Goal: Task Accomplishment & Management: Manage account settings

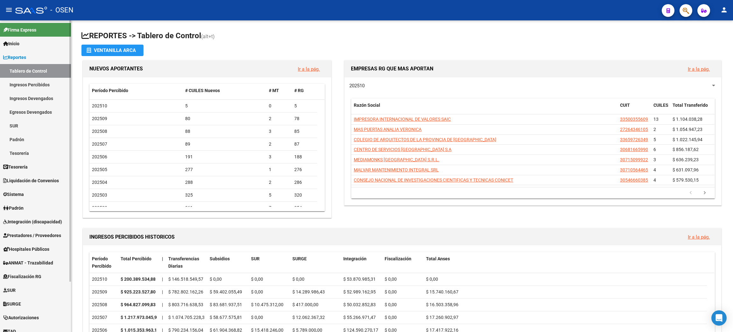
click at [34, 83] on link "Ingresos Percibidos" at bounding box center [35, 85] width 71 height 14
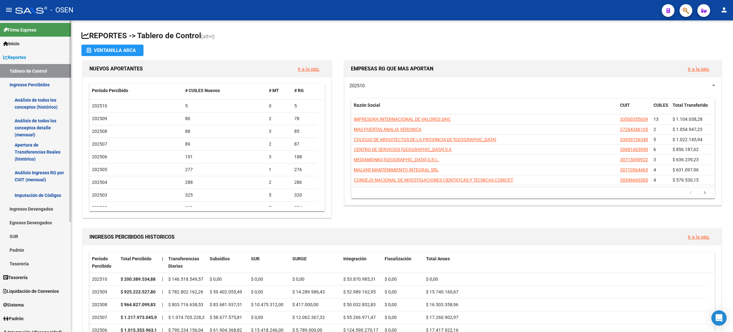
click at [34, 125] on link "Análisis de todos los conceptos detalle (mensual)" at bounding box center [35, 128] width 71 height 24
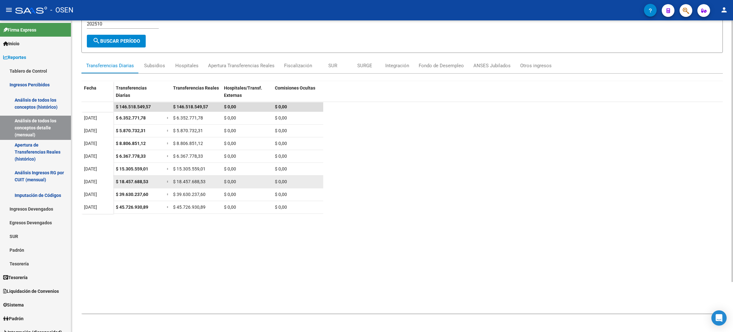
scroll to position [60, 0]
drag, startPoint x: 116, startPoint y: 206, endPoint x: 175, endPoint y: 211, distance: 59.4
click at [152, 205] on div "$ 45.726.930,89" at bounding box center [139, 205] width 46 height 7
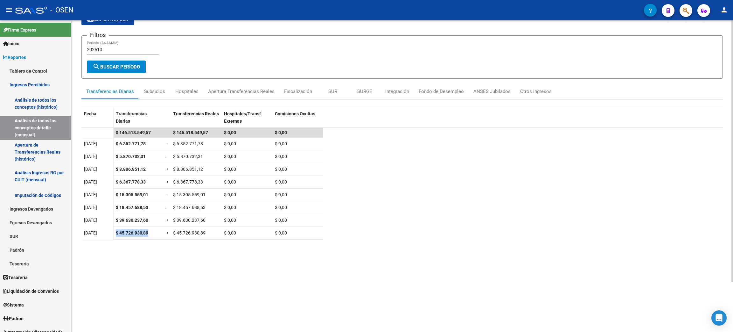
scroll to position [12, 0]
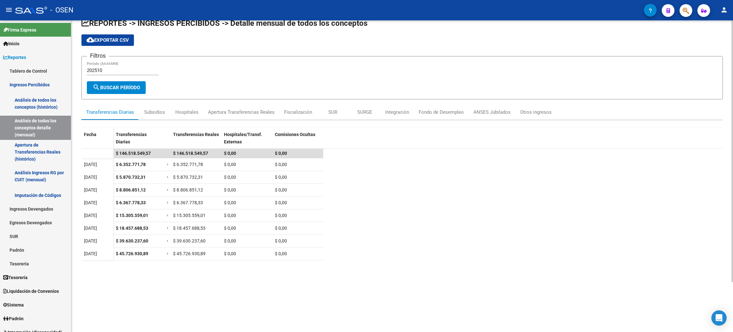
click at [115, 69] on input "202510" at bounding box center [123, 70] width 72 height 6
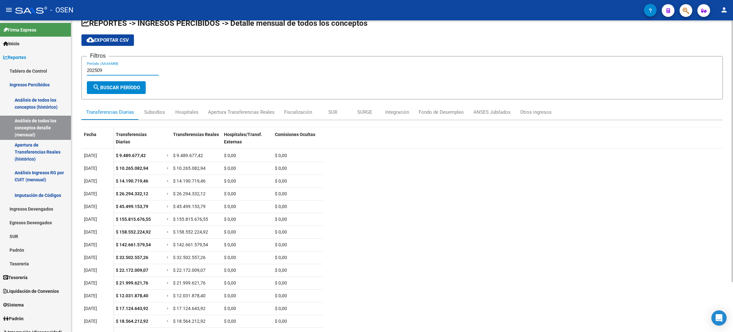
scroll to position [48, 0]
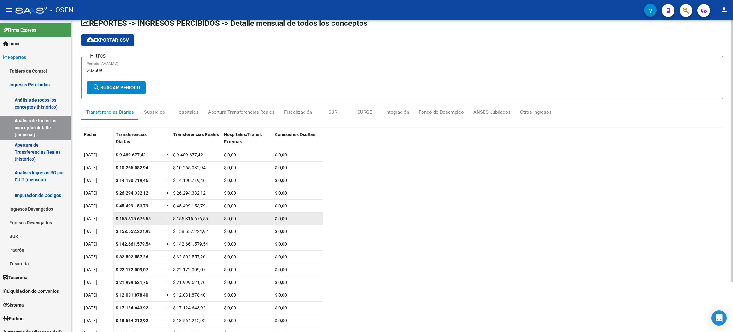
drag, startPoint x: 87, startPoint y: 218, endPoint x: 103, endPoint y: 217, distance: 16.9
click at [97, 217] on span "[DATE]" at bounding box center [90, 218] width 13 height 5
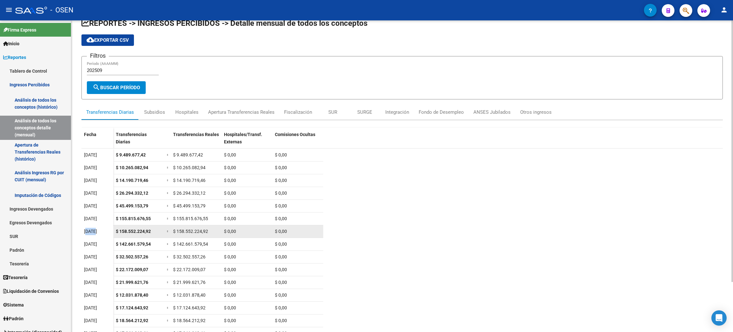
drag, startPoint x: 88, startPoint y: 230, endPoint x: 95, endPoint y: 231, distance: 6.7
click at [95, 231] on span "[DATE]" at bounding box center [90, 230] width 13 height 5
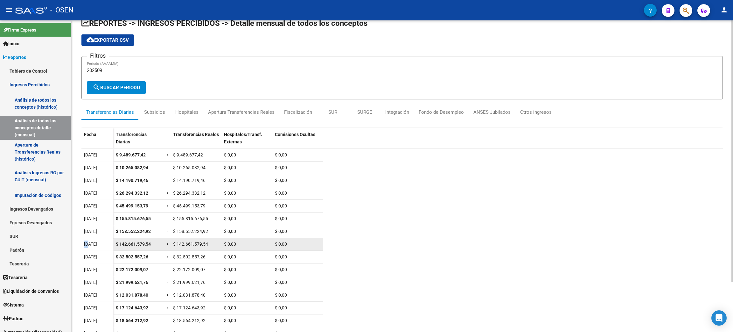
drag, startPoint x: 81, startPoint y: 245, endPoint x: 90, endPoint y: 245, distance: 9.2
click at [90, 245] on datatable-body-cell "[DATE]" at bounding box center [97, 244] width 32 height 13
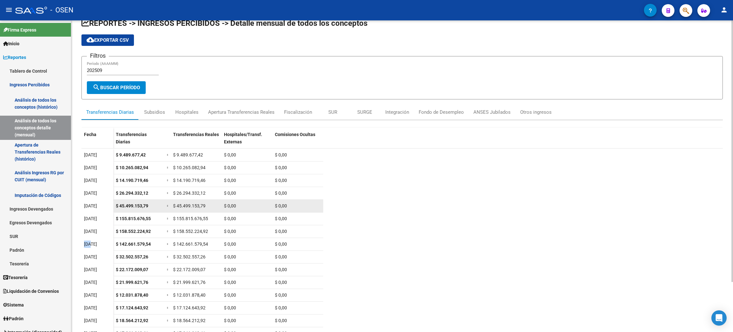
scroll to position [0, 0]
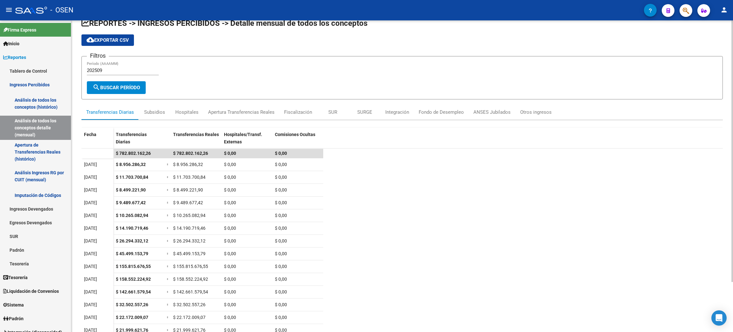
click at [128, 74] on div "202509 Período (AAAAMM)" at bounding box center [123, 68] width 72 height 14
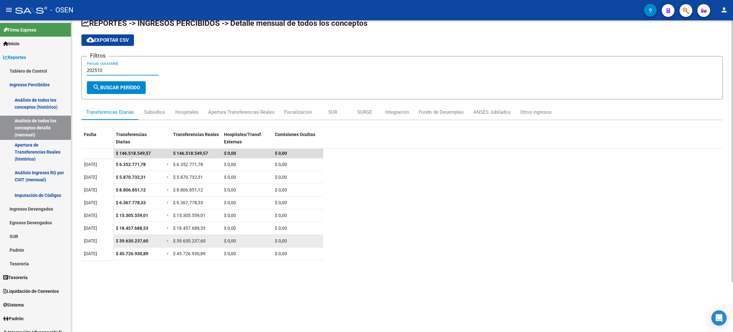
type input "202510"
drag, startPoint x: 88, startPoint y: 241, endPoint x: 146, endPoint y: 244, distance: 58.0
click at [146, 244] on datatable-body-row "[DATE] $ 39.630.237,60 = $ 39.630.237,60 $ 0,00 $ 0,00" at bounding box center [202, 241] width 242 height 13
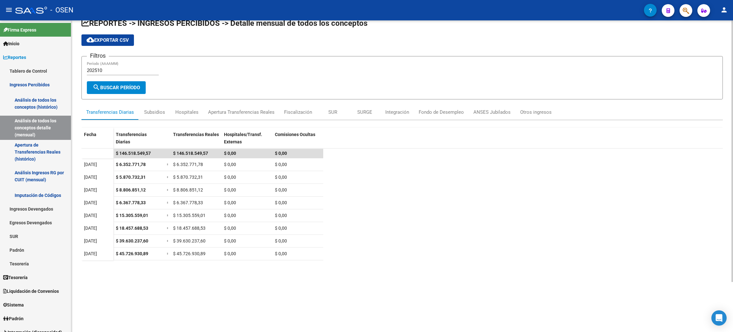
click at [185, 310] on datatable-body "$ 146.518.549,57 $ 146.518.549,57 $ 0,00 $ 0,00 [DATE] $ 6.352.771,78 = $ 6.352…" at bounding box center [402, 254] width 642 height 212
drag, startPoint x: 95, startPoint y: 253, endPoint x: 150, endPoint y: 256, distance: 54.5
click at [150, 256] on datatable-body-row "[DATE] $ 45.726.930,89 = $ 45.726.930,89 $ 0,00 $ 0,00" at bounding box center [202, 253] width 242 height 13
click at [135, 284] on datatable-body "$ 146.518.549,57 $ 146.518.549,57 $ 0,00 $ 0,00 [DATE] $ 6.352.771,78 = $ 6.352…" at bounding box center [402, 254] width 642 height 212
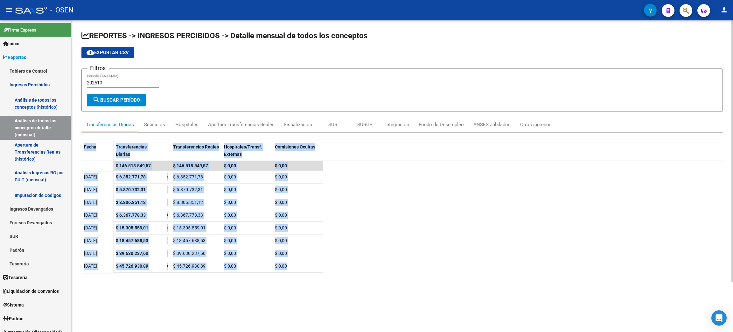
drag, startPoint x: 229, startPoint y: 277, endPoint x: 82, endPoint y: 156, distance: 189.9
click at [82, 156] on div "Fecha Transferencias Diarias Transferencias Reales Hospitales/Transf. Externas …" at bounding box center [402, 256] width 642 height 232
click at [365, 248] on datatable-scroller "$ 146.518.549,57 $ 146.518.549,57 $ 0,00 $ 0,00 [DATE] $ 6.352.771,78 = $ 6.352…" at bounding box center [402, 212] width 642 height 102
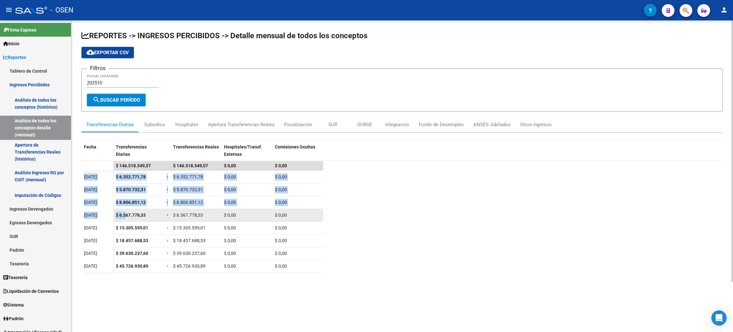
drag, startPoint x: 354, startPoint y: 254, endPoint x: 126, endPoint y: 212, distance: 231.4
click at [126, 212] on datatable-scroller "$ 146.518.549,57 $ 146.518.549,57 $ 0,00 $ 0,00 [DATE] $ 6.352.771,78 = $ 6.352…" at bounding box center [402, 212] width 642 height 102
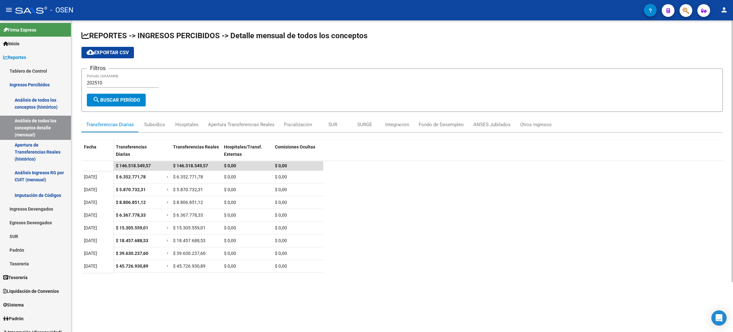
click at [410, 263] on datatable-body "$ 146.518.549,57 $ 146.518.549,57 $ 0,00 $ 0,00 [DATE] $ 6.352.771,78 = $ 6.352…" at bounding box center [402, 267] width 642 height 212
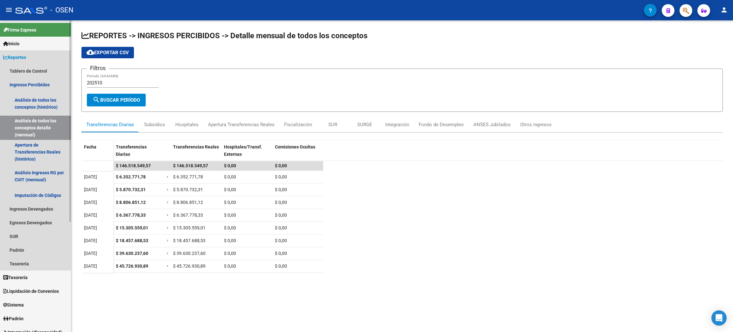
click at [25, 55] on span "Reportes" at bounding box center [14, 57] width 23 height 7
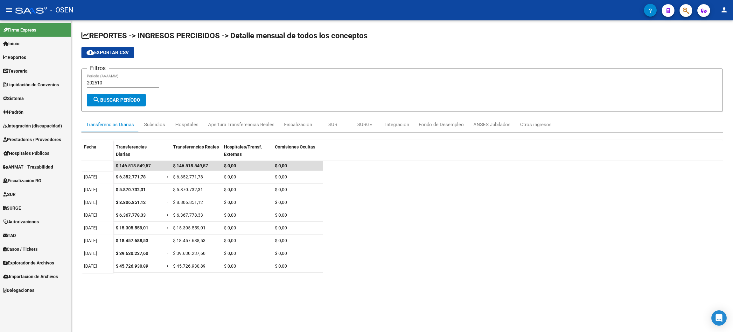
click at [23, 75] on link "Tesorería" at bounding box center [35, 71] width 71 height 14
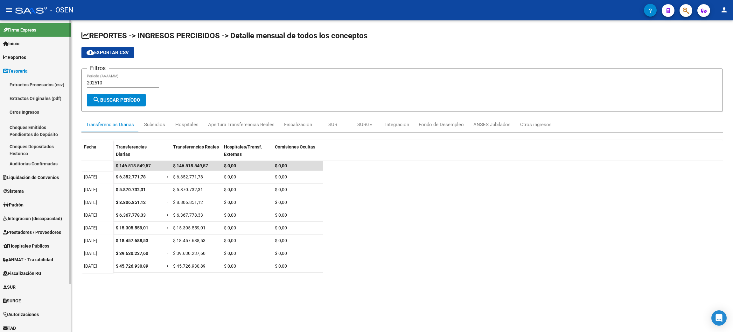
click at [31, 166] on link "Auditorías Confirmadas" at bounding box center [35, 164] width 71 height 14
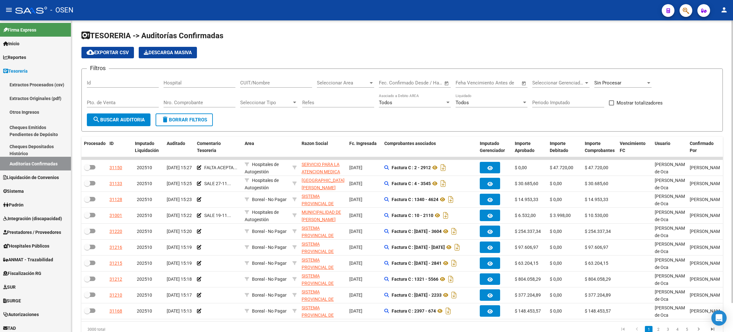
click at [266, 84] on input "CUIT/Nombre" at bounding box center [276, 83] width 72 height 6
type input "U"
type input "FUNDACION NAVAL"
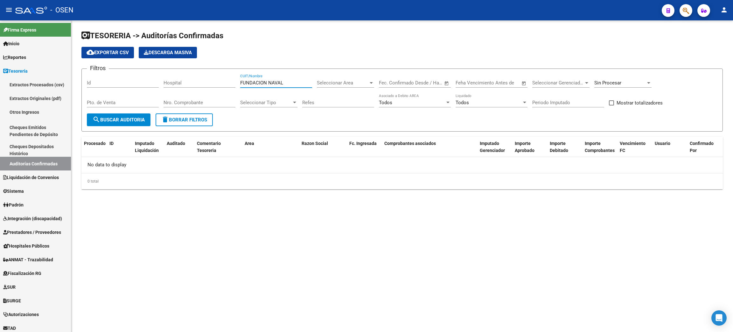
drag, startPoint x: 280, startPoint y: 84, endPoint x: 210, endPoint y: 84, distance: 70.6
click at [210, 84] on div "Filtros Id Hospital FUNDACION NAVAL CUIT/Nombre Seleccionar Area Seleccionar Ar…" at bounding box center [402, 93] width 631 height 39
click at [338, 270] on mat-sidenav-content "TESORERIA -> Auditorías Confirmadas cloud_download Exportar CSV Descarga Masiva…" at bounding box center [402, 175] width 662 height 311
click at [233, 267] on mat-sidenav-content "TESORERIA -> Auditorías Confirmadas cloud_download Exportar CSV Descarga Masiva…" at bounding box center [402, 175] width 662 height 311
click at [461, 243] on mat-sidenav-content "TESORERIA -> Auditorías Confirmadas cloud_download Exportar CSV Descarga Masiva…" at bounding box center [402, 175] width 662 height 311
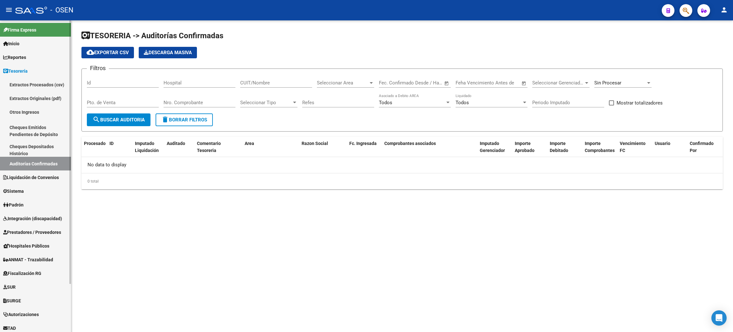
click at [20, 231] on span "Prestadores / Proveedores" at bounding box center [32, 231] width 58 height 7
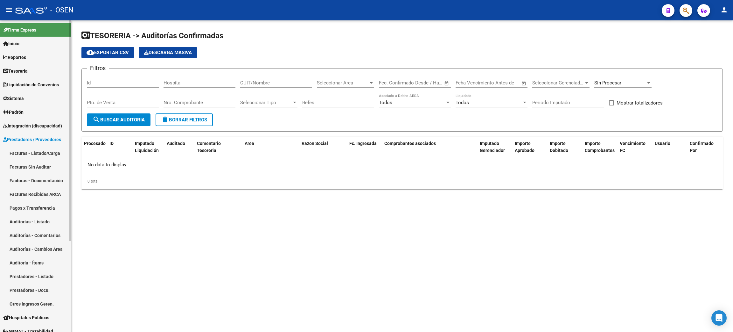
click at [33, 154] on link "Facturas - Listado/Carga" at bounding box center [35, 153] width 71 height 14
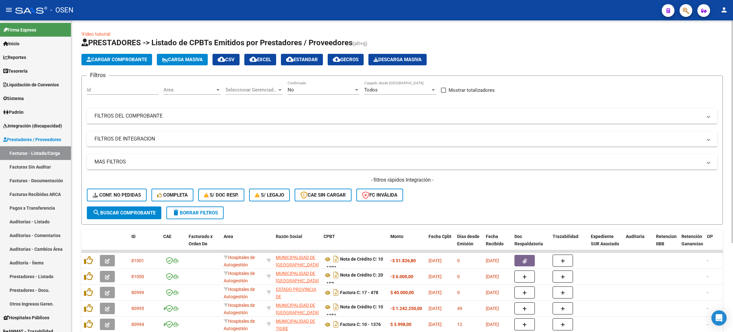
click at [192, 86] on div "Area Area" at bounding box center [192, 88] width 57 height 14
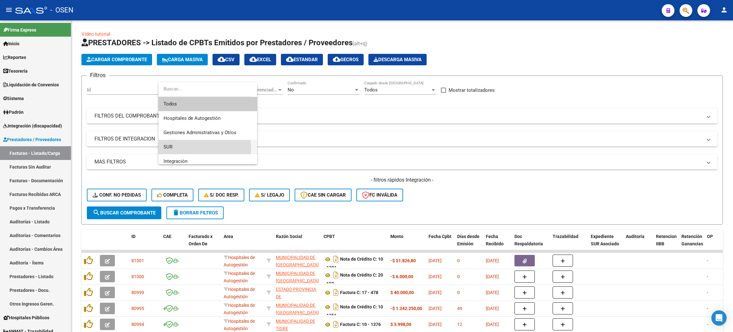
click at [183, 148] on span "SUR" at bounding box center [208, 147] width 88 height 14
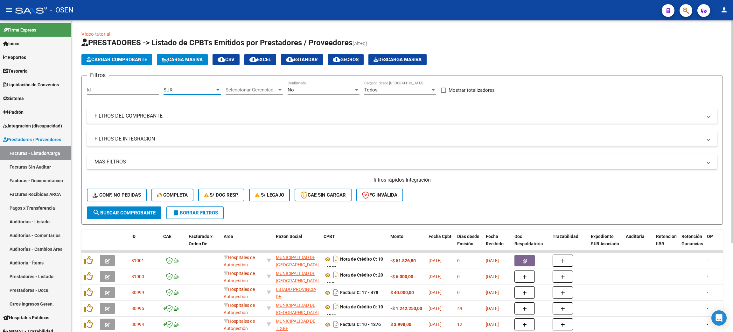
click at [123, 212] on span "search Buscar Comprobante" at bounding box center [124, 213] width 63 height 6
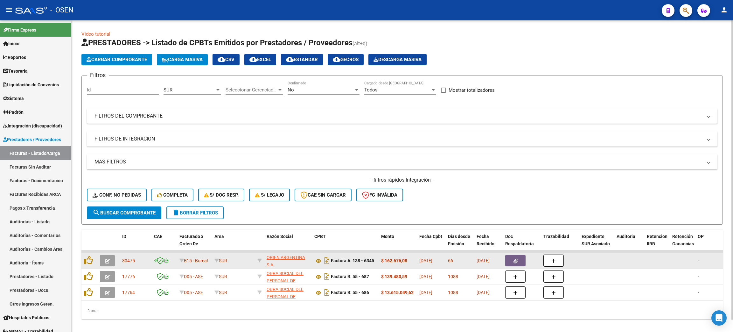
click at [468, 260] on div "66" at bounding box center [460, 260] width 24 height 7
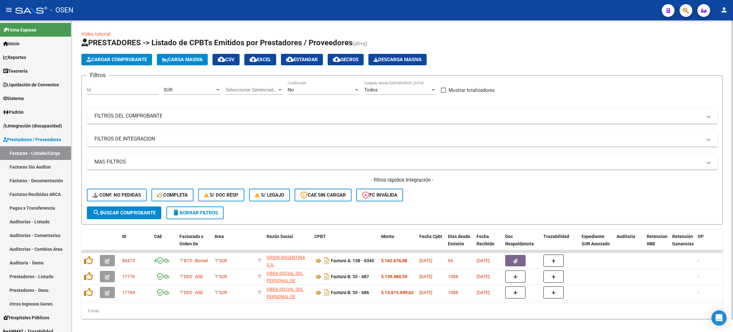
click at [200, 89] on div "SUR" at bounding box center [190, 90] width 52 height 6
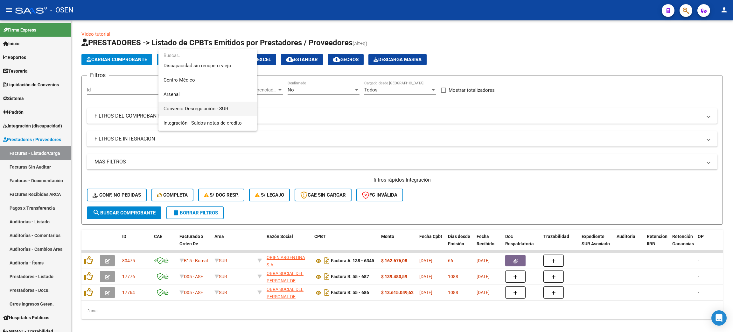
scroll to position [143, 0]
click at [192, 88] on span "Droguería" at bounding box center [208, 85] width 88 height 14
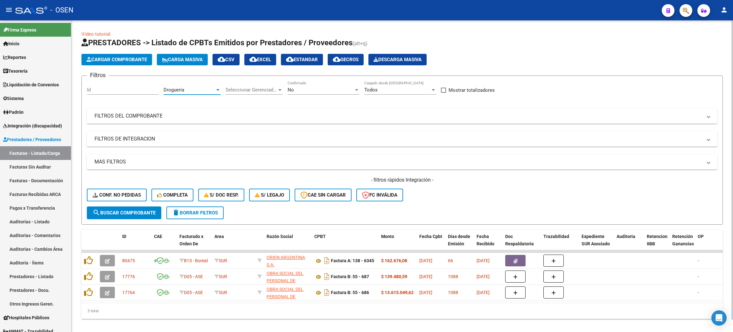
click at [127, 222] on div "Video tutorial PRESTADORES -> Listado de CPBTs Emitidos por Prestadores / Prove…" at bounding box center [402, 175] width 642 height 288
click at [128, 214] on button "search Buscar Comprobante" at bounding box center [124, 212] width 74 height 13
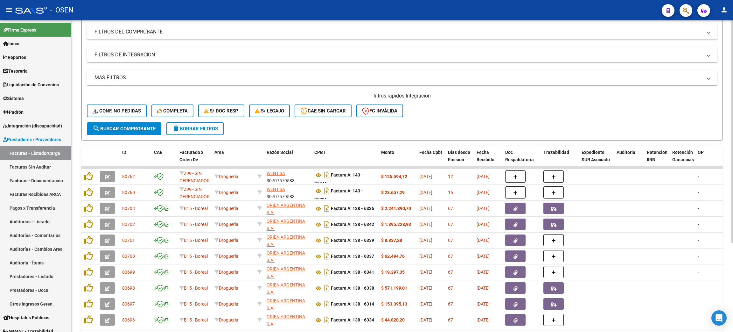
scroll to position [124, 0]
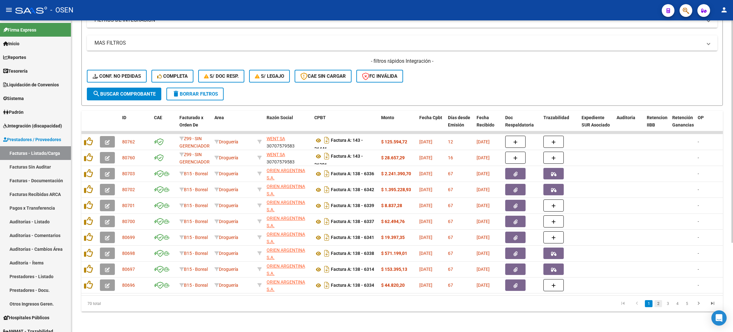
click at [658, 305] on link "2" at bounding box center [659, 303] width 8 height 7
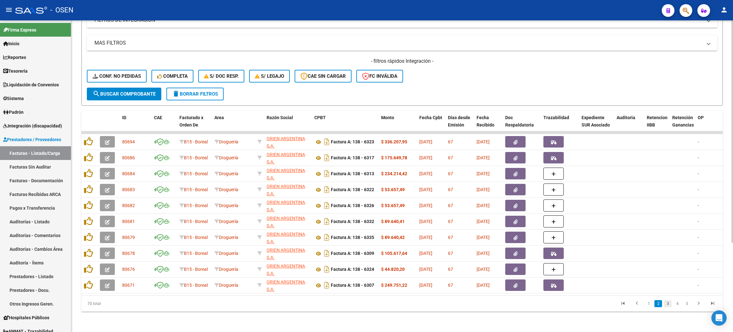
click at [669, 305] on link "3" at bounding box center [668, 303] width 8 height 7
click at [674, 305] on link "4" at bounding box center [678, 303] width 8 height 7
click at [678, 305] on link "5" at bounding box center [678, 303] width 8 height 7
click at [676, 304] on link "6" at bounding box center [678, 303] width 8 height 7
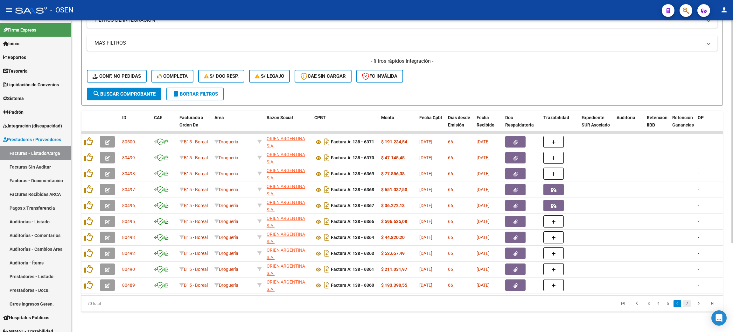
click at [686, 306] on link "7" at bounding box center [687, 303] width 8 height 7
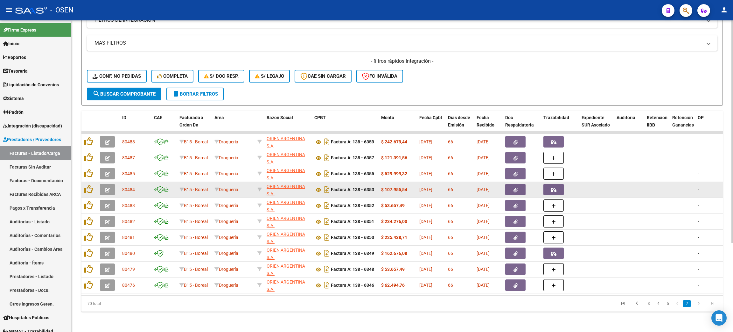
scroll to position [0, 0]
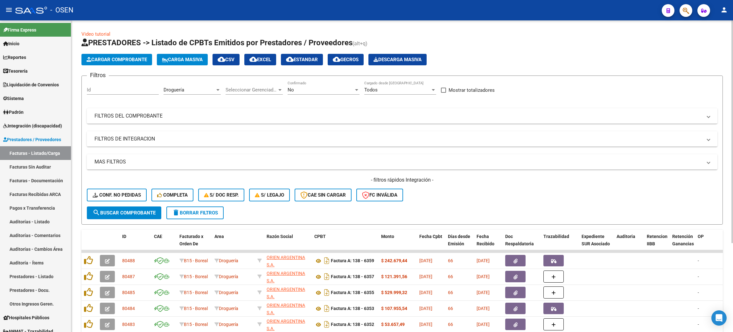
click at [467, 88] on span "Mostrar totalizadores" at bounding box center [472, 90] width 46 height 8
click at [444, 93] on input "Mostrar totalizadores" at bounding box center [443, 93] width 0 height 0
checkbox input "true"
click at [132, 213] on span "search Buscar Comprobante" at bounding box center [124, 213] width 63 height 6
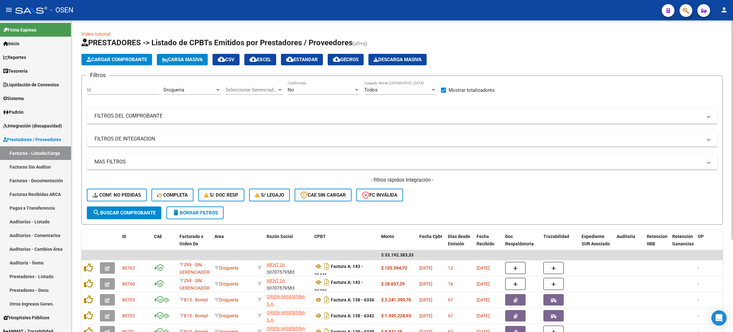
click at [234, 60] on span "cloud_download CSV" at bounding box center [226, 60] width 17 height 6
click at [193, 90] on div "Droguería" at bounding box center [190, 90] width 52 height 6
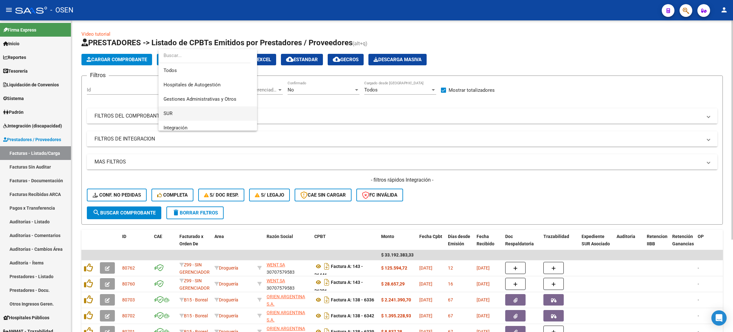
click at [192, 115] on span "SUR" at bounding box center [208, 113] width 88 height 14
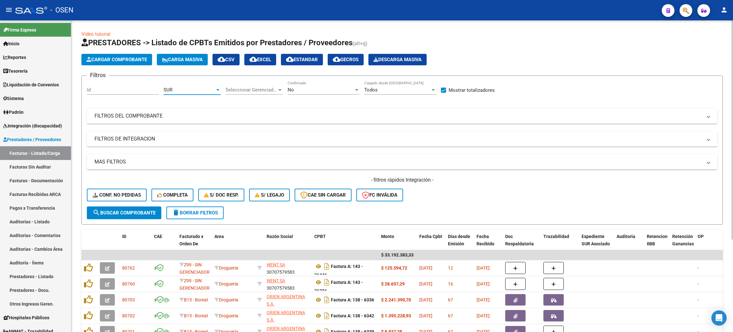
click at [130, 211] on span "search Buscar Comprobante" at bounding box center [124, 213] width 63 height 6
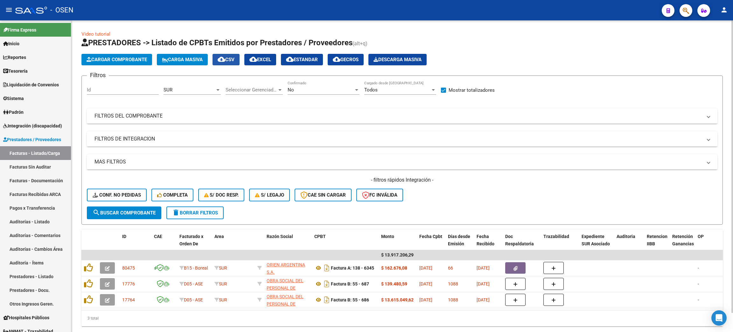
click at [235, 57] on span "cloud_download CSV" at bounding box center [226, 60] width 17 height 6
click at [324, 89] on div "No" at bounding box center [321, 90] width 66 height 6
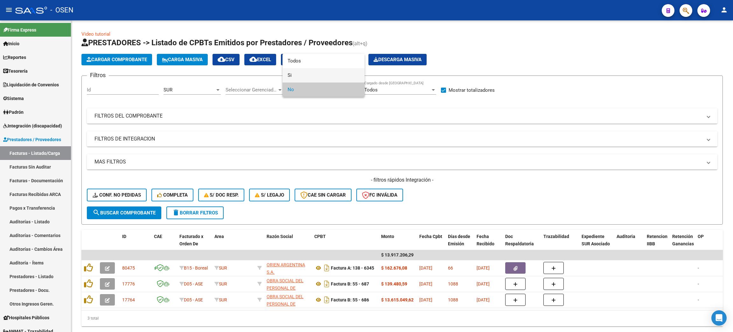
click at [299, 79] on span "Si" at bounding box center [324, 75] width 72 height 14
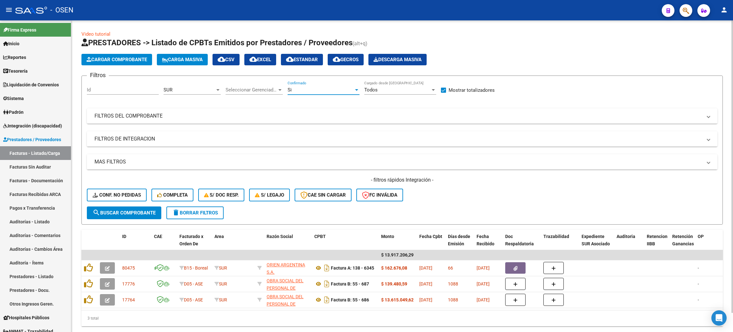
click at [124, 164] on mat-panel-title "MAS FILTROS" at bounding box center [399, 161] width 608 height 7
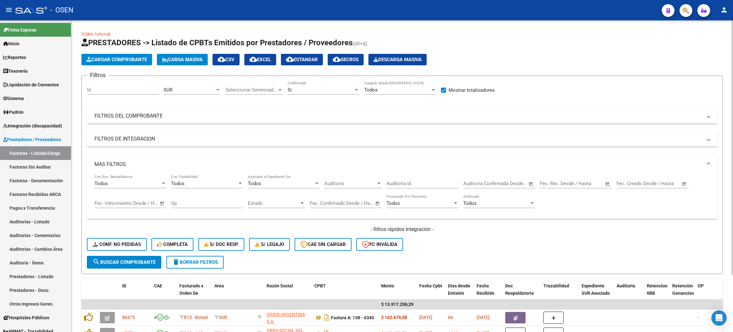
click at [348, 182] on span "Auditoría" at bounding box center [351, 183] width 52 height 6
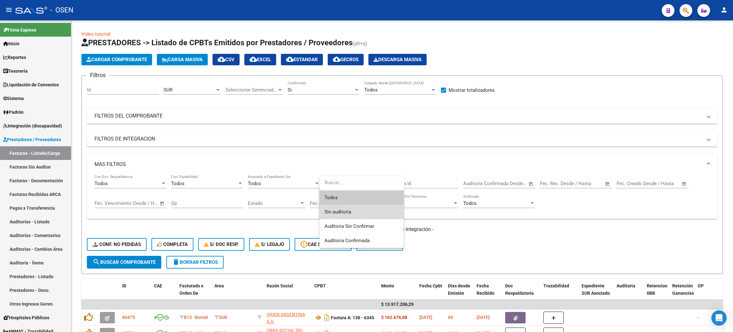
click at [358, 215] on span "Sin auditoria" at bounding box center [362, 212] width 74 height 14
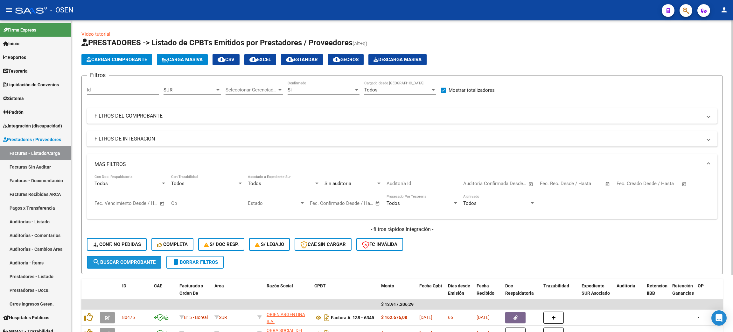
click at [123, 262] on span "search Buscar Comprobante" at bounding box center [124, 262] width 63 height 6
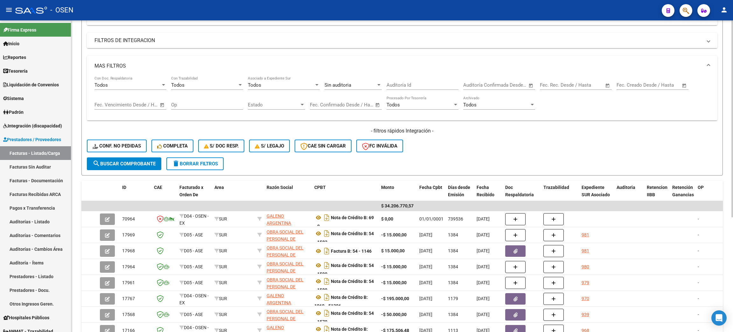
scroll to position [48, 0]
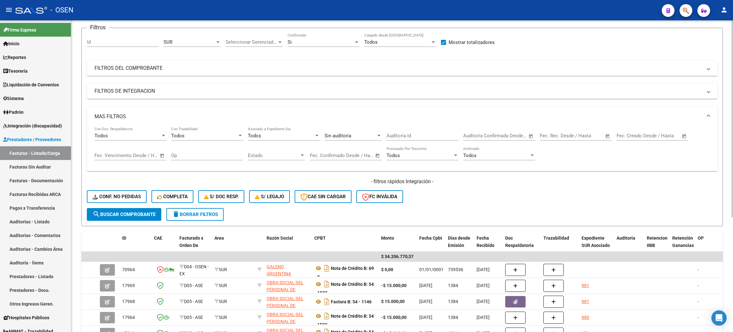
click at [368, 137] on div "Sin auditoria" at bounding box center [351, 136] width 52 height 6
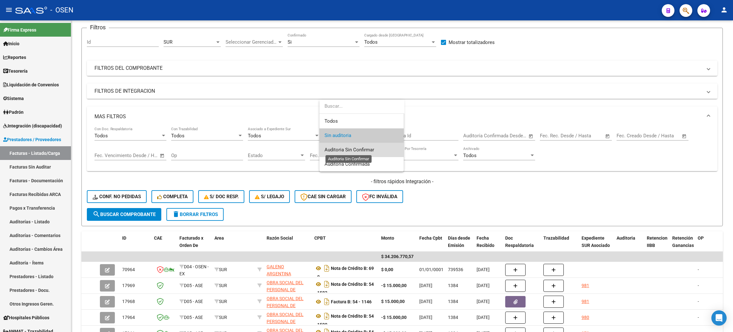
click at [366, 150] on span "Auditoria Sin Confirmar" at bounding box center [350, 150] width 50 height 6
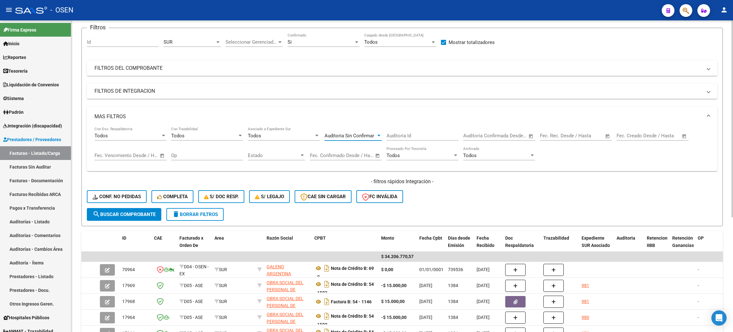
click at [112, 217] on button "search Buscar Comprobante" at bounding box center [124, 214] width 74 height 13
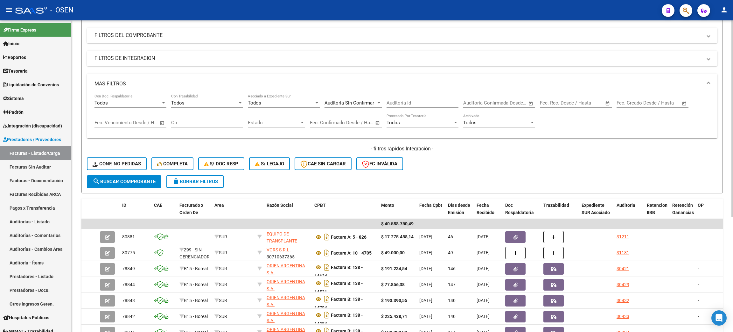
scroll to position [0, 0]
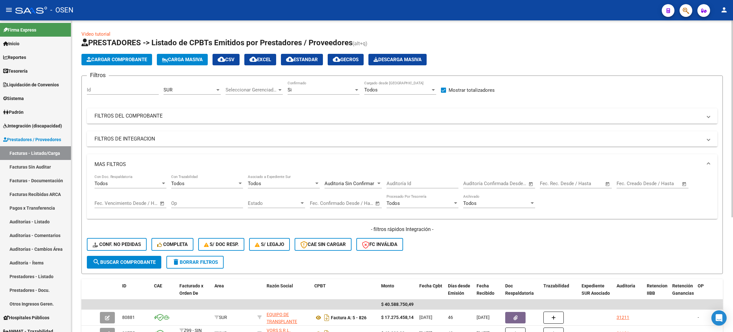
click at [232, 58] on span "cloud_download CSV" at bounding box center [226, 60] width 17 height 6
click at [200, 89] on div "SUR" at bounding box center [190, 90] width 52 height 6
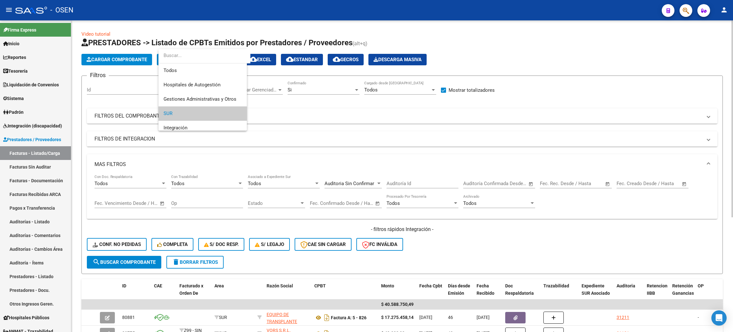
scroll to position [24, 0]
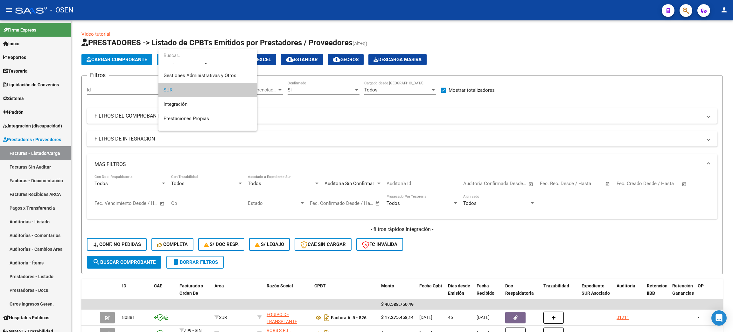
click at [666, 116] on div at bounding box center [366, 166] width 733 height 332
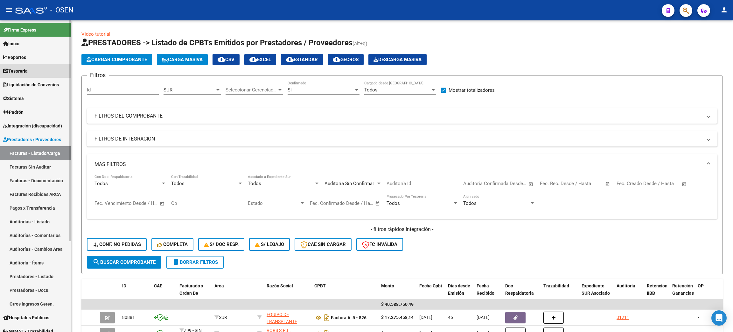
click at [36, 68] on link "Tesorería" at bounding box center [35, 71] width 71 height 14
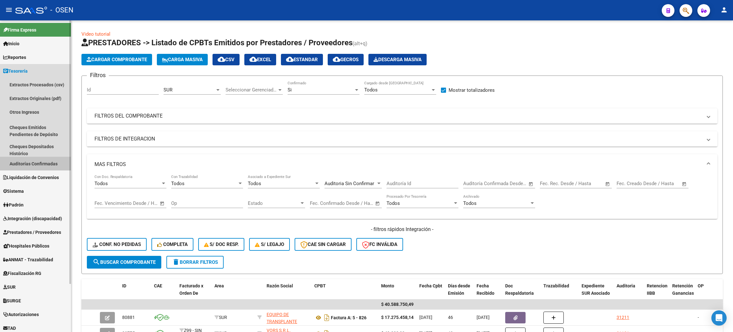
click at [33, 159] on link "Auditorías Confirmadas" at bounding box center [35, 164] width 71 height 14
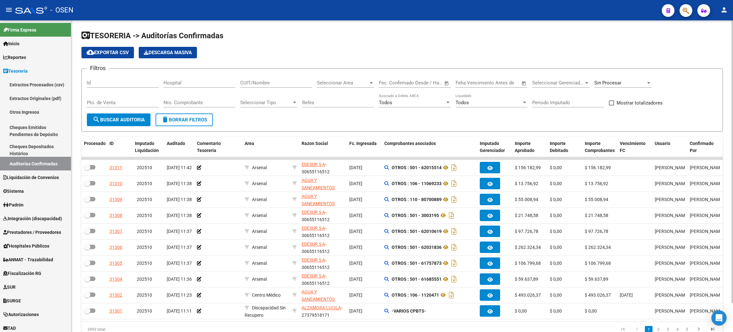
click at [349, 87] on div "Seleccionar Area Seleccionar Area" at bounding box center [345, 84] width 57 height 20
click at [350, 78] on div "Seleccionar Area Seleccionar Area" at bounding box center [345, 81] width 57 height 14
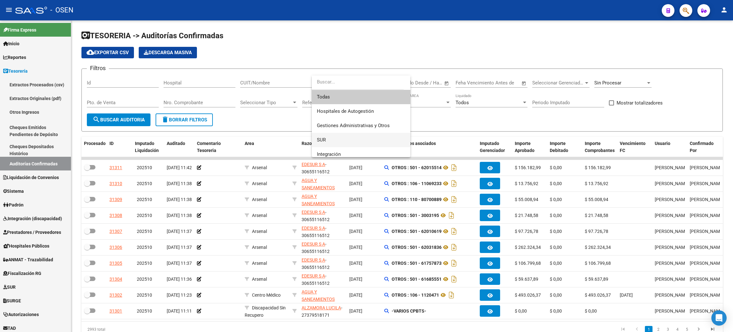
click at [340, 135] on span "SUR" at bounding box center [361, 140] width 88 height 14
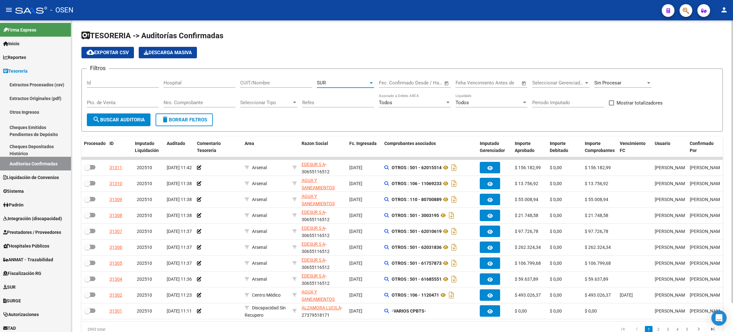
click at [125, 113] on button "search Buscar Auditoria" at bounding box center [119, 119] width 64 height 13
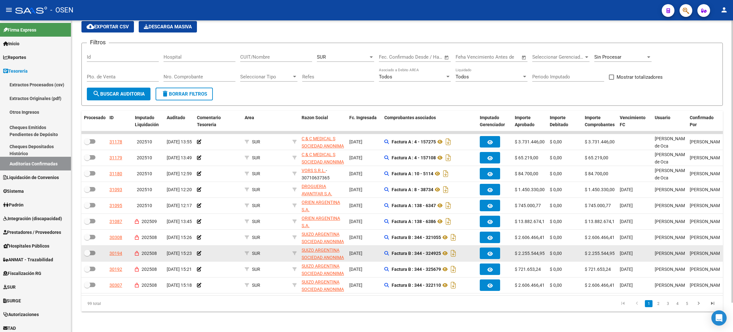
scroll to position [32, 0]
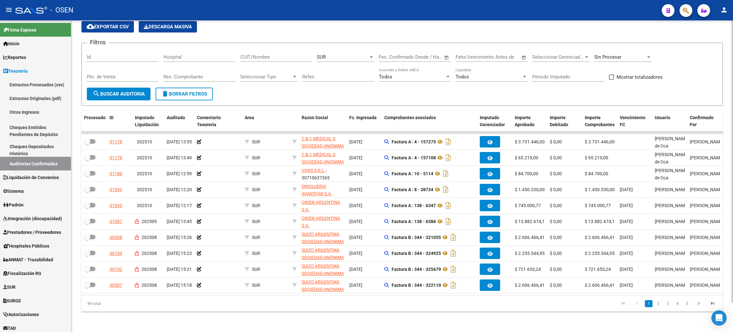
click at [555, 55] on div "Seleccionar Gerenciador Seleccionar Gerenciador" at bounding box center [560, 55] width 57 height 14
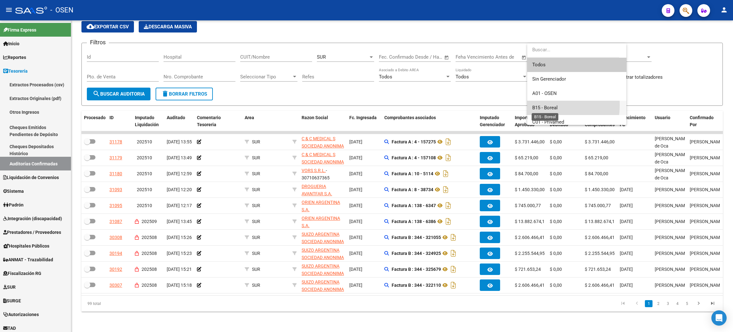
click at [543, 105] on span "B15 - Boreal" at bounding box center [544, 108] width 25 height 6
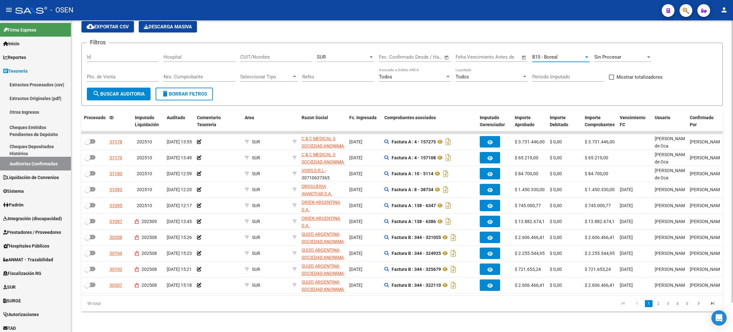
click at [98, 90] on mat-icon "search" at bounding box center [97, 94] width 8 height 8
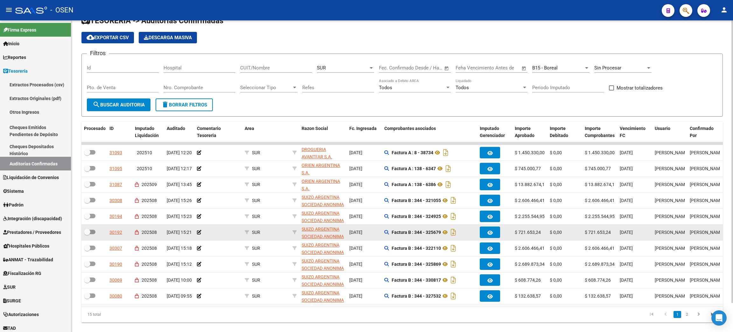
scroll to position [0, 0]
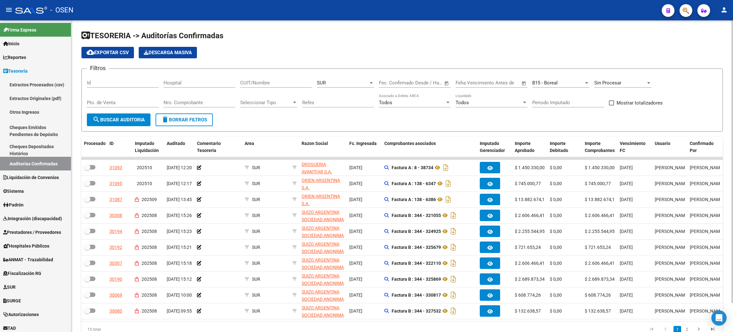
click at [172, 51] on span "Descarga Masiva" at bounding box center [168, 53] width 48 height 6
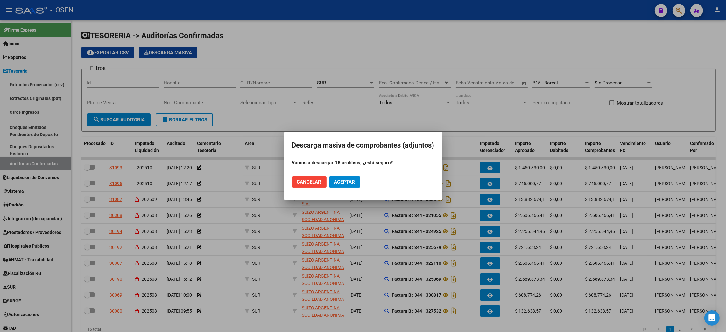
click at [301, 180] on span "Cancelar" at bounding box center [309, 182] width 25 height 6
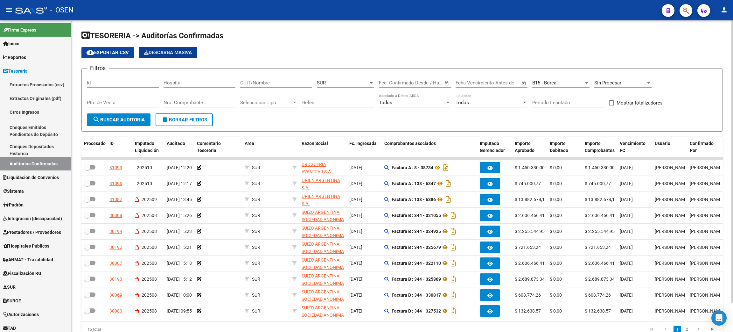
click at [130, 53] on button "cloud_download Exportar CSV" at bounding box center [107, 52] width 53 height 11
click at [348, 83] on div "SUR" at bounding box center [343, 83] width 52 height 6
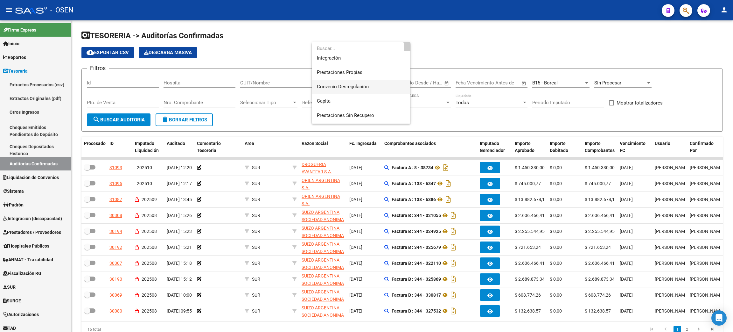
scroll to position [143, 0]
click at [361, 78] on span "Droguería" at bounding box center [361, 78] width 88 height 14
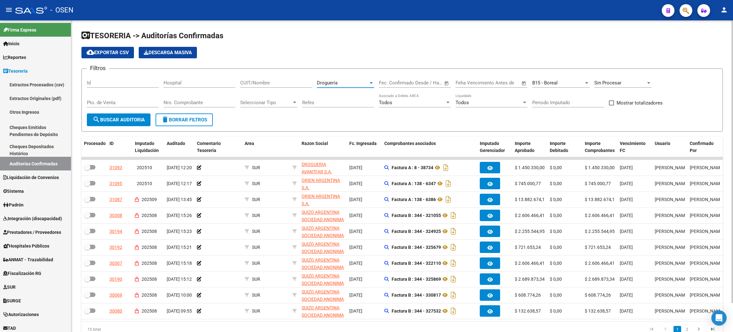
click at [119, 117] on span "search Buscar Auditoria" at bounding box center [119, 120] width 52 height 6
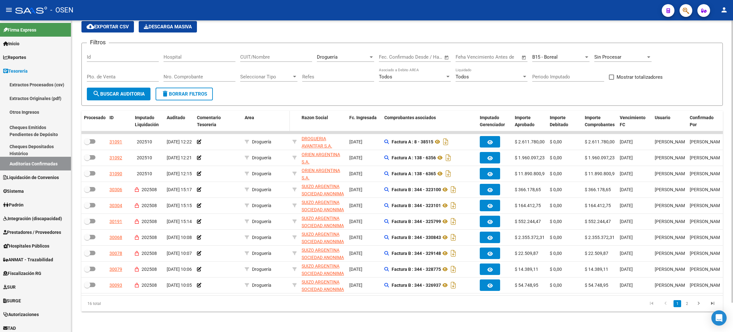
scroll to position [0, 0]
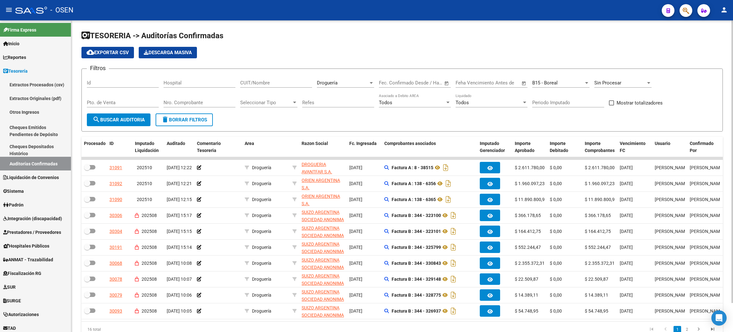
drag, startPoint x: 112, startPoint y: 52, endPoint x: 228, endPoint y: 84, distance: 120.3
click at [112, 51] on span "cloud_download Exportar CSV" at bounding box center [108, 53] width 42 height 6
click at [357, 80] on div "Droguería" at bounding box center [343, 83] width 52 height 6
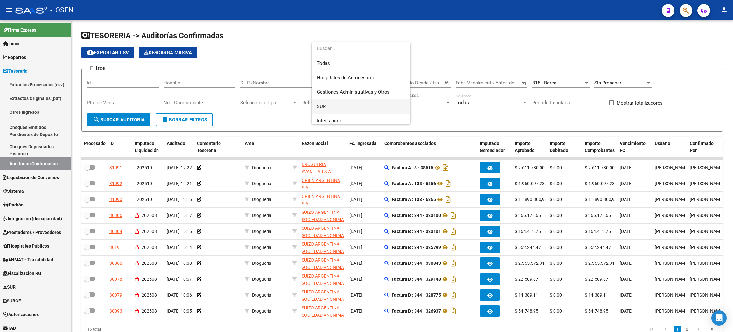
click at [341, 106] on span "SUR" at bounding box center [361, 106] width 88 height 14
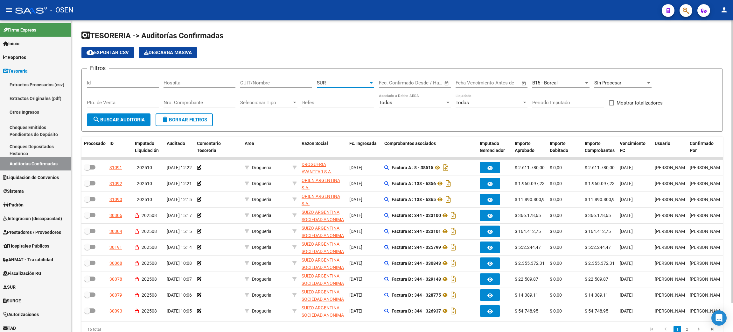
click at [116, 121] on span "search Buscar Auditoria" at bounding box center [119, 120] width 52 height 6
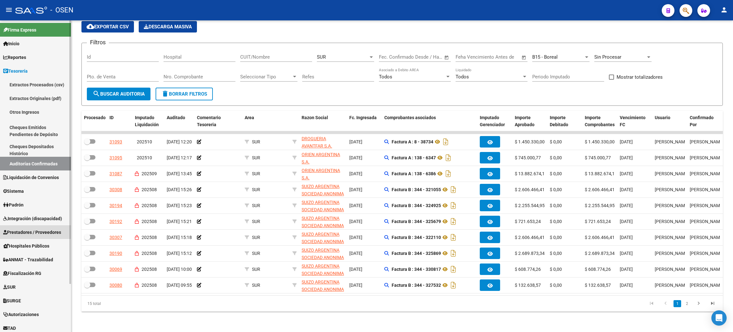
click at [31, 231] on span "Prestadores / Proveedores" at bounding box center [32, 231] width 58 height 7
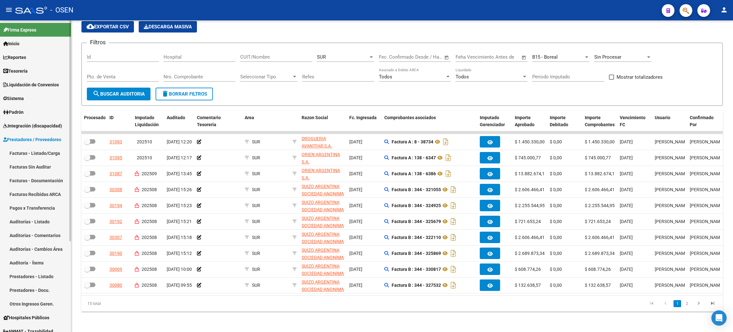
click at [37, 150] on link "Facturas - Listado/Carga" at bounding box center [35, 153] width 71 height 14
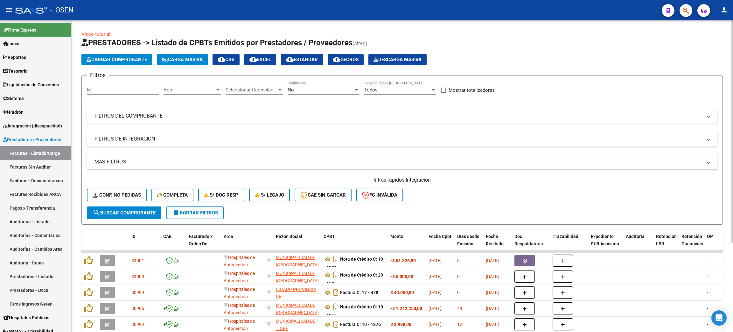
click at [178, 87] on span "Area" at bounding box center [190, 90] width 52 height 6
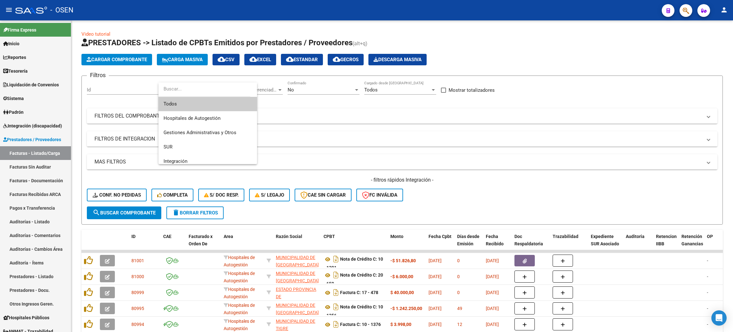
scroll to position [276, 0]
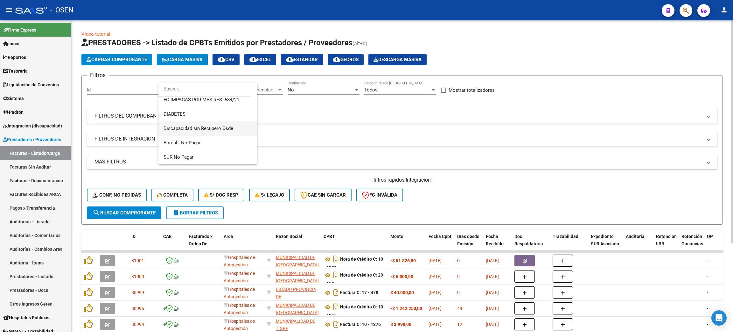
click at [228, 126] on span "Discapacidad sin Recupero Osde" at bounding box center [199, 128] width 70 height 6
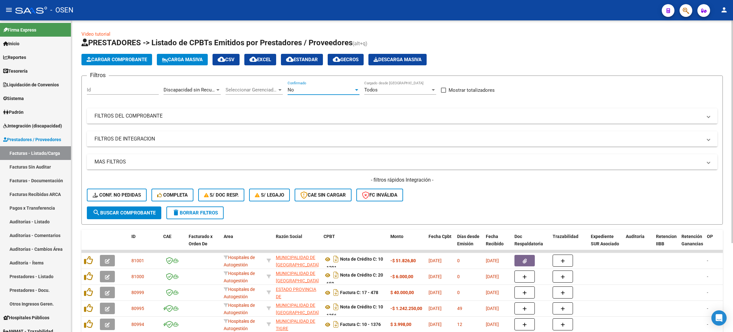
click at [316, 90] on div "No" at bounding box center [321, 90] width 66 height 6
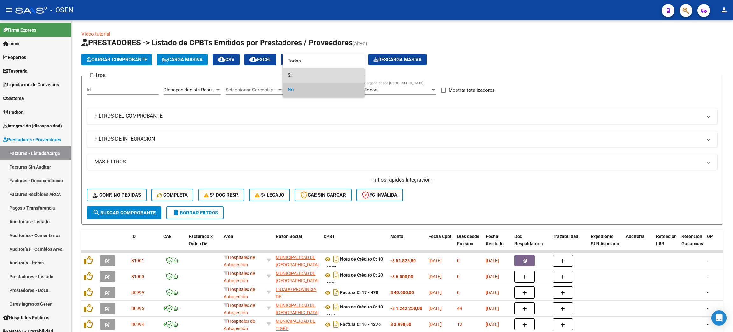
click at [289, 74] on span "Si" at bounding box center [324, 75] width 72 height 14
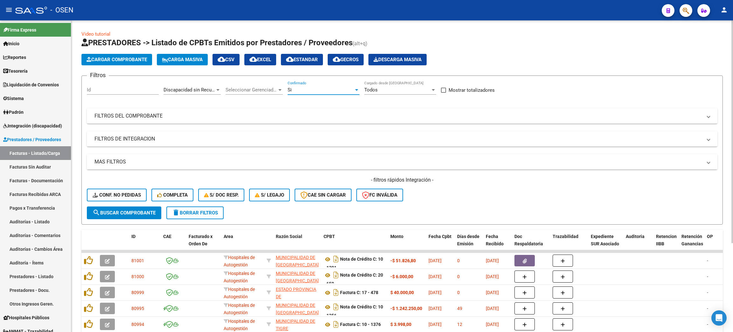
click at [109, 160] on mat-panel-title "MAS FILTROS" at bounding box center [399, 161] width 608 height 7
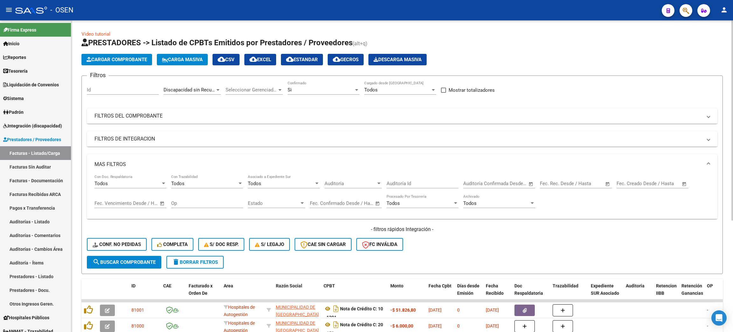
click at [683, 184] on span "Open calendar" at bounding box center [684, 183] width 15 height 15
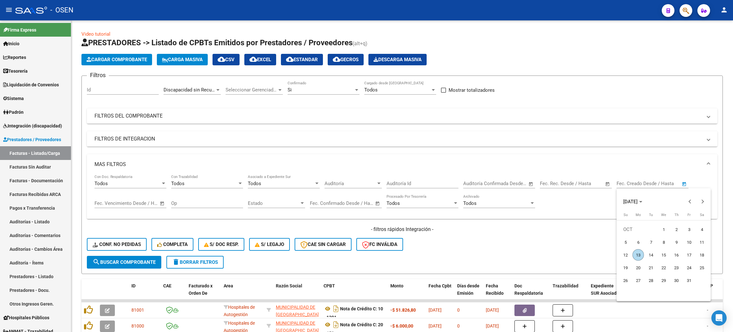
click at [668, 231] on span "1" at bounding box center [663, 228] width 11 height 11
click at [689, 202] on span "Previous month" at bounding box center [690, 201] width 13 height 13
click at [637, 242] on span "1" at bounding box center [638, 241] width 11 height 11
type input "[DATE]"
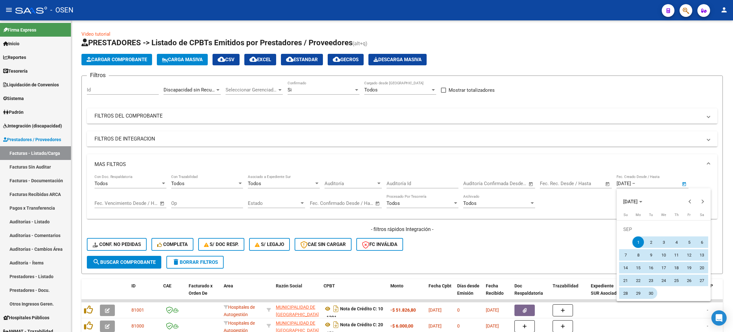
click at [653, 298] on span "30" at bounding box center [650, 292] width 11 height 11
type input "[DATE]"
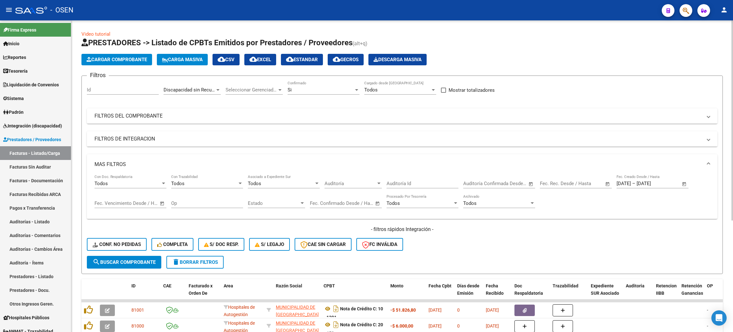
click at [121, 259] on span "search Buscar Comprobante" at bounding box center [124, 262] width 63 height 6
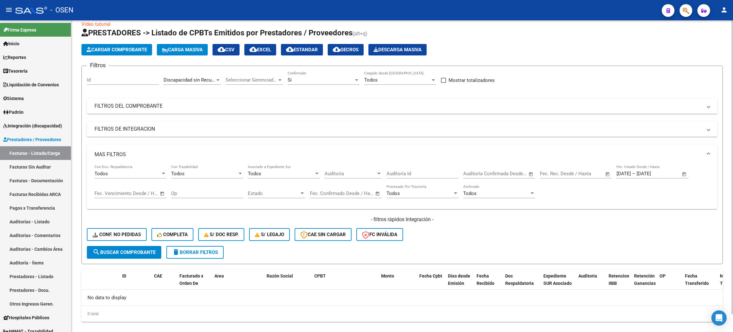
scroll to position [18, 0]
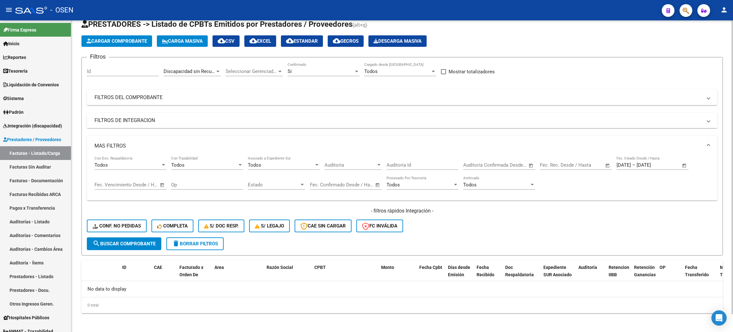
click at [511, 218] on div "- filtros rápidos Integración - Conf. no pedidas Completa S/ Doc Resp. S/ legaj…" at bounding box center [402, 222] width 631 height 30
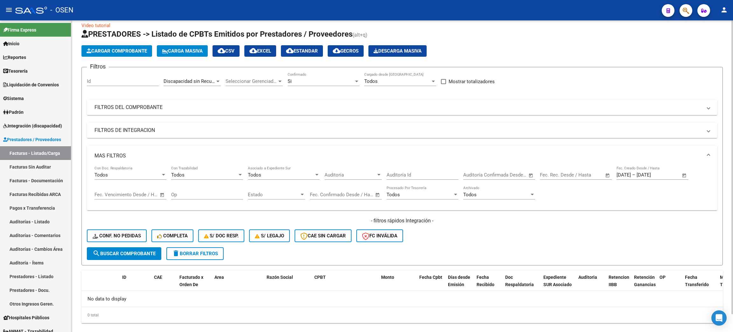
scroll to position [0, 0]
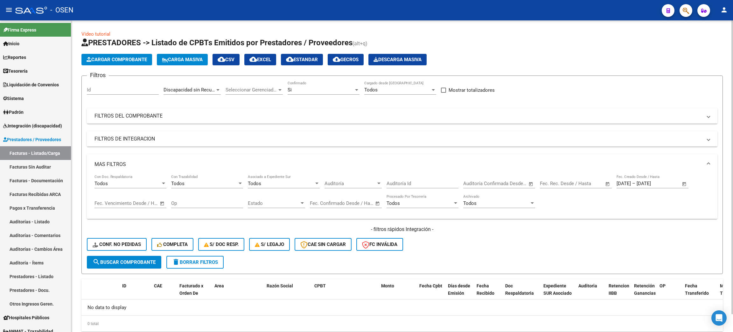
click at [341, 251] on div "- filtros rápidos Integración - Conf. no pedidas Completa S/ Doc Resp. S/ legaj…" at bounding box center [402, 241] width 631 height 30
click at [179, 263] on mat-icon "delete" at bounding box center [176, 262] width 8 height 8
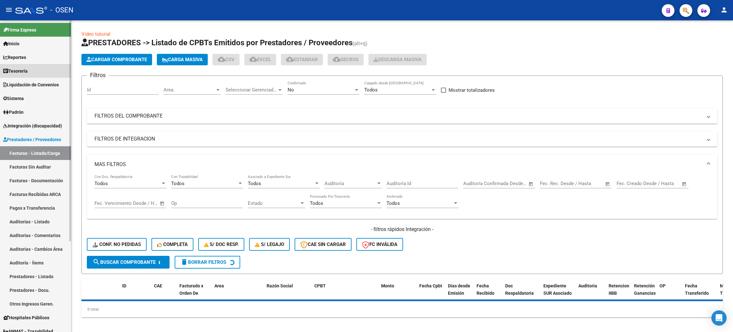
click at [48, 69] on link "Tesorería" at bounding box center [35, 71] width 71 height 14
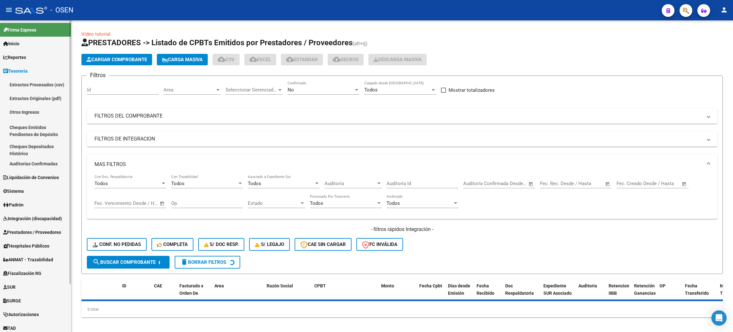
click at [37, 158] on link "Auditorías Confirmadas" at bounding box center [35, 164] width 71 height 14
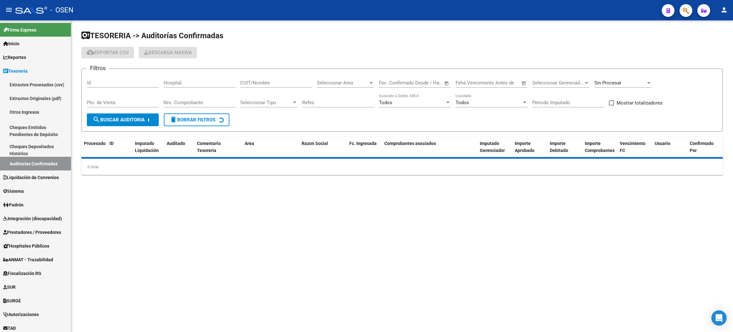
click at [640, 84] on div "Sin Procesar" at bounding box center [620, 83] width 52 height 6
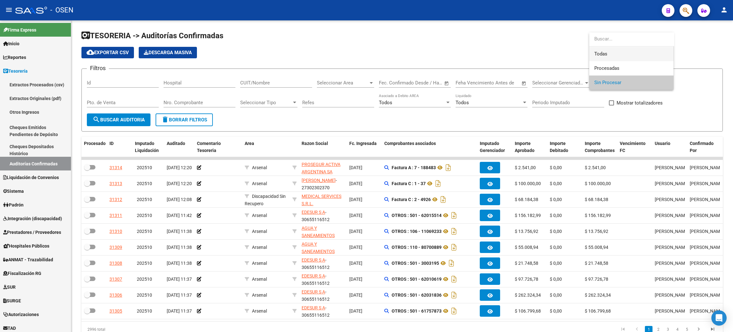
click at [630, 57] on span "Todas" at bounding box center [631, 54] width 74 height 14
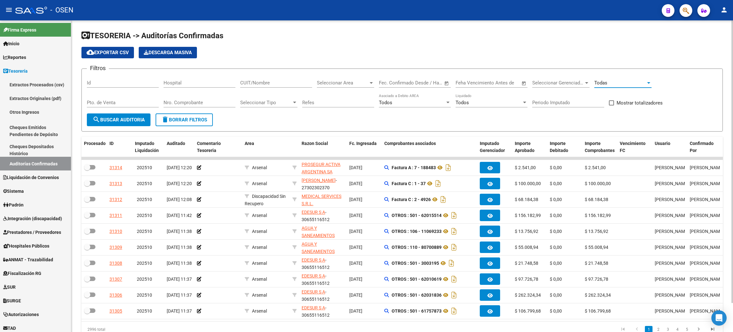
click at [215, 102] on input "Nro. Comprobante" at bounding box center [200, 103] width 72 height 6
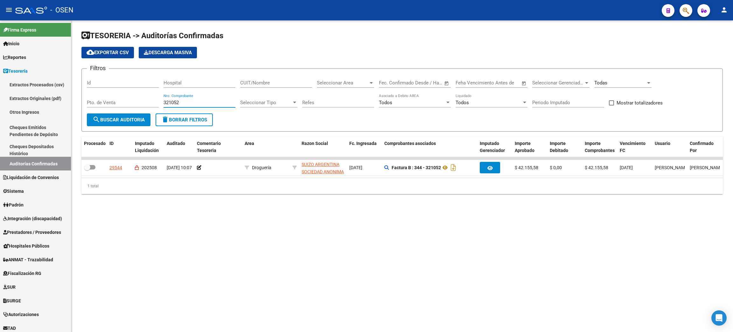
drag, startPoint x: 186, startPoint y: 101, endPoint x: 140, endPoint y: 95, distance: 46.2
click at [146, 99] on div "Filtros Id Hospital CUIT/Nombre Seleccionar Area Seleccionar Area Fecha inicio …" at bounding box center [402, 93] width 631 height 39
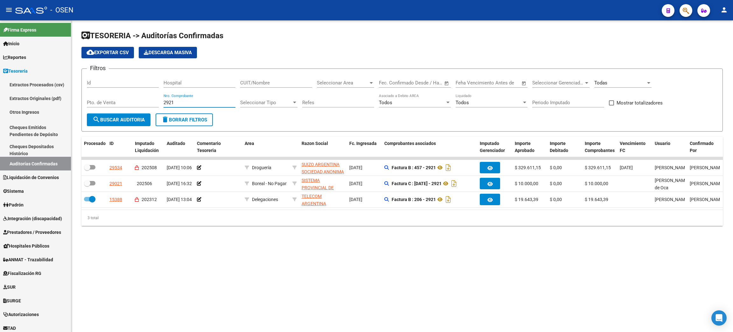
type input "2921"
drag, startPoint x: 26, startPoint y: 236, endPoint x: 36, endPoint y: 236, distance: 9.9
click at [26, 236] on link "Prestadores / Proveedores" at bounding box center [35, 232] width 71 height 14
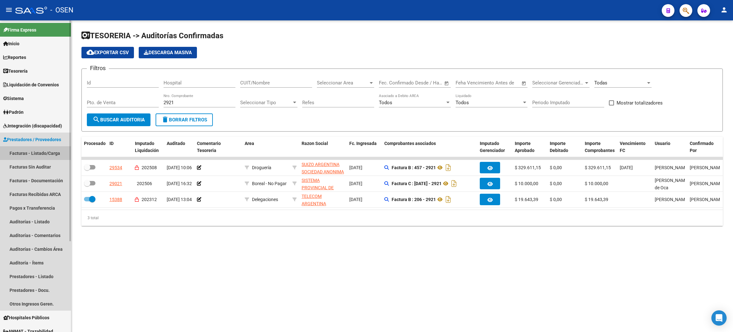
click at [38, 157] on link "Facturas - Listado/Carga" at bounding box center [35, 153] width 71 height 14
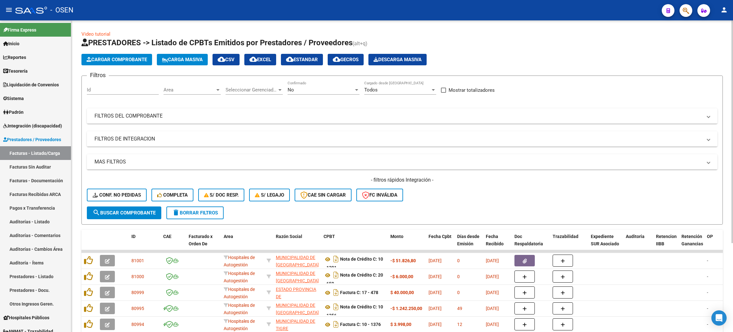
click at [216, 213] on span "delete Borrar Filtros" at bounding box center [195, 213] width 46 height 6
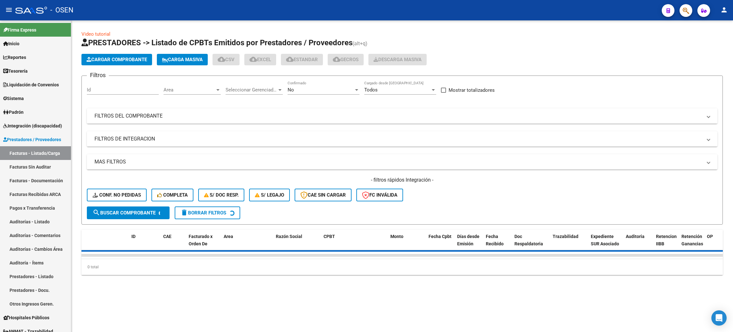
click at [157, 118] on mat-panel-title "FILTROS DEL COMPROBANTE" at bounding box center [399, 115] width 608 height 7
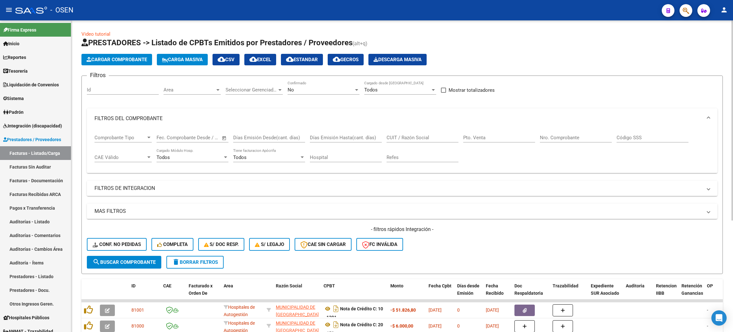
click at [570, 139] on input "Nro. Comprobante" at bounding box center [576, 138] width 72 height 6
type input "331808"
click at [297, 79] on form "Filtros Id Area Area Seleccionar Gerenciador Seleccionar Gerenciador No Confirm…" at bounding box center [402, 174] width 642 height 198
click at [297, 89] on div "No" at bounding box center [321, 90] width 66 height 6
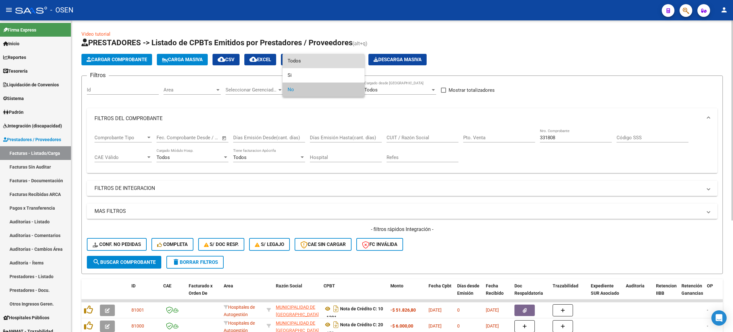
drag, startPoint x: 298, startPoint y: 66, endPoint x: 346, endPoint y: 78, distance: 49.2
click at [297, 65] on span "Todos" at bounding box center [324, 61] width 72 height 14
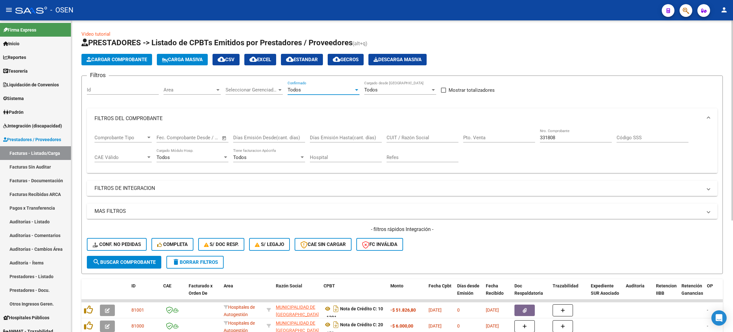
click at [113, 266] on button "search Buscar Comprobante" at bounding box center [124, 262] width 74 height 13
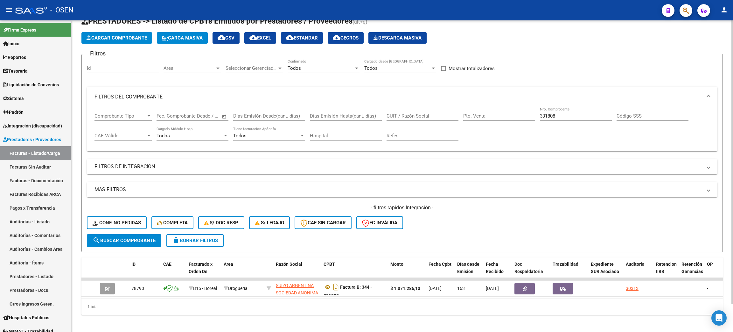
scroll to position [31, 0]
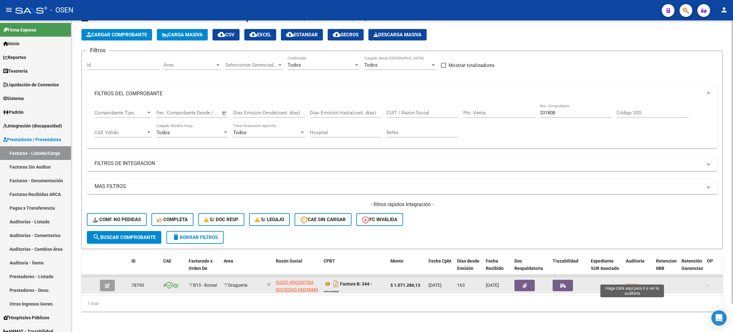
click at [629, 281] on div "30313" at bounding box center [632, 284] width 13 height 7
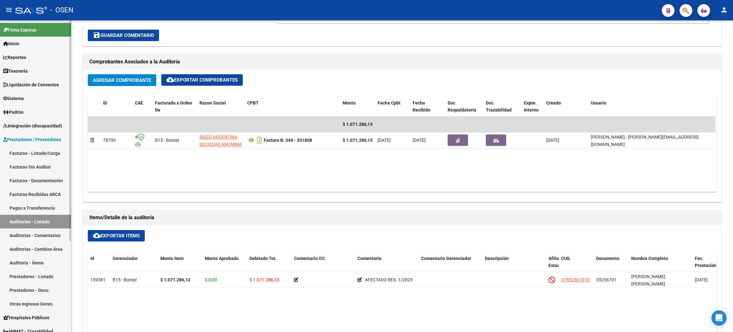
scroll to position [191, 0]
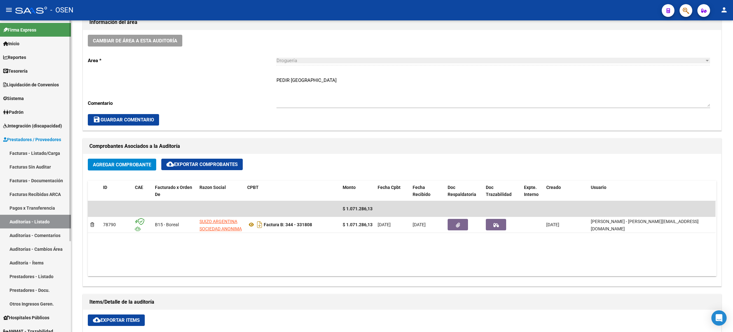
click at [32, 72] on link "Tesorería" at bounding box center [35, 71] width 71 height 14
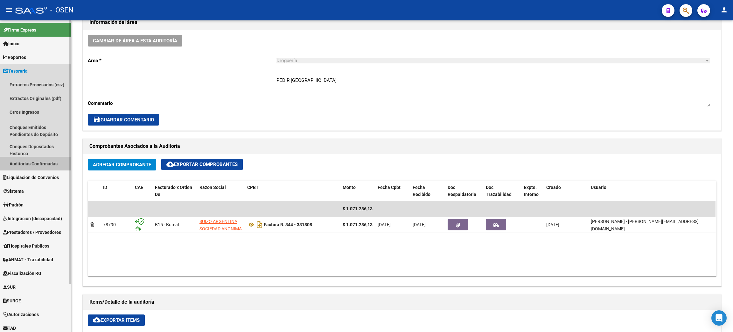
click at [54, 165] on link "Auditorías Confirmadas" at bounding box center [35, 164] width 71 height 14
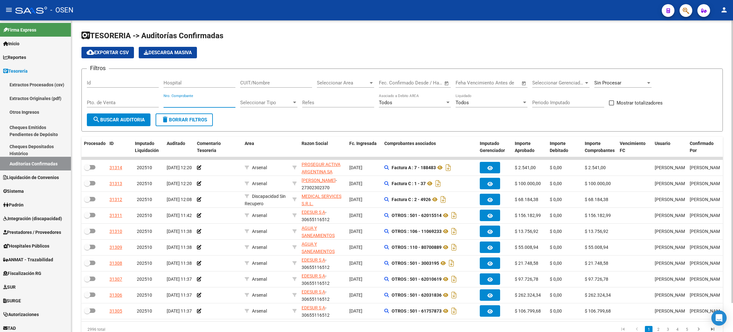
click at [218, 102] on input "Nro. Comprobante" at bounding box center [200, 103] width 72 height 6
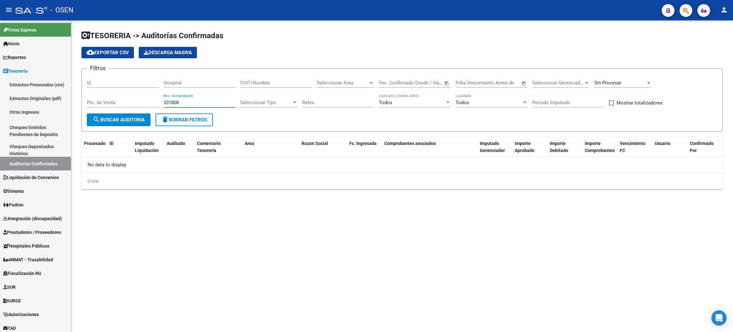
type input "331808"
click at [622, 83] on div "Sin Procesar" at bounding box center [620, 83] width 52 height 6
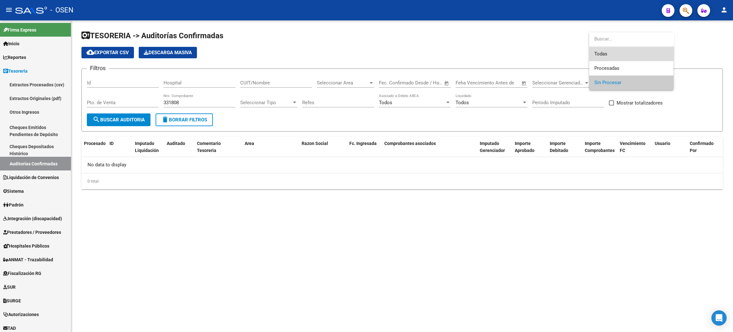
click at [614, 54] on span "Todas" at bounding box center [631, 54] width 74 height 14
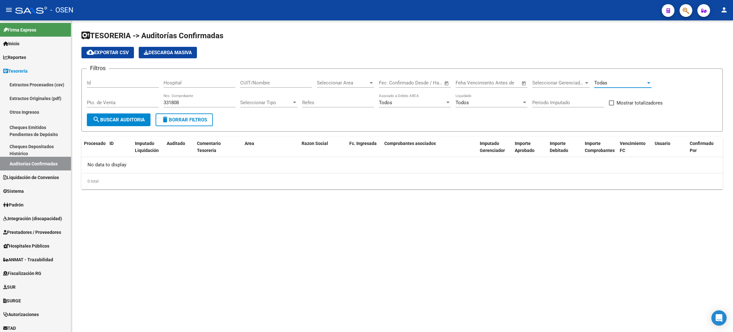
click at [119, 117] on span "search Buscar Auditoria" at bounding box center [119, 120] width 52 height 6
drag, startPoint x: 26, startPoint y: 232, endPoint x: 214, endPoint y: 227, distance: 188.4
click at [26, 231] on span "Prestadores / Proveedores" at bounding box center [32, 231] width 58 height 7
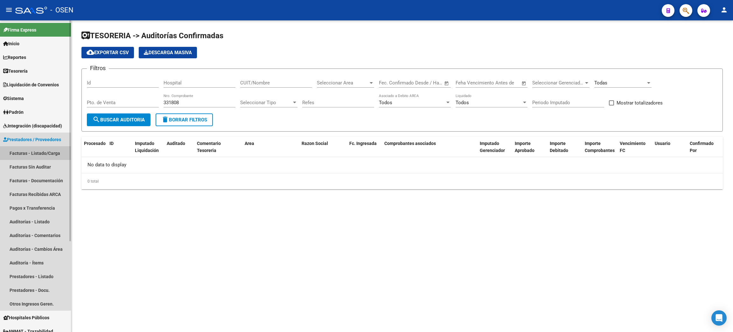
click at [33, 150] on link "Facturas - Listado/Carga" at bounding box center [35, 153] width 71 height 14
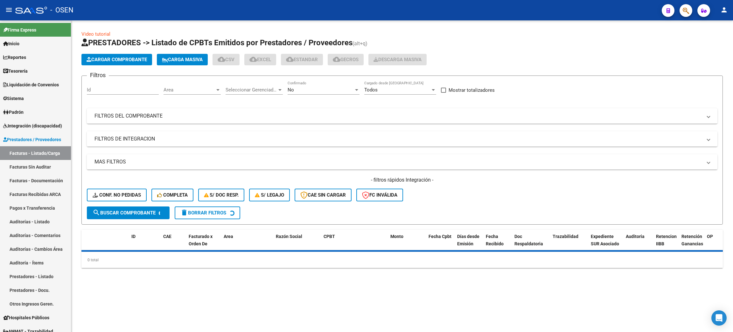
click at [311, 88] on div "No" at bounding box center [321, 90] width 66 height 6
click at [299, 60] on span "Todos" at bounding box center [324, 61] width 72 height 14
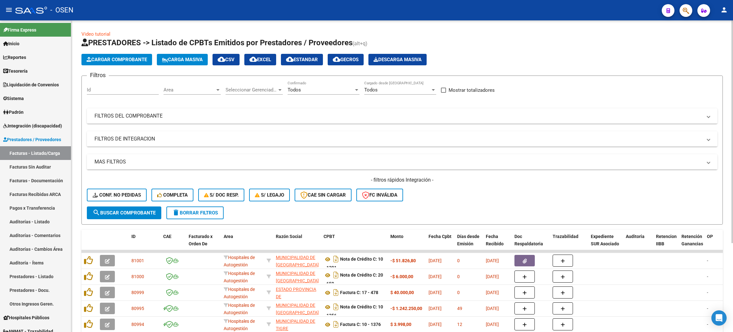
click at [95, 158] on mat-panel-title "MAS FILTROS" at bounding box center [399, 161] width 608 height 7
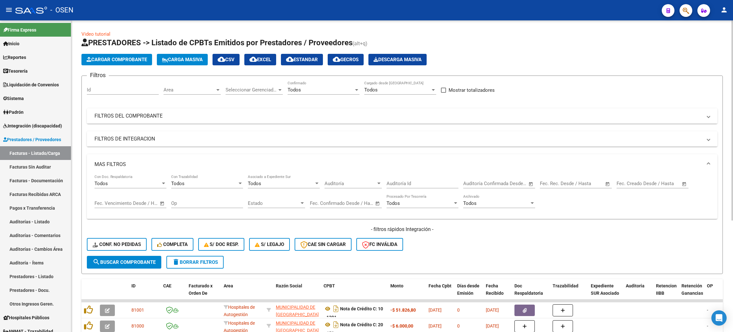
click at [161, 108] on mat-expansion-panel-header "FILTROS DEL COMPROBANTE" at bounding box center [402, 115] width 631 height 15
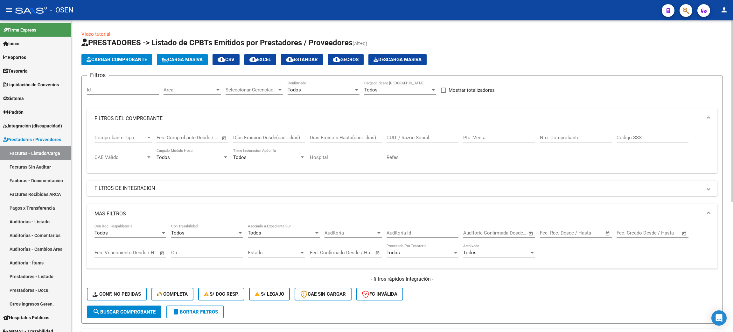
click at [637, 137] on input "Código SSS" at bounding box center [653, 138] width 72 height 6
click at [592, 137] on input "Nro. Comprobante" at bounding box center [576, 138] width 72 height 6
type input "331808"
click at [332, 90] on div "Todos" at bounding box center [321, 90] width 66 height 6
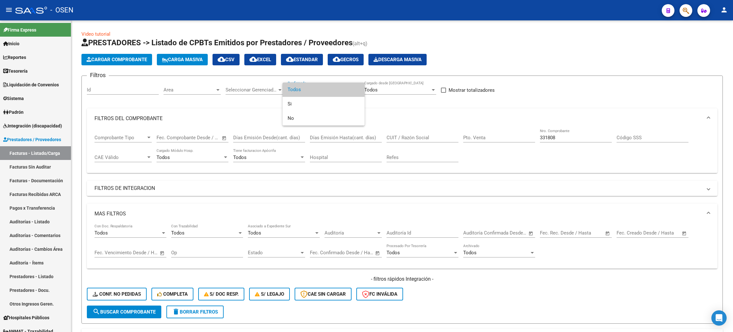
click at [329, 93] on span "Todos" at bounding box center [324, 89] width 72 height 14
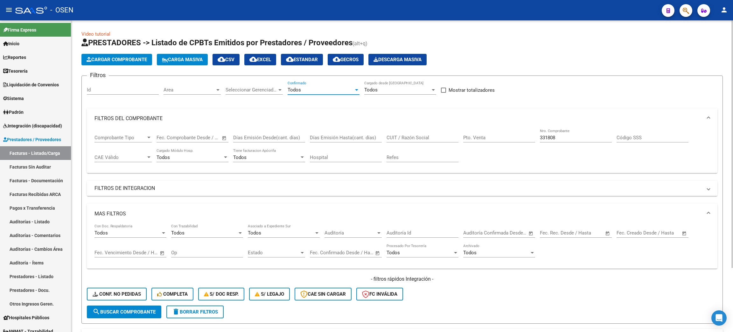
drag, startPoint x: 559, startPoint y: 137, endPoint x: 499, endPoint y: 135, distance: 60.2
click at [500, 135] on div "Comprobante Tipo Comprobante Tipo Fecha inicio – Fecha fin Fec. Comprobante Des…" at bounding box center [402, 148] width 615 height 39
click at [356, 232] on span "Auditoría" at bounding box center [351, 233] width 52 height 6
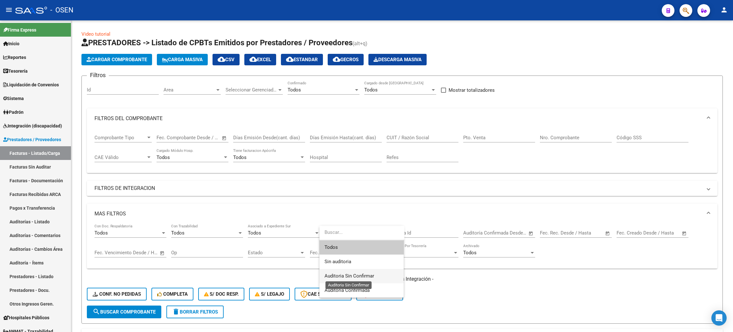
click at [352, 275] on span "Auditoria Sin Confirmar" at bounding box center [350, 276] width 50 height 6
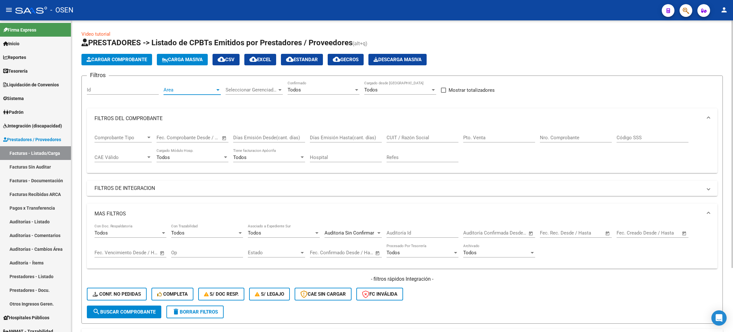
click at [191, 91] on span "Area" at bounding box center [190, 90] width 52 height 6
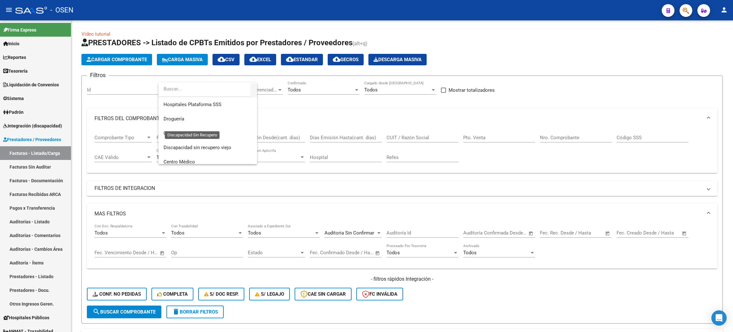
scroll to position [143, 0]
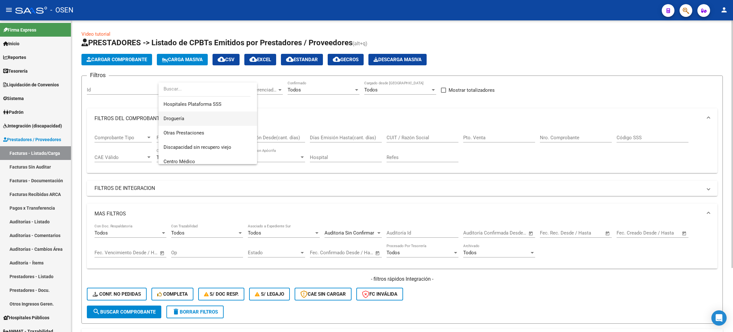
click at [188, 123] on span "Droguería" at bounding box center [208, 118] width 88 height 14
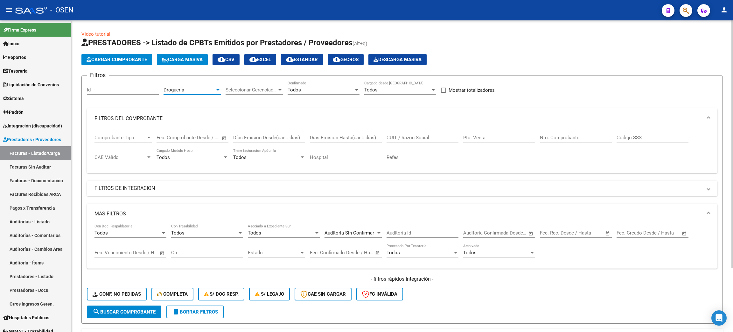
click at [143, 306] on button "search Buscar Comprobante" at bounding box center [124, 311] width 74 height 13
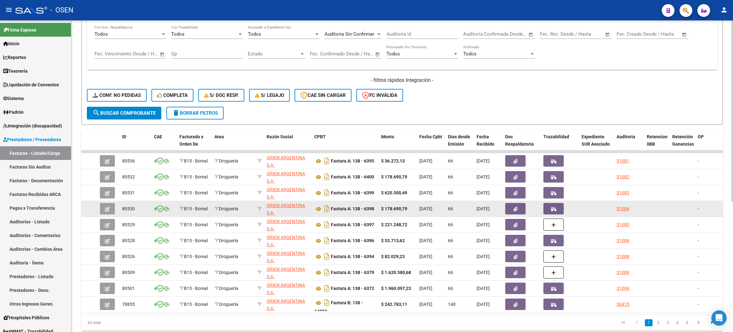
scroll to position [224, 0]
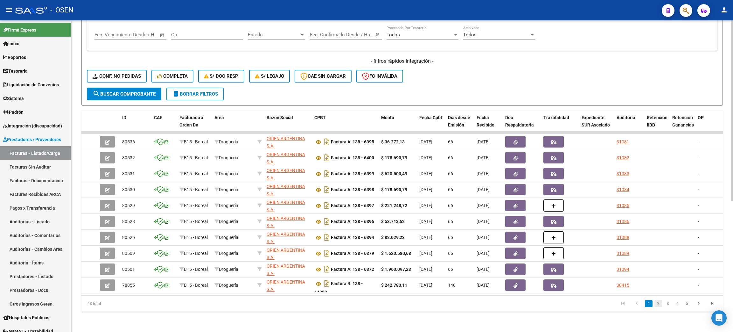
click at [657, 305] on link "2" at bounding box center [659, 303] width 8 height 7
click at [669, 301] on link "3" at bounding box center [668, 303] width 8 height 7
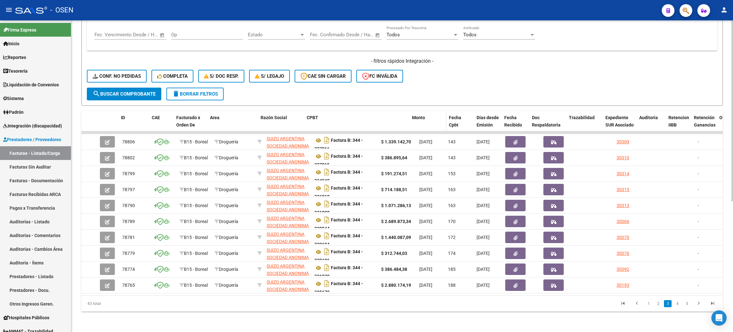
drag, startPoint x: 375, startPoint y: 116, endPoint x: 440, endPoint y: 116, distance: 64.9
click at [440, 116] on div "ID CAE Facturado x Orden De Area Razón Social CPBT Monto Fecha Cpbt Días desde …" at bounding box center [709, 125] width 1257 height 28
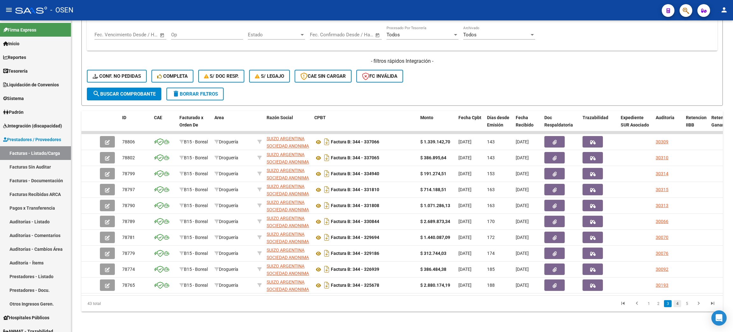
click at [677, 304] on link "4" at bounding box center [678, 303] width 8 height 7
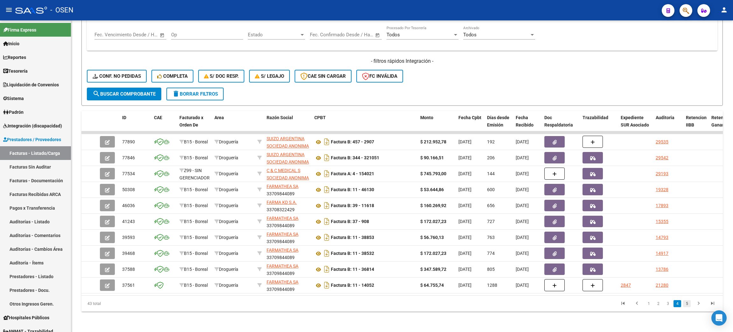
click at [684, 305] on link "5" at bounding box center [687, 303] width 8 height 7
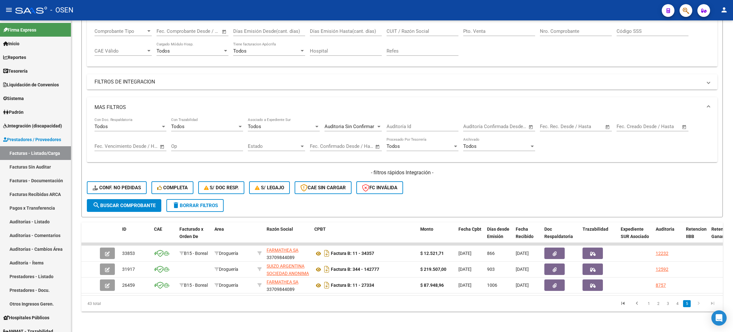
scroll to position [112, 0]
click at [677, 304] on link "4" at bounding box center [678, 303] width 8 height 7
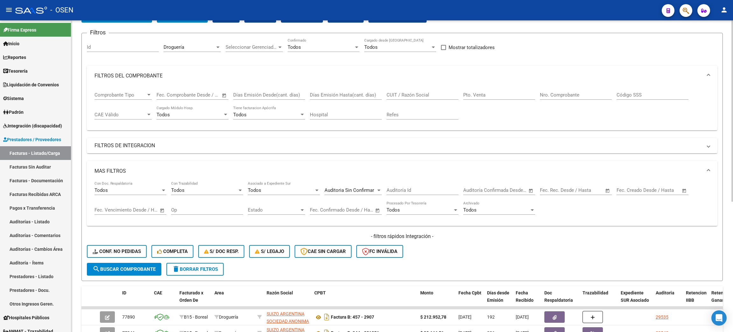
scroll to position [0, 0]
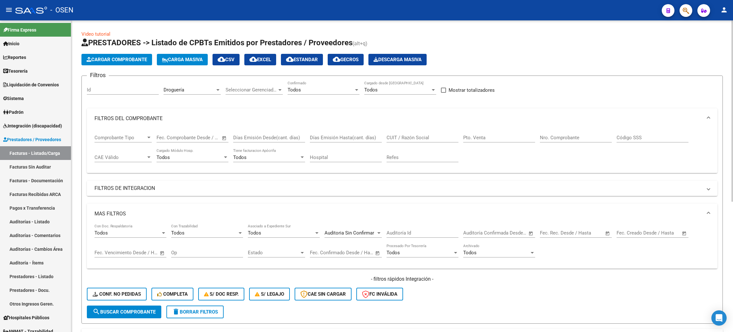
click at [225, 60] on mat-icon "cloud_download" at bounding box center [222, 59] width 8 height 8
drag, startPoint x: 494, startPoint y: 21, endPoint x: 498, endPoint y: 73, distance: 52.0
click at [498, 73] on div "Video tutorial PRESTADORES -> Listado de CPBTs Emitidos por Prestadores / Prove…" at bounding box center [402, 284] width 662 height 529
click at [604, 56] on div "Cargar Comprobante Carga Masiva cloud_download CSV cloud_download EXCEL cloud_d…" at bounding box center [402, 59] width 642 height 11
click at [33, 70] on link "Tesorería" at bounding box center [35, 71] width 71 height 14
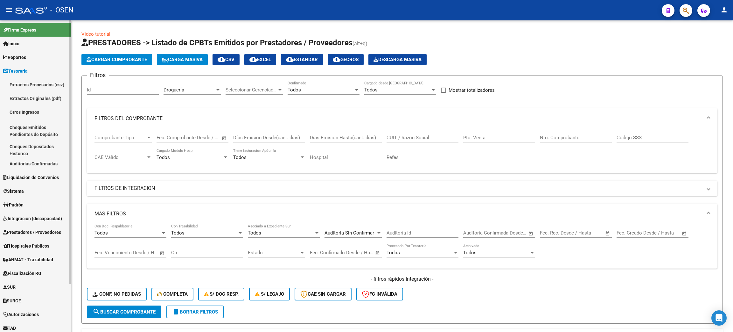
click at [47, 162] on link "Auditorías Confirmadas" at bounding box center [35, 164] width 71 height 14
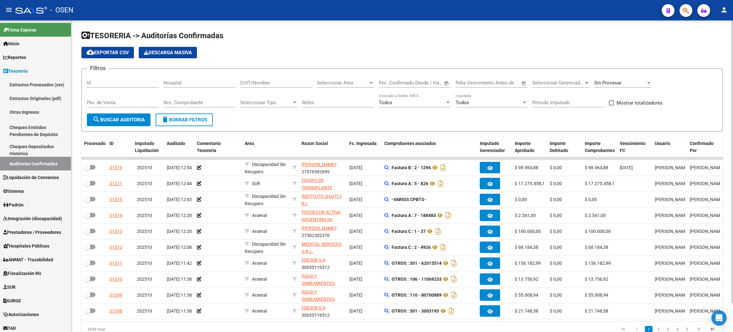
click at [249, 85] on div "CUIT/Nombre" at bounding box center [276, 81] width 72 height 14
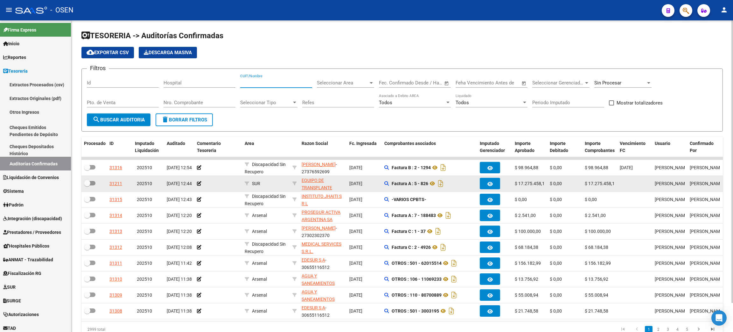
paste input "30707519378"
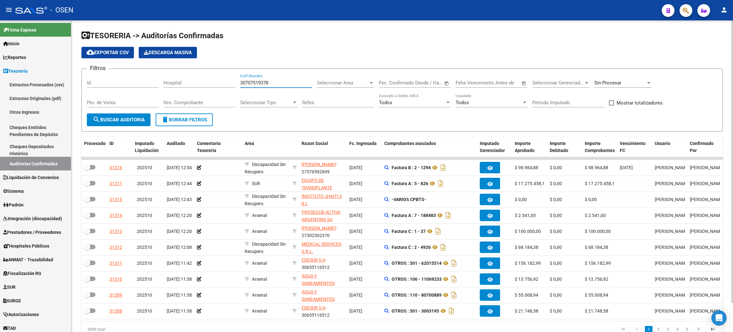
type input "30707519378"
click at [115, 119] on span "search Buscar Auditoria" at bounding box center [119, 120] width 52 height 6
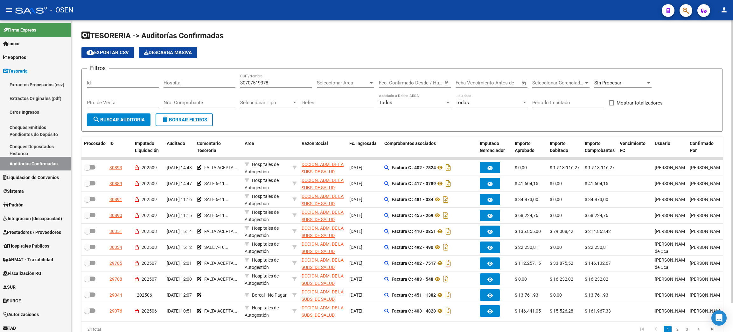
click at [102, 53] on span "cloud_download Exportar CSV" at bounding box center [108, 53] width 42 height 6
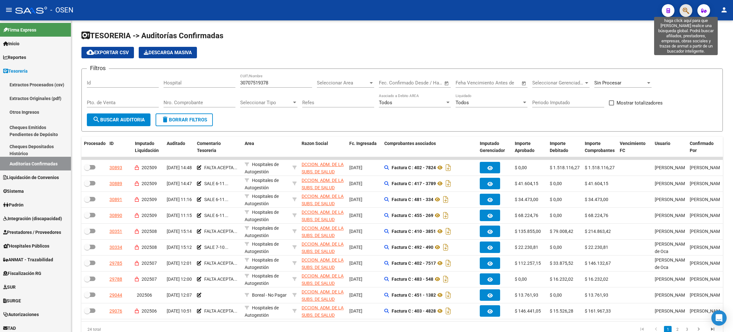
click at [684, 11] on icon "button" at bounding box center [686, 10] width 6 height 7
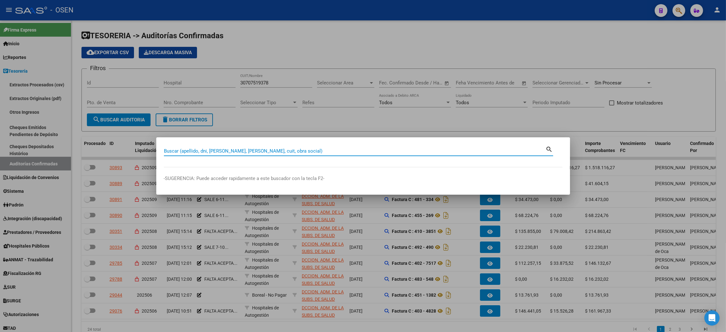
click at [272, 150] on input "Buscar (apellido, dni, [PERSON_NAME], [PERSON_NAME], cuit, obra social)" at bounding box center [355, 151] width 382 height 6
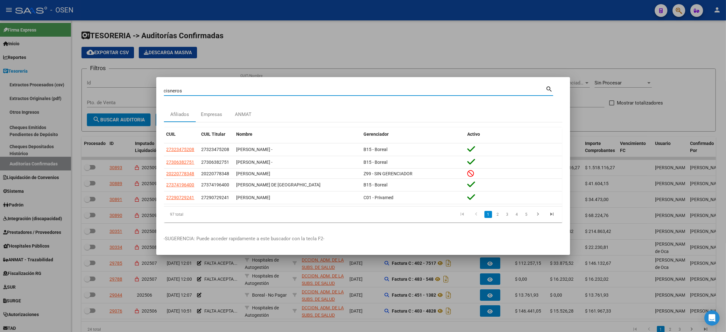
click at [229, 89] on input "cisneros" at bounding box center [355, 91] width 382 height 6
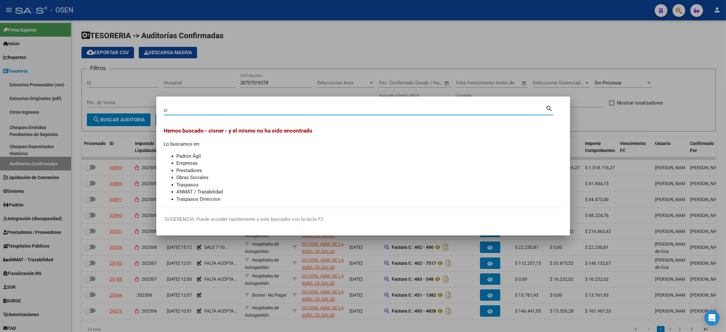
type input "c"
click at [208, 198] on li "Traspasos Direccion" at bounding box center [370, 198] width 386 height 7
drag, startPoint x: 229, startPoint y: 201, endPoint x: 172, endPoint y: 156, distance: 72.9
click at [172, 156] on ul "Padrón Ágil Empresas Prestadores Obras Sociales Traspasos ANMAT / Trazabilidad …" at bounding box center [363, 177] width 398 height 50
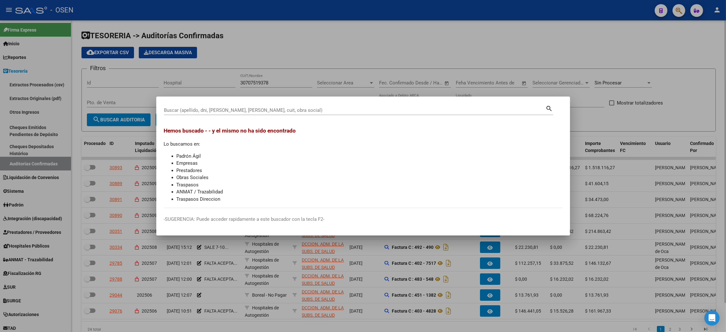
click at [589, 57] on div at bounding box center [363, 166] width 726 height 332
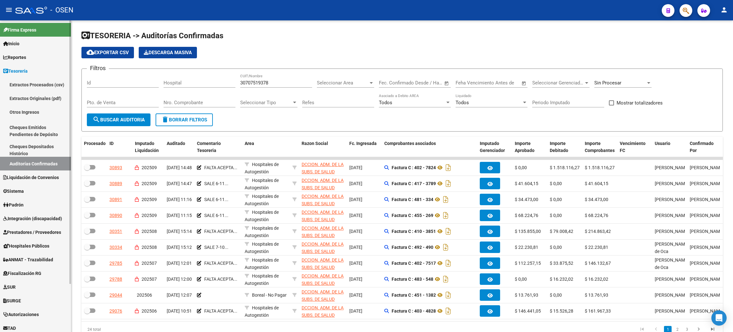
click at [33, 70] on link "Tesorería" at bounding box center [35, 71] width 71 height 14
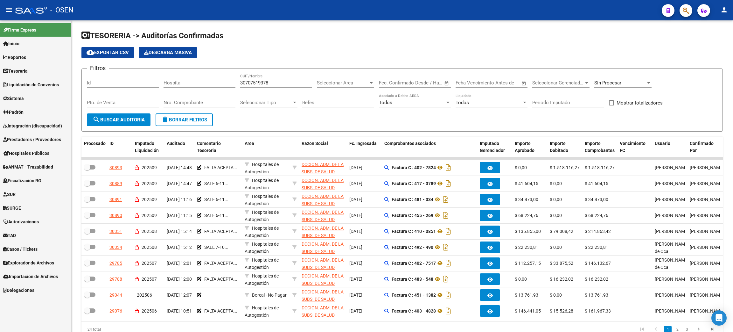
click at [45, 74] on link "Tesorería" at bounding box center [35, 71] width 71 height 14
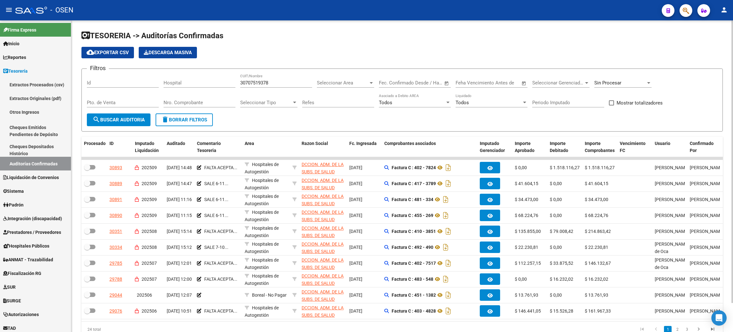
click at [181, 113] on button "delete Borrar Filtros" at bounding box center [184, 119] width 57 height 13
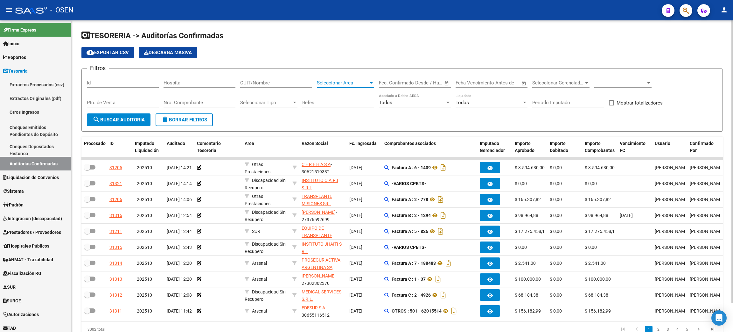
click at [356, 84] on span "Seleccionar Area" at bounding box center [343, 83] width 52 height 6
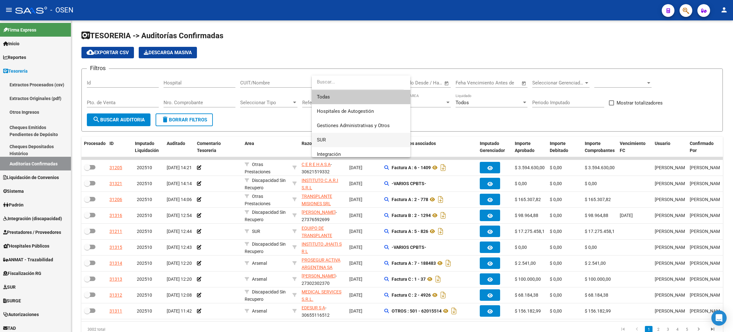
click at [333, 139] on span "SUR" at bounding box center [361, 140] width 88 height 14
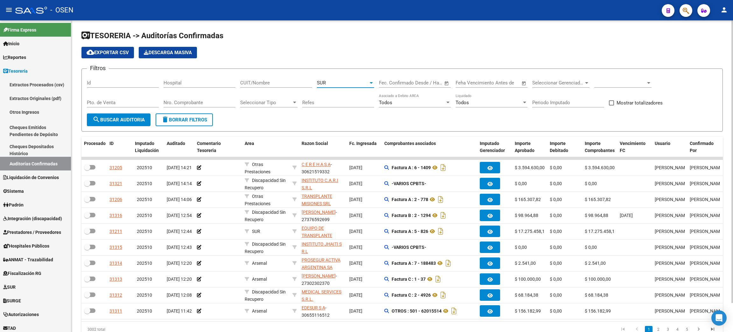
click at [643, 80] on span at bounding box center [620, 83] width 52 height 6
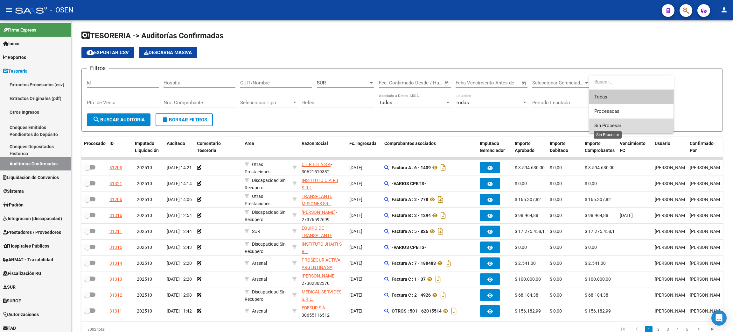
click at [602, 127] on span "Sin Procesar" at bounding box center [607, 126] width 27 height 6
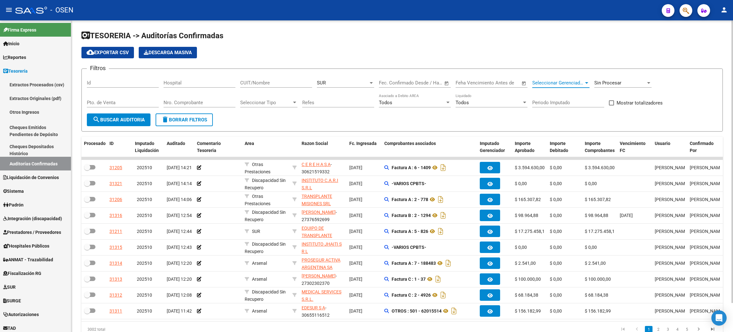
click at [562, 80] on span "Seleccionar Gerenciador" at bounding box center [558, 83] width 52 height 6
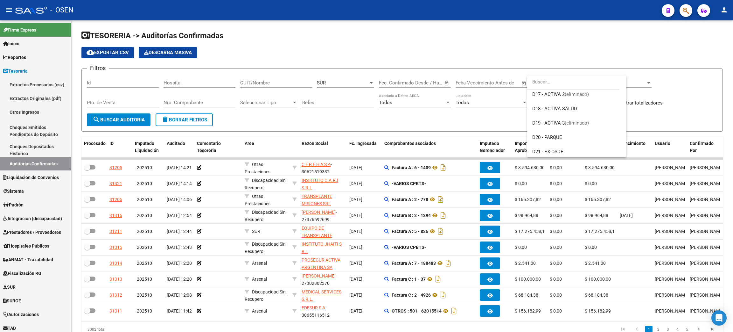
scroll to position [334, 0]
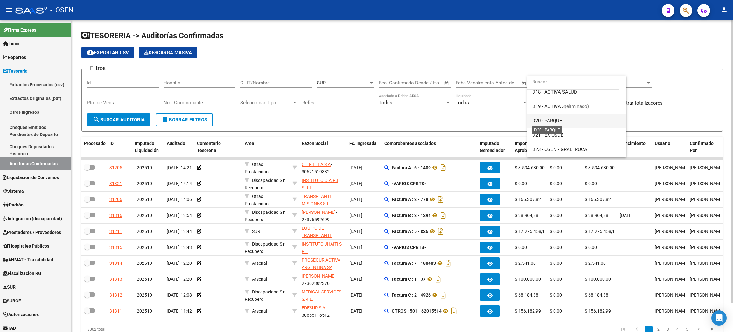
click at [563, 124] on span "D20 - PARQUE" at bounding box center [576, 121] width 89 height 14
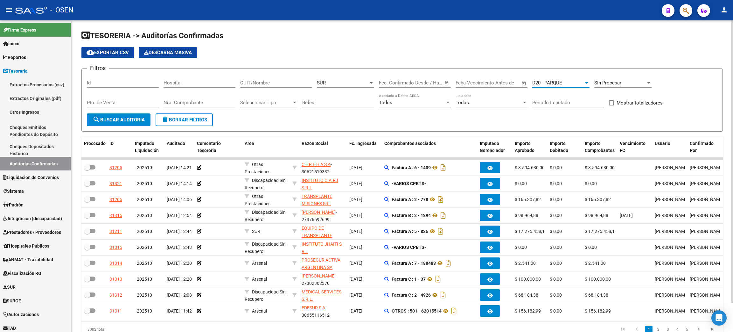
click at [122, 121] on span "search Buscar Auditoria" at bounding box center [119, 120] width 52 height 6
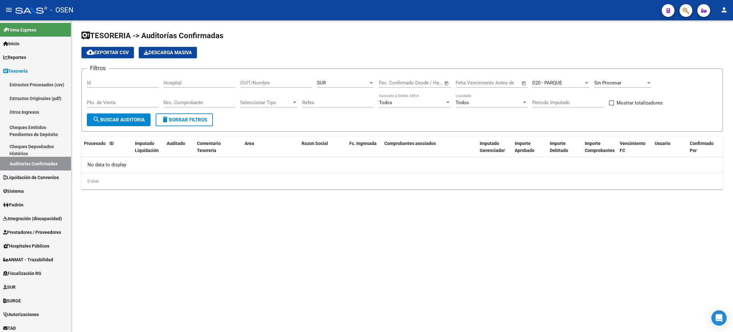
click at [343, 81] on div "SUR" at bounding box center [343, 83] width 52 height 6
click at [350, 102] on span "Droguería" at bounding box center [361, 102] width 88 height 14
click at [109, 118] on span "search Buscar Auditoria" at bounding box center [119, 120] width 52 height 6
click at [560, 84] on span "D20 - PARQUE" at bounding box center [547, 83] width 30 height 6
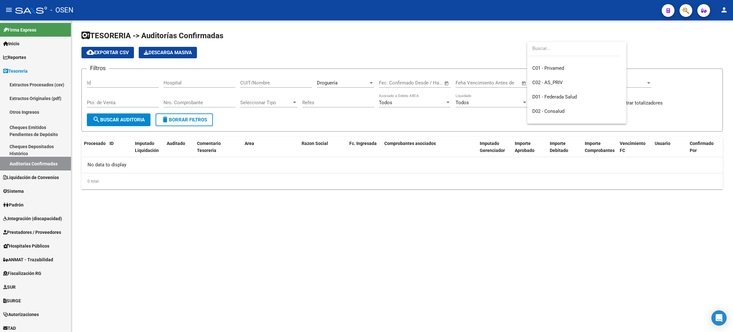
scroll to position [0, 0]
click at [551, 108] on span "B15 - Boreal" at bounding box center [544, 106] width 25 height 6
click at [119, 124] on button "search Buscar Auditoria" at bounding box center [119, 119] width 64 height 13
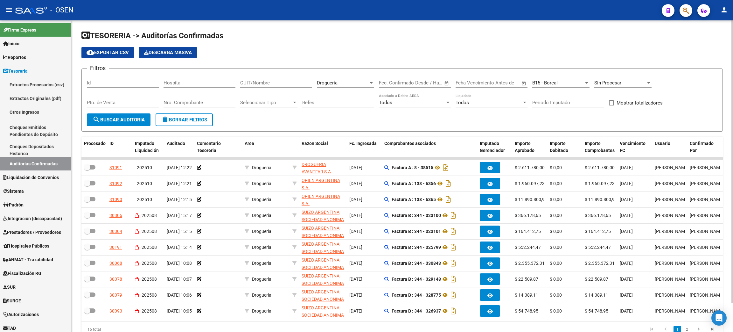
click at [112, 55] on button "cloud_download Exportar CSV" at bounding box center [107, 52] width 53 height 11
click at [340, 82] on div "Droguería" at bounding box center [343, 83] width 52 height 6
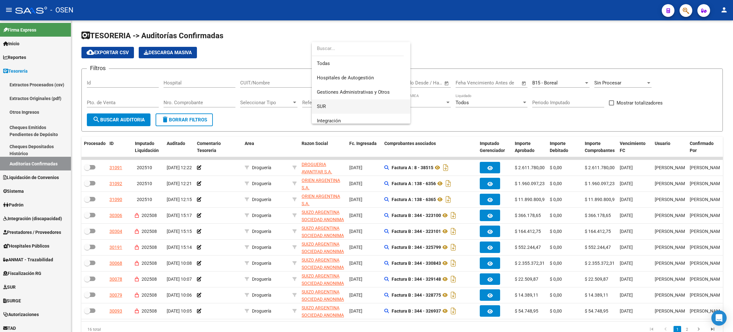
click at [334, 106] on span "SUR" at bounding box center [361, 106] width 88 height 14
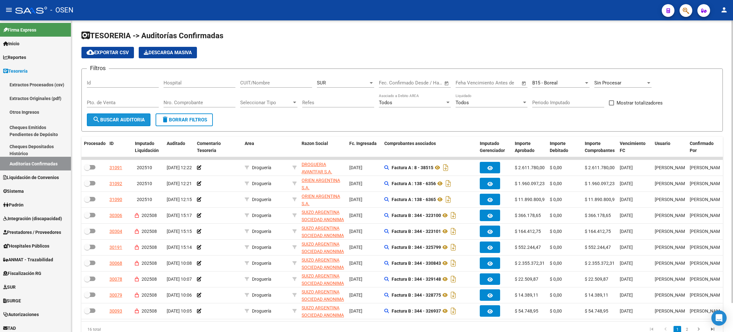
click at [108, 117] on span "search Buscar Auditoria" at bounding box center [119, 120] width 52 height 6
click at [97, 53] on span "cloud_download Exportar CSV" at bounding box center [108, 53] width 42 height 6
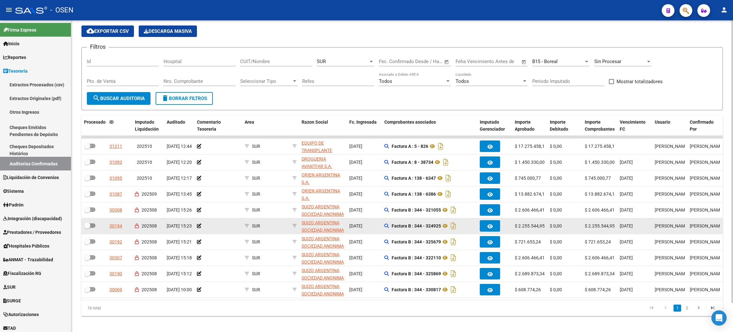
scroll to position [32, 0]
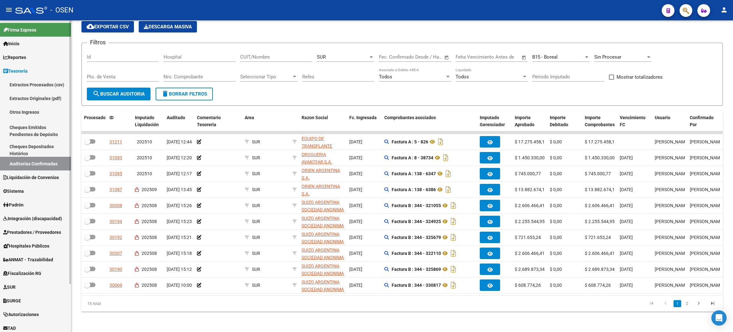
click at [38, 234] on span "Prestadores / Proveedores" at bounding box center [32, 231] width 58 height 7
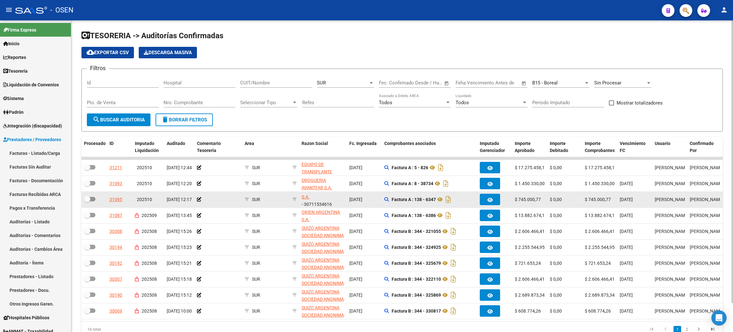
scroll to position [8, 0]
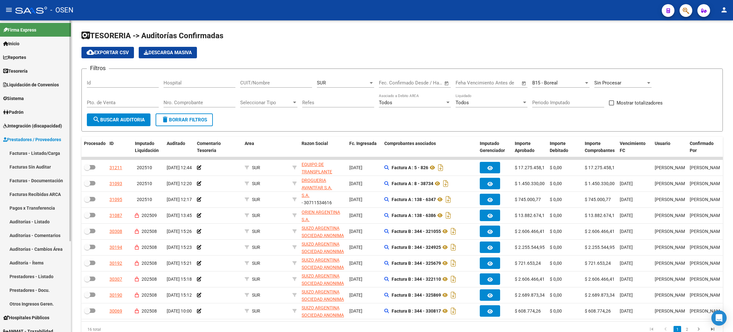
click at [35, 152] on link "Facturas - Listado/Carga" at bounding box center [35, 153] width 71 height 14
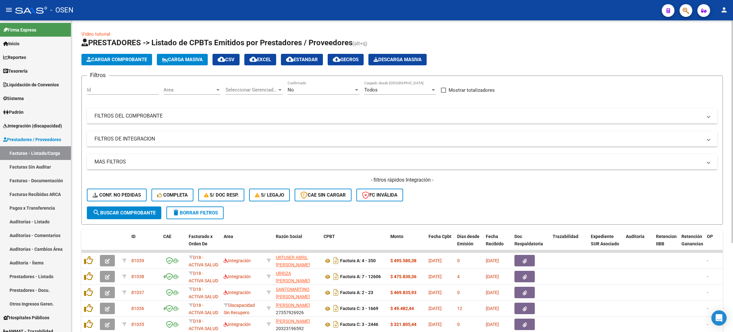
click at [190, 90] on span "Area" at bounding box center [190, 90] width 52 height 6
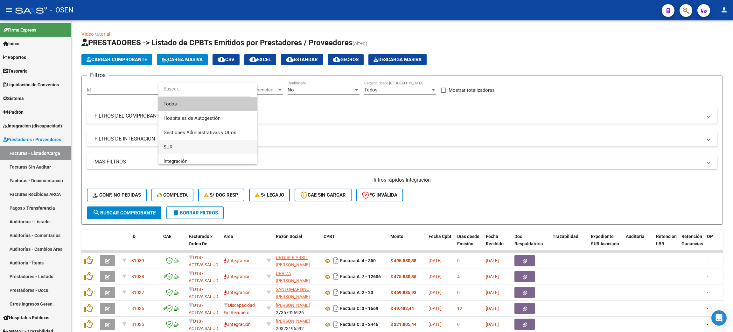
click at [190, 152] on span "SUR" at bounding box center [208, 147] width 88 height 14
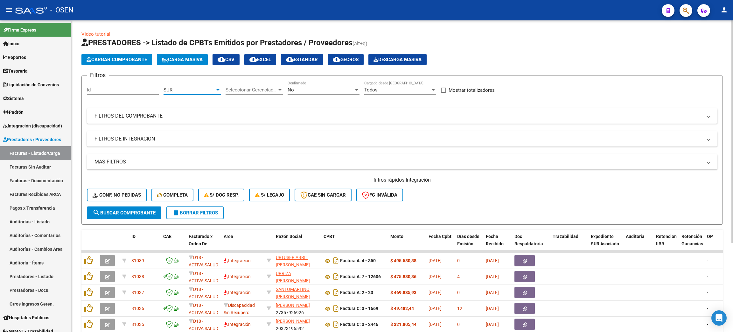
click at [296, 87] on div "No" at bounding box center [321, 90] width 66 height 6
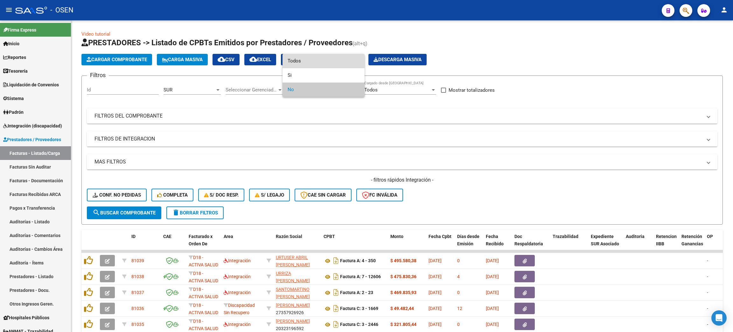
click at [301, 59] on span "Todos" at bounding box center [324, 61] width 72 height 14
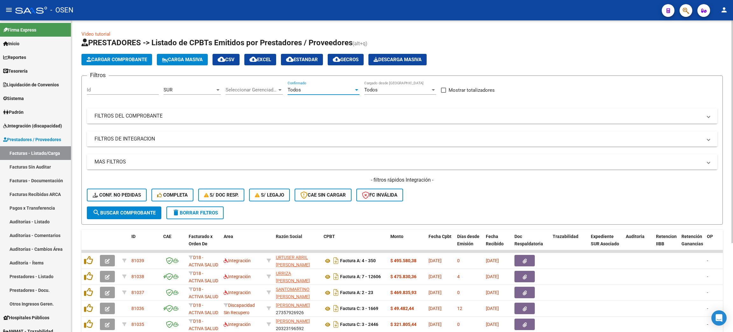
click at [306, 92] on div "Todos Confirmado" at bounding box center [324, 88] width 72 height 14
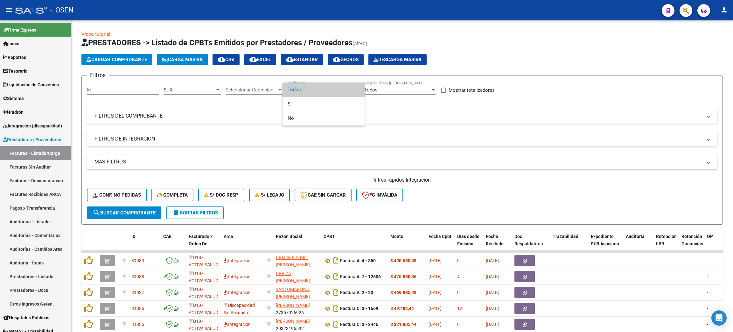
click at [447, 119] on div at bounding box center [366, 166] width 733 height 332
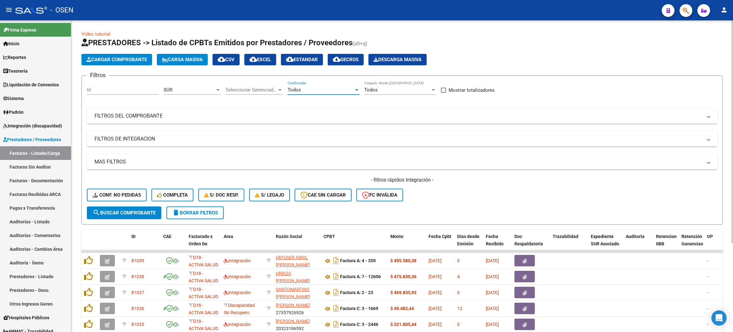
click at [290, 90] on span "Todos" at bounding box center [294, 90] width 13 height 6
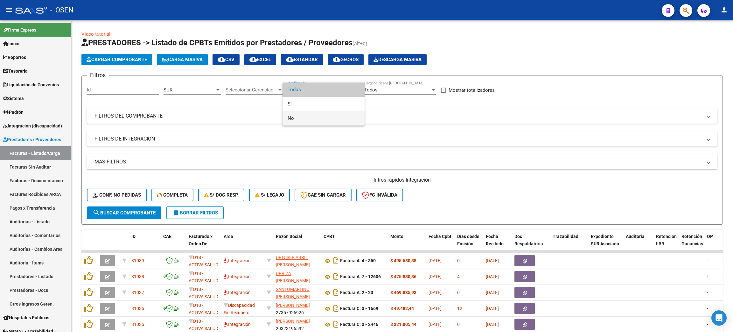
click at [302, 116] on span "No" at bounding box center [324, 118] width 72 height 14
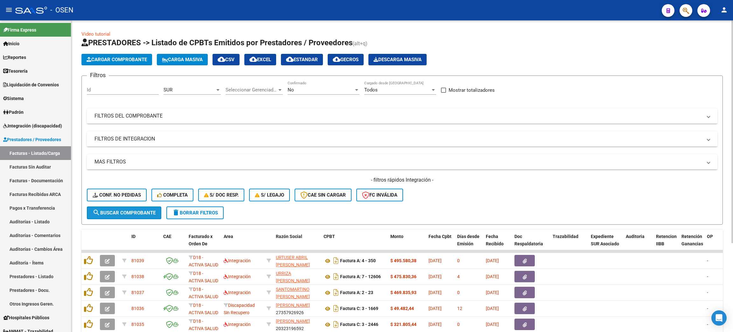
click at [144, 213] on span "search Buscar Comprobante" at bounding box center [124, 213] width 63 height 6
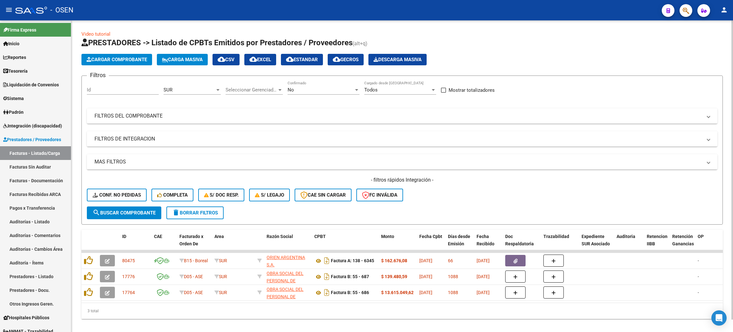
click at [232, 59] on span "cloud_download CSV" at bounding box center [226, 60] width 17 height 6
click at [216, 86] on div "SUR Area" at bounding box center [192, 88] width 57 height 14
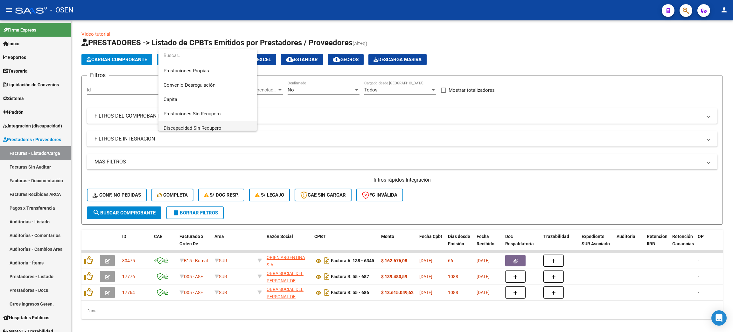
scroll to position [119, 0]
click at [176, 107] on span "Droguería" at bounding box center [174, 109] width 21 height 6
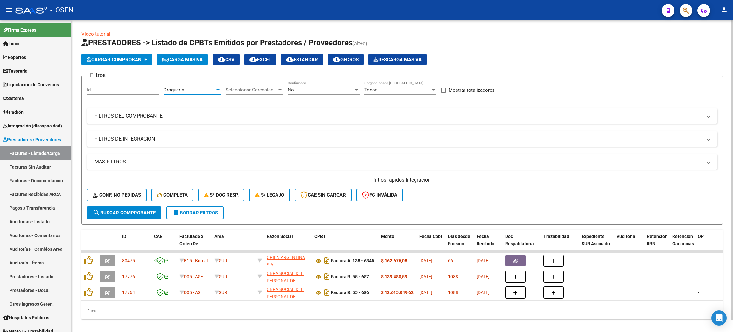
click at [133, 214] on span "search Buscar Comprobante" at bounding box center [124, 213] width 63 height 6
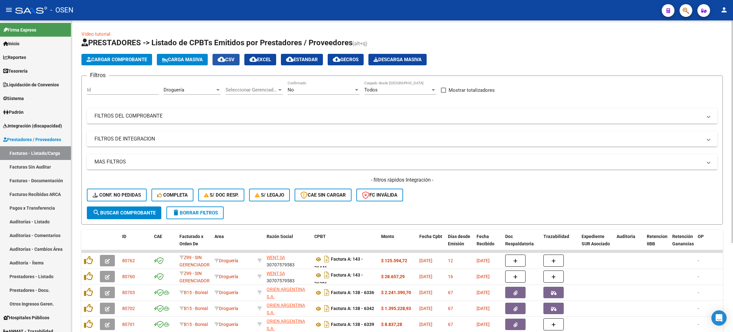
click at [234, 61] on span "cloud_download CSV" at bounding box center [226, 60] width 17 height 6
click at [326, 85] on div "No Confirmado" at bounding box center [324, 88] width 72 height 14
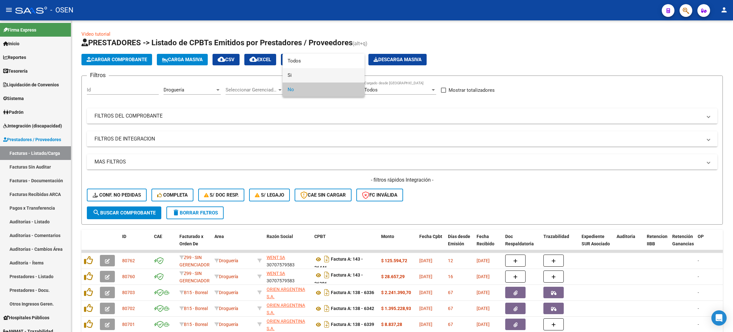
click at [313, 76] on span "Si" at bounding box center [324, 75] width 72 height 14
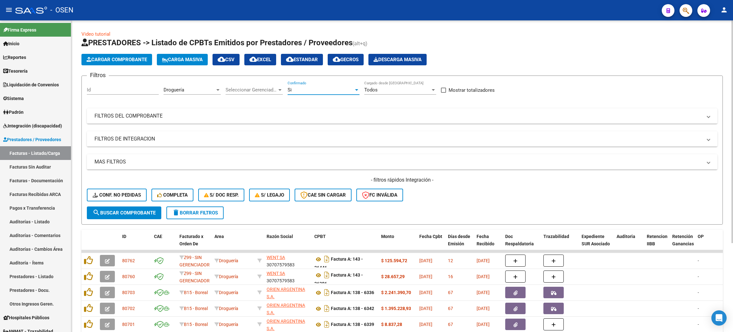
click at [200, 89] on div "Droguería" at bounding box center [190, 90] width 52 height 6
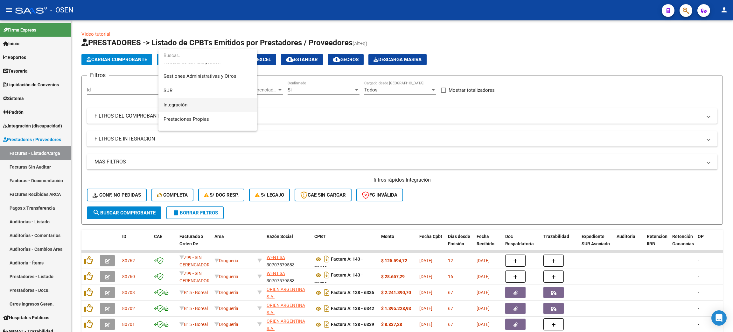
scroll to position [0, 0]
click at [184, 110] on span "SUR" at bounding box center [208, 113] width 88 height 14
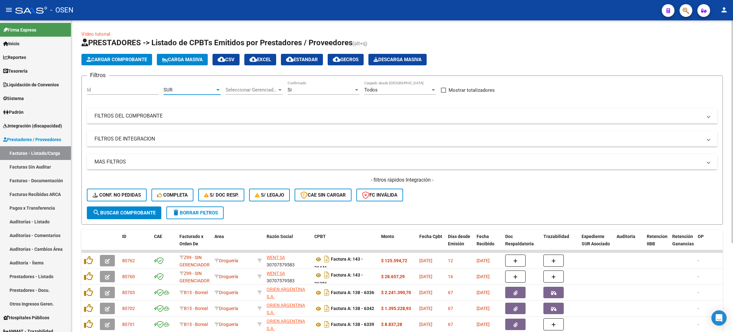
click at [151, 161] on mat-panel-title "MAS FILTROS" at bounding box center [399, 161] width 608 height 7
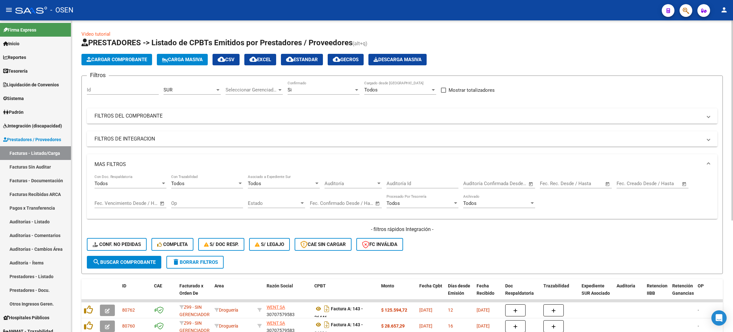
click at [330, 188] on div "Auditoría Auditoría" at bounding box center [353, 184] width 57 height 20
click at [334, 184] on span "Auditoría" at bounding box center [351, 183] width 52 height 6
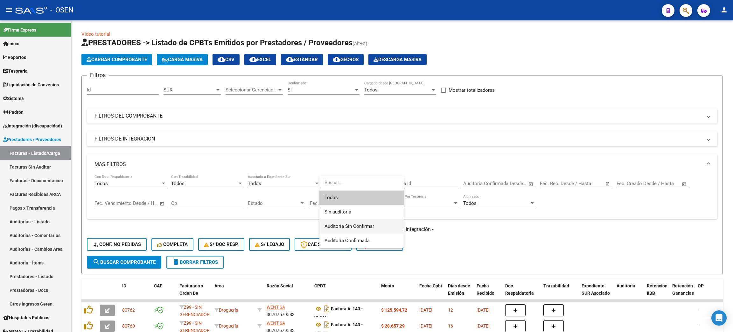
click at [361, 225] on span "Auditoria Sin Confirmar" at bounding box center [350, 226] width 50 height 6
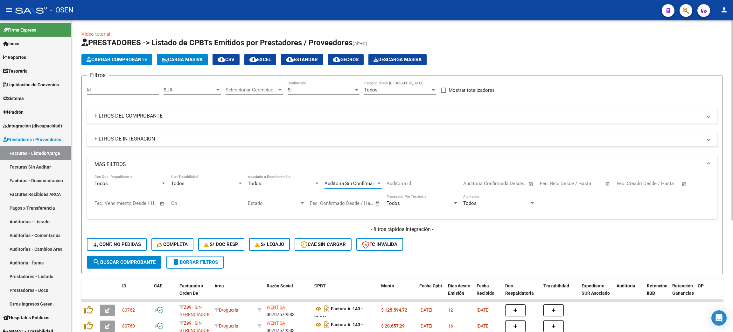
drag, startPoint x: 139, startPoint y: 259, endPoint x: 314, endPoint y: 220, distance: 179.8
click at [139, 259] on span "search Buscar Comprobante" at bounding box center [124, 262] width 63 height 6
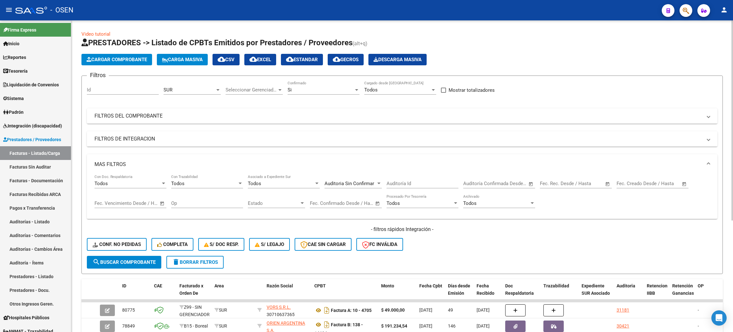
click at [225, 60] on mat-icon "cloud_download" at bounding box center [222, 59] width 8 height 8
click at [201, 84] on div "SUR Area" at bounding box center [192, 88] width 57 height 14
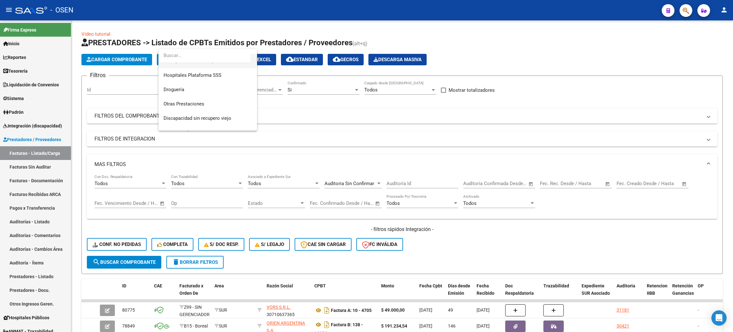
scroll to position [143, 0]
click at [182, 82] on span "Droguería" at bounding box center [174, 85] width 21 height 6
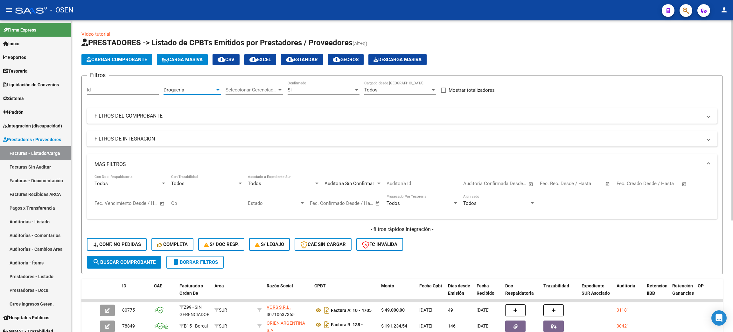
click at [117, 259] on span "search Buscar Comprobante" at bounding box center [124, 262] width 63 height 6
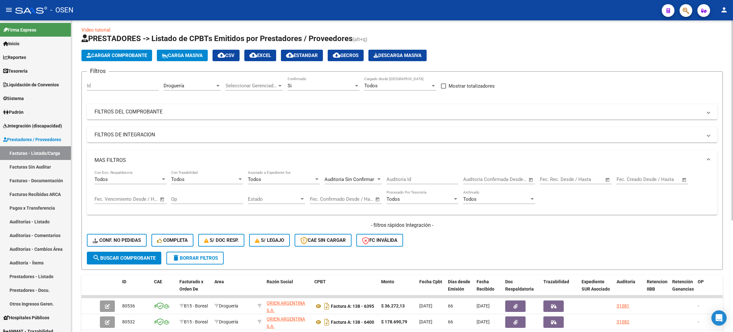
scroll to position [0, 0]
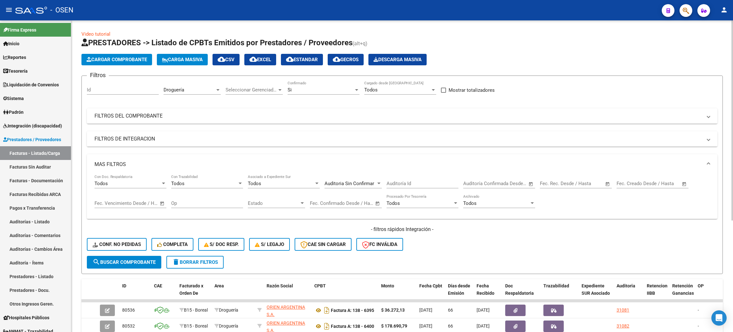
click at [225, 59] on mat-icon "cloud_download" at bounding box center [222, 59] width 8 height 8
click at [362, 185] on span "Auditoria Sin Confirmar" at bounding box center [350, 183] width 50 height 6
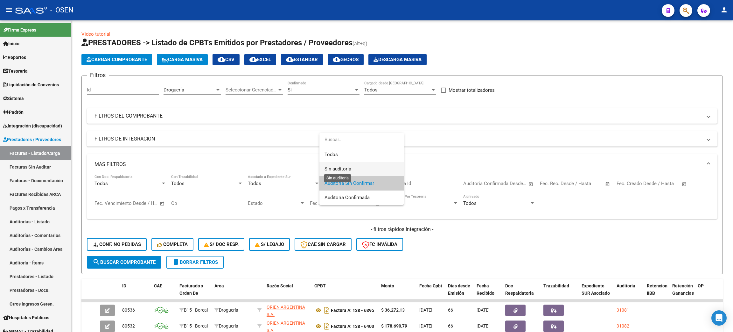
click at [347, 168] on span "Sin auditoria" at bounding box center [338, 169] width 27 height 6
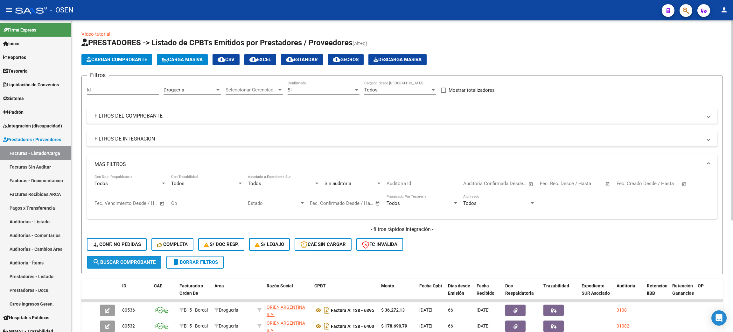
click at [144, 261] on span "search Buscar Comprobante" at bounding box center [124, 262] width 63 height 6
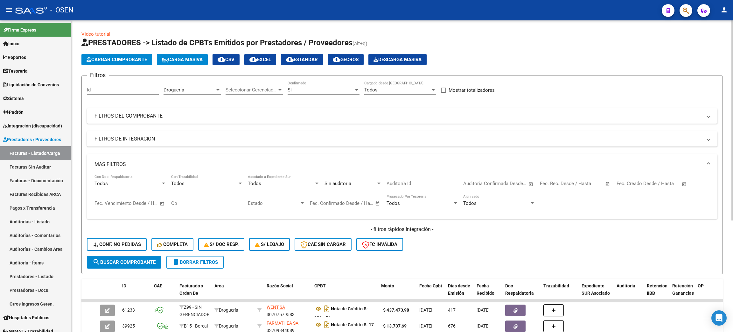
click at [211, 91] on div "Droguería" at bounding box center [190, 90] width 52 height 6
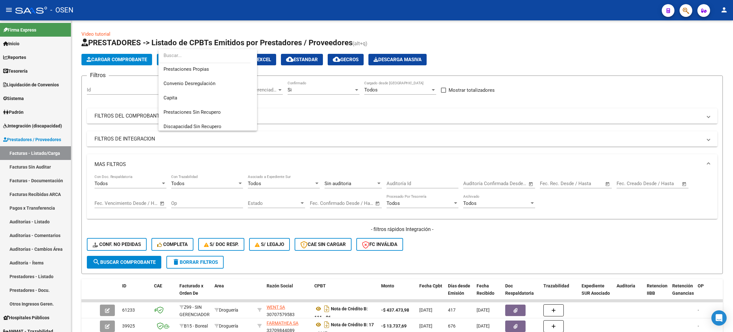
scroll to position [43, 0]
click at [191, 69] on span "SUR" at bounding box center [208, 71] width 88 height 14
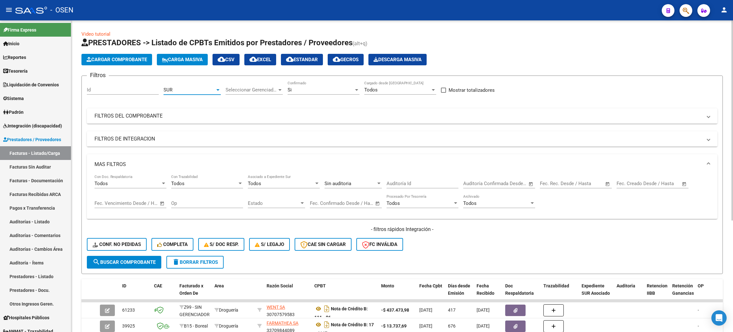
click at [110, 264] on button "search Buscar Comprobante" at bounding box center [124, 262] width 74 height 13
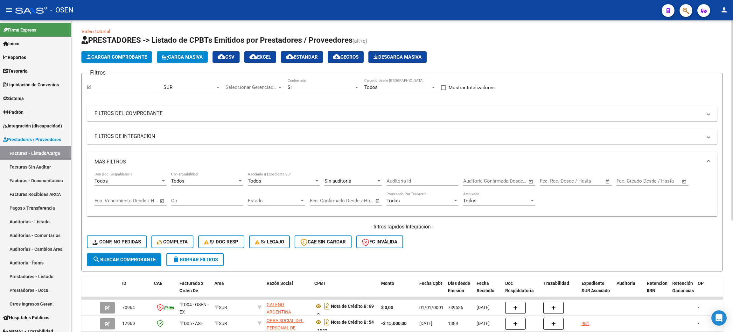
scroll to position [0, 0]
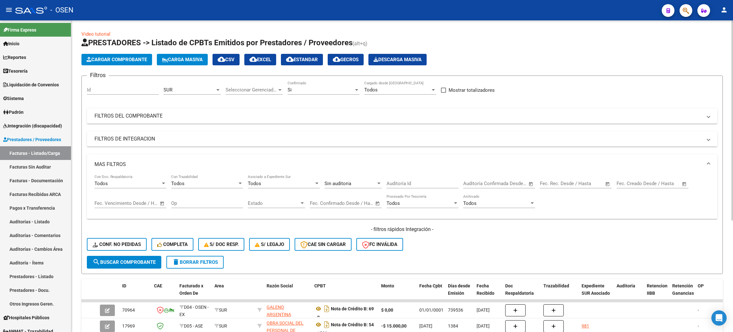
click at [167, 91] on span "SUR" at bounding box center [168, 90] width 9 height 6
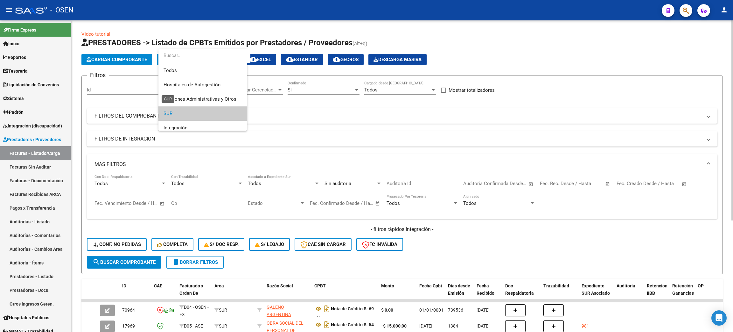
scroll to position [24, 0]
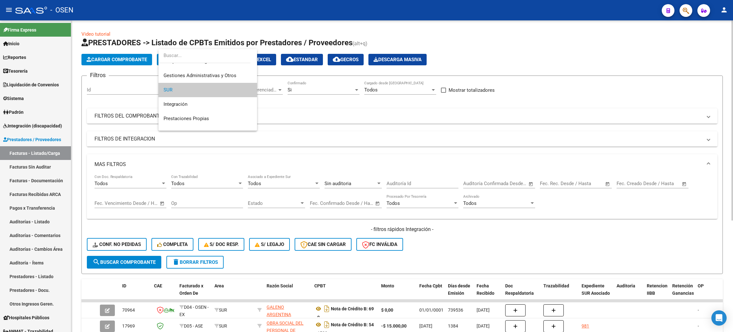
click at [503, 164] on div at bounding box center [366, 166] width 733 height 332
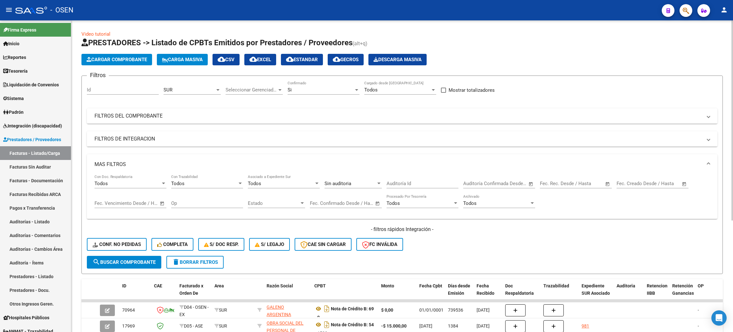
click at [145, 260] on span "search Buscar Comprobante" at bounding box center [124, 262] width 63 height 6
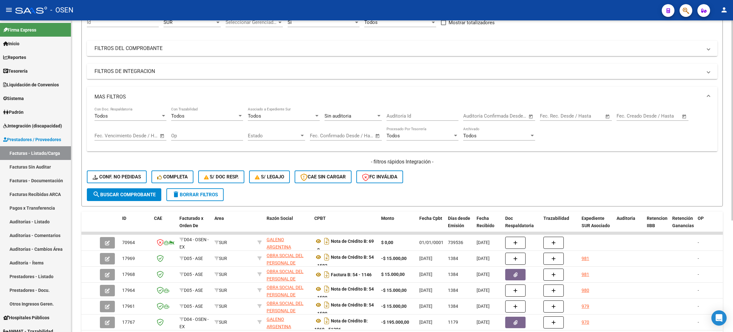
scroll to position [95, 0]
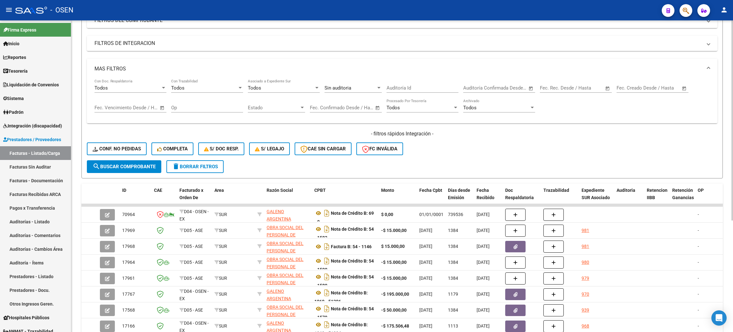
click at [208, 164] on span "delete Borrar Filtros" at bounding box center [195, 167] width 46 height 6
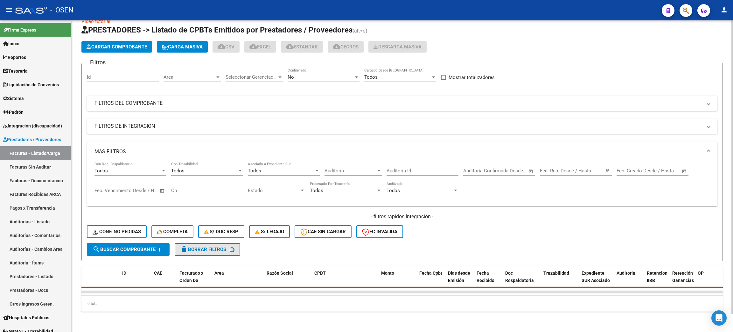
scroll to position [18, 0]
click at [116, 123] on mat-panel-title "FILTROS DE INTEGRACION" at bounding box center [399, 126] width 608 height 7
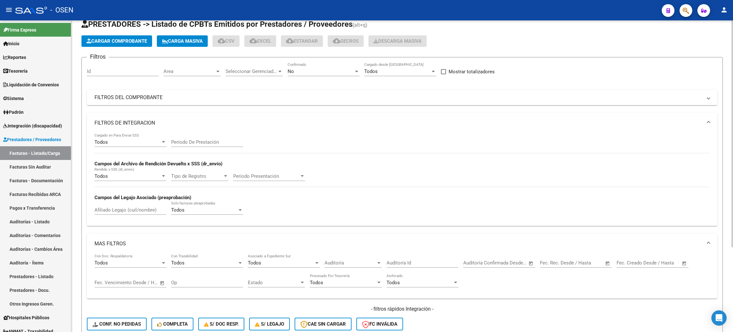
click at [125, 98] on mat-panel-title "FILTROS DEL COMPROBANTE" at bounding box center [399, 97] width 608 height 7
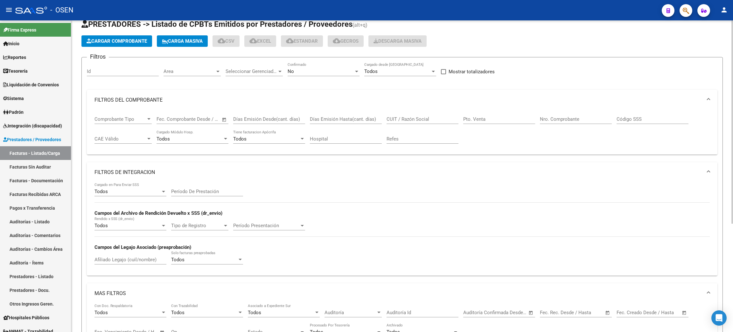
click at [304, 74] on div "No" at bounding box center [321, 71] width 66 height 6
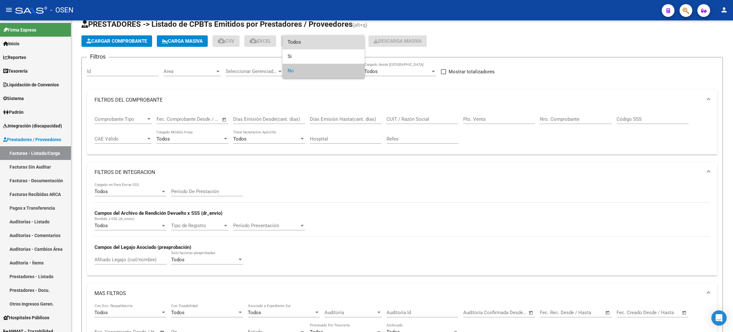
click at [321, 46] on span "Todos" at bounding box center [324, 42] width 72 height 14
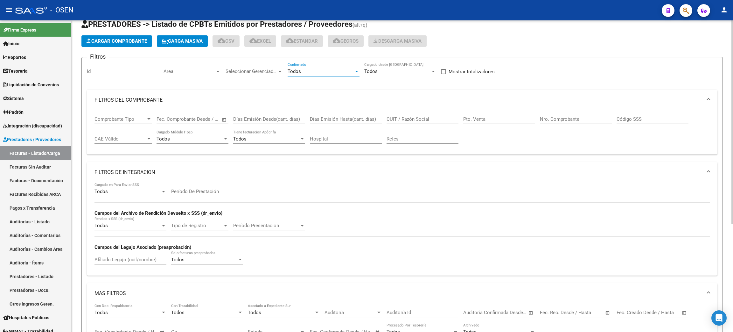
click at [553, 116] on input "Nro. Comprobante" at bounding box center [576, 119] width 72 height 6
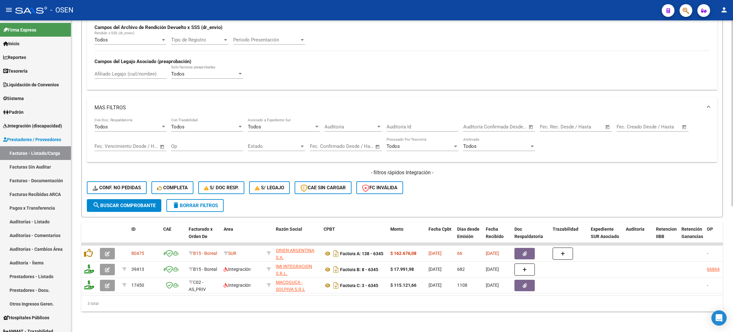
scroll to position [0, 0]
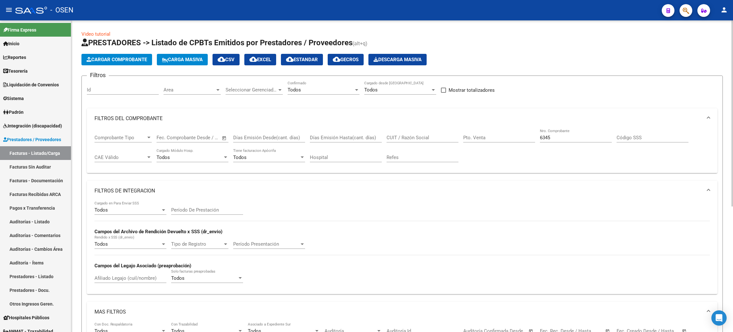
drag, startPoint x: 557, startPoint y: 134, endPoint x: 525, endPoint y: 131, distance: 32.6
click at [525, 131] on div "Comprobante Tipo Comprobante Tipo Fecha inicio – Fecha fin Fec. Comprobante Des…" at bounding box center [402, 148] width 615 height 39
click at [557, 135] on input "6345" at bounding box center [576, 138] width 72 height 6
drag, startPoint x: 558, startPoint y: 137, endPoint x: 535, endPoint y: 135, distance: 23.6
click at [535, 135] on div "Comprobante Tipo Comprobante Tipo Fecha inicio – Fecha fin Fec. Comprobante Des…" at bounding box center [402, 148] width 615 height 39
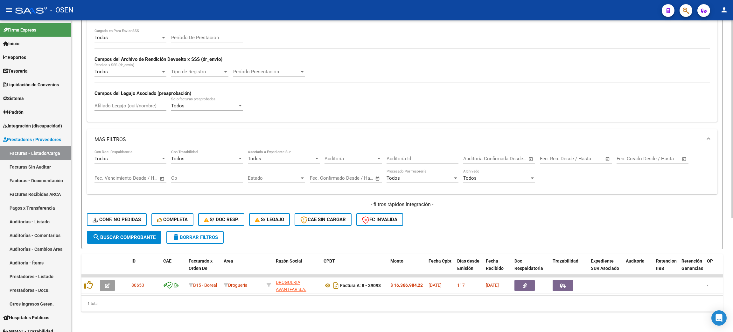
type input "39093"
click at [687, 9] on icon "button" at bounding box center [686, 10] width 6 height 7
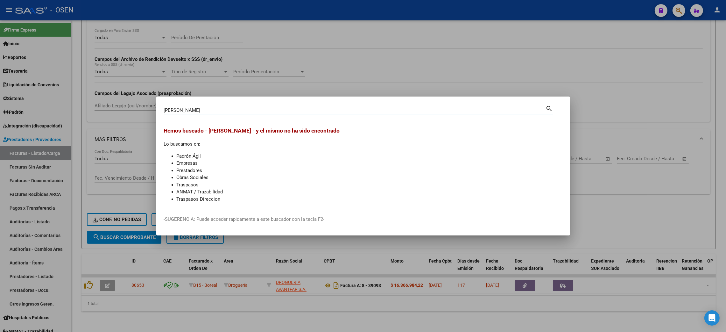
drag, startPoint x: 165, startPoint y: 111, endPoint x: 158, endPoint y: 110, distance: 7.3
click at [158, 110] on mat-dialog-content "[PERSON_NAME] (apellido, dni, cuil, nro traspaso, cuit, obra social) search [PE…" at bounding box center [363, 156] width 414 height 104
drag, startPoint x: 166, startPoint y: 110, endPoint x: 162, endPoint y: 109, distance: 4.4
click at [162, 109] on mat-dialog-content "[PERSON_NAME] (apellido, dni, cuil, nro traspaso, cuit, obra social) search [PE…" at bounding box center [363, 156] width 414 height 104
type input "POZO [PERSON_NAME]"
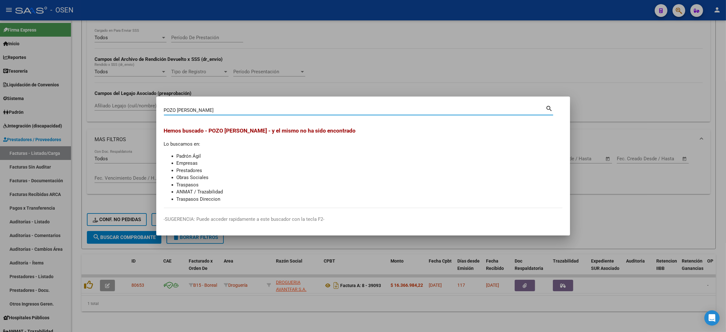
drag, startPoint x: 156, startPoint y: 106, endPoint x: 54, endPoint y: 82, distance: 105.0
click at [89, 101] on div "POZO [PERSON_NAME] (apellido, dni, cuil, nro traspaso, cuit, obra social) searc…" at bounding box center [363, 166] width 726 height 332
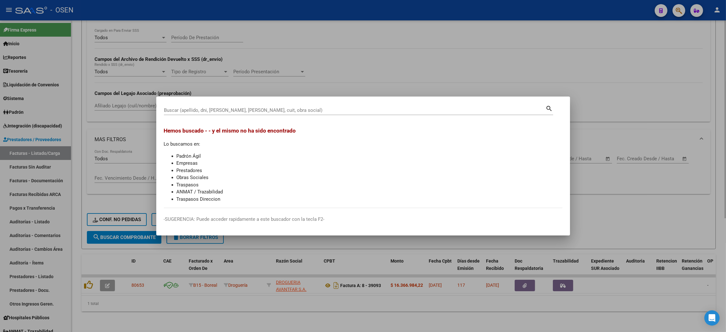
click at [585, 80] on div at bounding box center [363, 166] width 726 height 332
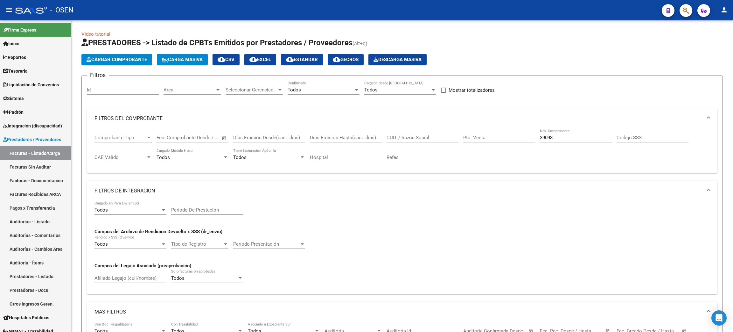
click at [681, 9] on button "button" at bounding box center [686, 10] width 13 height 13
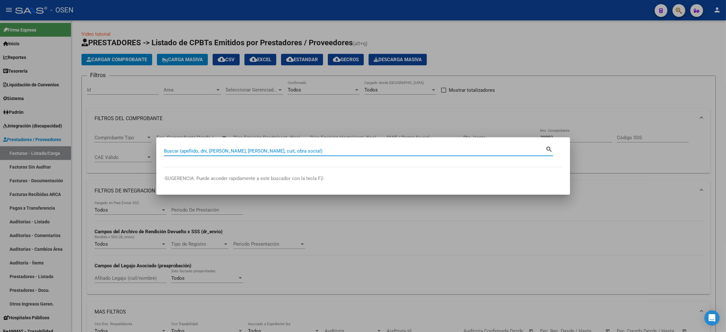
paste input "36129549"
type input "36129549"
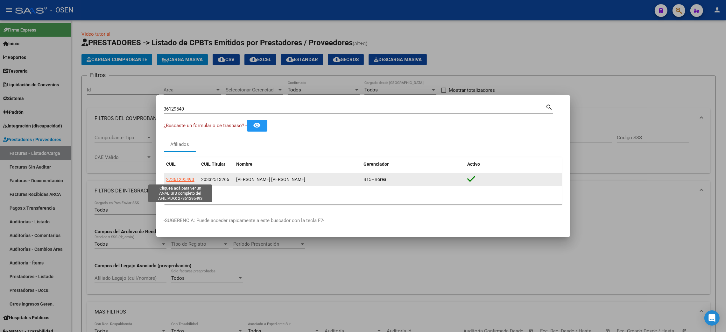
click at [178, 181] on span "27361295493" at bounding box center [180, 179] width 28 height 5
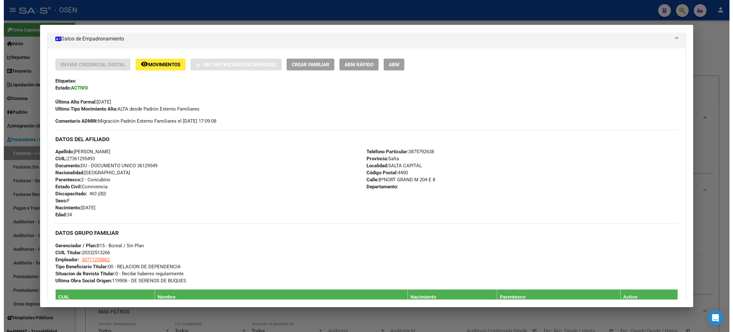
scroll to position [191, 0]
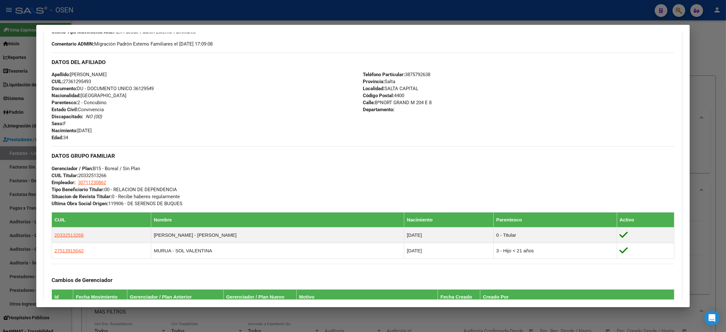
click at [435, 319] on div at bounding box center [363, 166] width 726 height 332
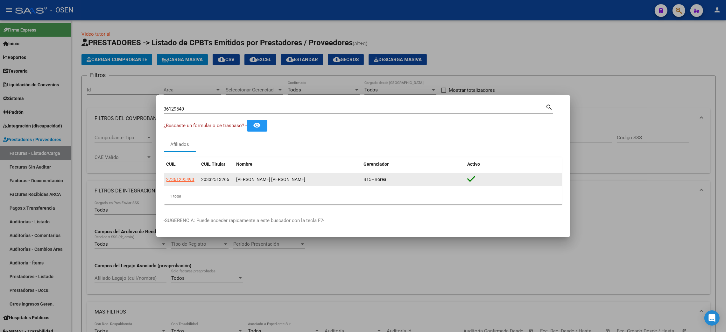
drag, startPoint x: 235, startPoint y: 180, endPoint x: 279, endPoint y: 182, distance: 43.6
click at [279, 182] on datatable-body-cell "ROZO JUAREZ LAURA ALEJANDRA" at bounding box center [297, 179] width 127 height 12
click at [413, 181] on div "B15 - Boreal" at bounding box center [413, 179] width 99 height 7
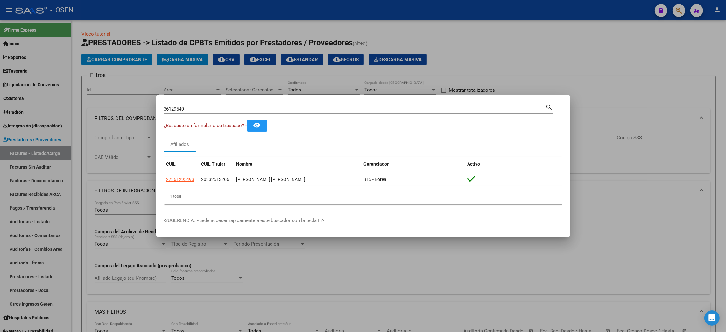
drag, startPoint x: 679, startPoint y: 265, endPoint x: 733, endPoint y: 325, distance: 80.0
click at [680, 265] on div at bounding box center [363, 166] width 726 height 332
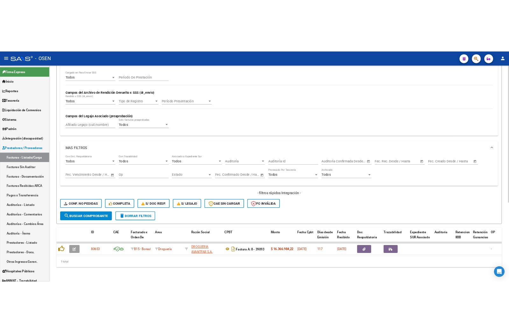
scroll to position [0, 0]
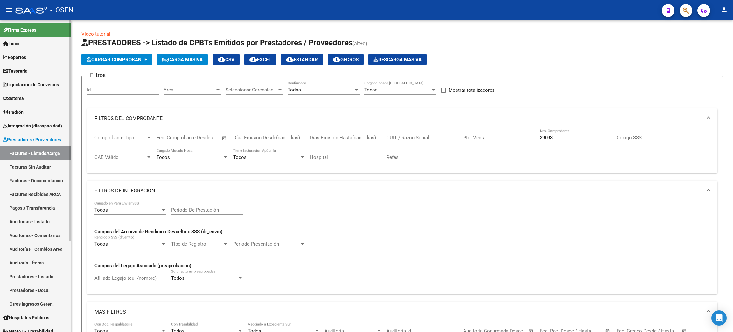
click at [15, 68] on span "Tesorería" at bounding box center [15, 70] width 25 height 7
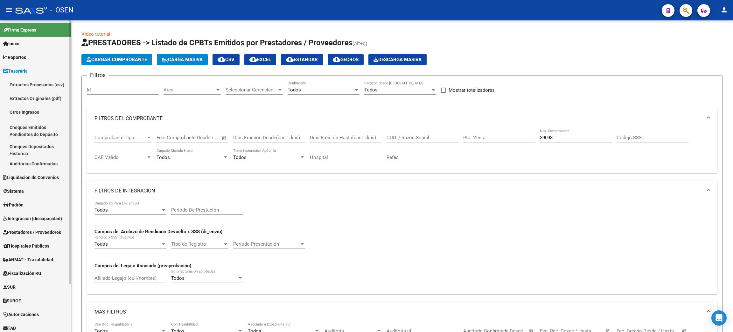
drag, startPoint x: 33, startPoint y: 164, endPoint x: 47, endPoint y: 175, distance: 17.5
click at [33, 164] on link "Auditorías Confirmadas" at bounding box center [35, 164] width 71 height 14
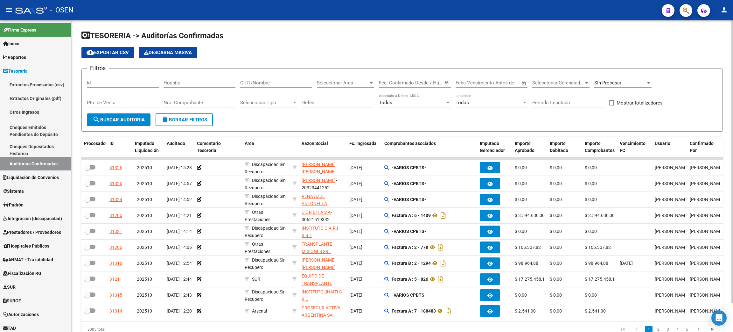
click at [289, 123] on form "Filtros Id Hospital CUIT/Nombre Seleccionar Area Seleccionar Area Fecha inicio …" at bounding box center [402, 99] width 642 height 63
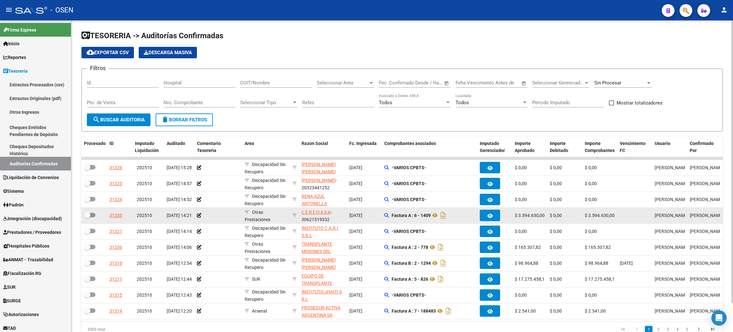
drag, startPoint x: 703, startPoint y: 213, endPoint x: 650, endPoint y: 211, distance: 52.9
click at [650, 211] on div "31205 202510 13/10/2025 14:21 Otras Prestaciones C E R E H A S A - 30621519332 …" at bounding box center [501, 215] width 841 height 16
click at [437, 215] on icon at bounding box center [435, 215] width 8 height 8
click at [198, 214] on icon at bounding box center [199, 215] width 4 height 4
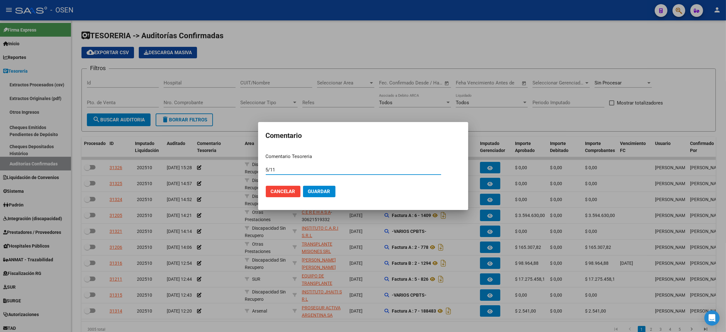
type input "5/11"
click at [303, 186] on button "Guardar" at bounding box center [319, 191] width 32 height 11
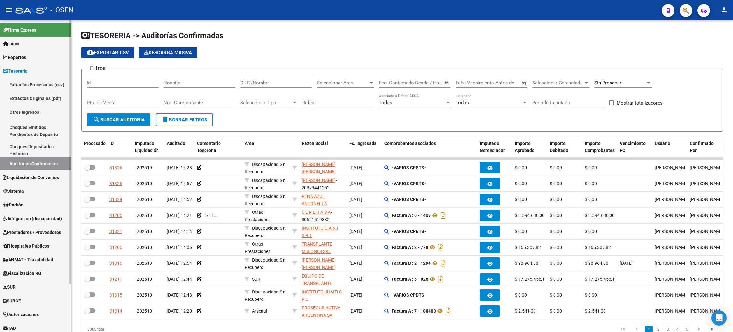
click at [18, 228] on span "Prestadores / Proveedores" at bounding box center [32, 231] width 58 height 7
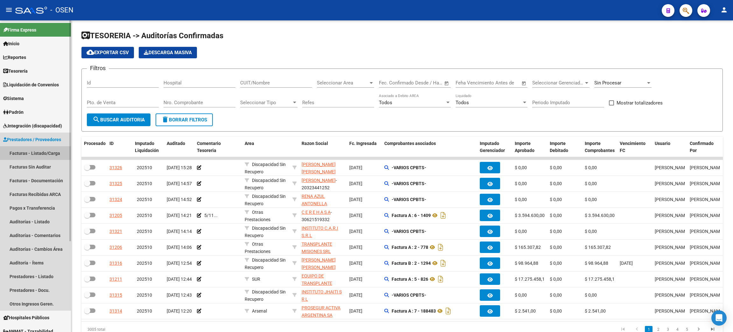
click at [40, 152] on link "Facturas - Listado/Carga" at bounding box center [35, 153] width 71 height 14
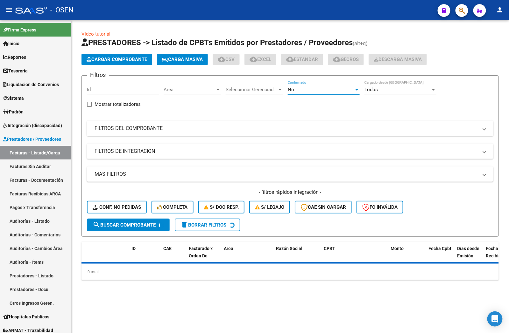
click at [299, 88] on div "No" at bounding box center [321, 90] width 66 height 6
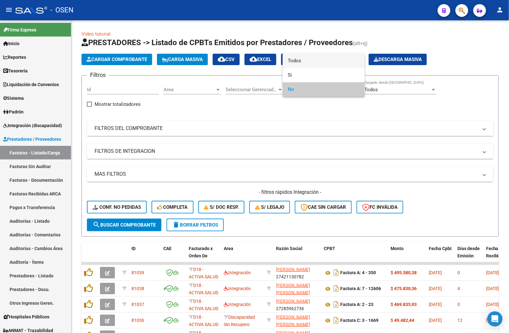
click at [300, 62] on span "Todos" at bounding box center [324, 61] width 72 height 14
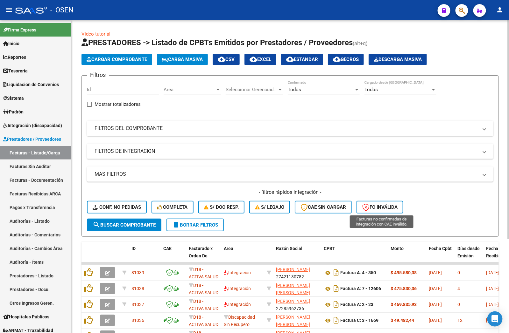
click at [306, 116] on div "Filtros Id Area Area Seleccionar Gerenciador Seleccionar Gerenciador Todos Conf…" at bounding box center [290, 150] width 406 height 138
click at [94, 87] on input "Id" at bounding box center [123, 90] width 72 height 6
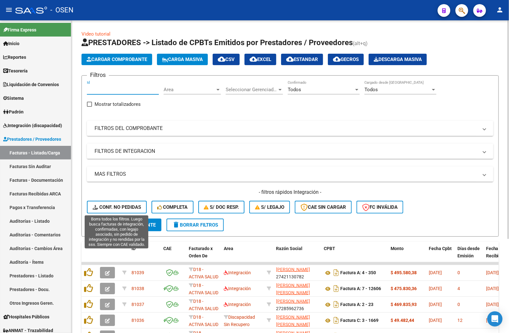
paste input "78849"
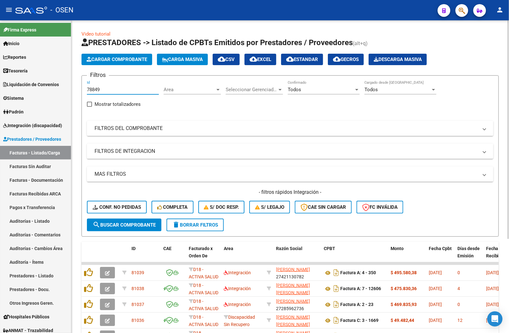
type input "78849"
click at [133, 224] on span "search Buscar Comprobante" at bounding box center [124, 225] width 63 height 6
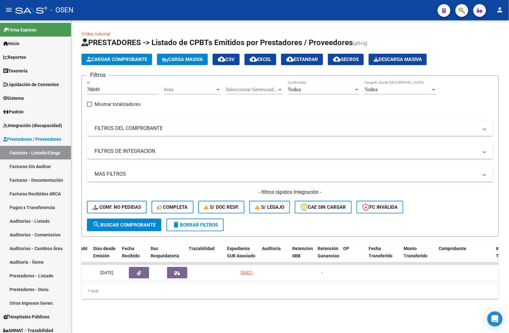
scroll to position [0, 364]
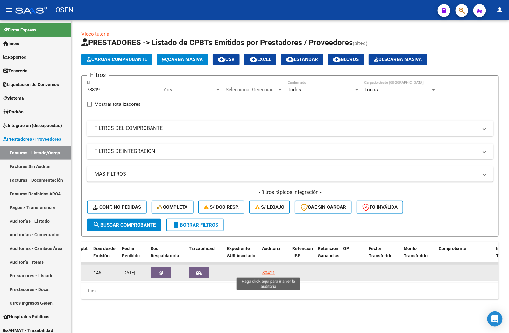
click at [269, 271] on div "30421" at bounding box center [268, 273] width 13 height 7
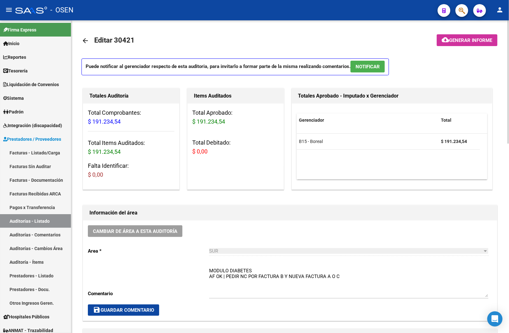
drag, startPoint x: 205, startPoint y: 278, endPoint x: 318, endPoint y: 280, distance: 113.0
click at [317, 280] on div "Cambiar de área a esta auditoría Area * SUR Seleccionar area Comentario MODULO …" at bounding box center [290, 271] width 414 height 100
click at [319, 279] on textarea "MODULO DIABETES AF OK | PEDIR NC POR FACTURA B Y NUEVA FACTURA A O C" at bounding box center [348, 283] width 279 height 30
click at [335, 221] on div "Cambiar de área a esta auditoría Area * SUR Seleccionar area Comentario MODULO …" at bounding box center [290, 271] width 414 height 100
drag, startPoint x: 27, startPoint y: 73, endPoint x: 88, endPoint y: 72, distance: 60.5
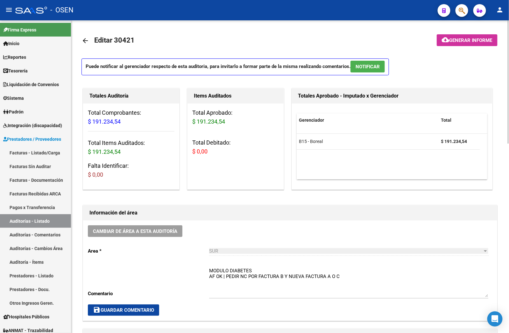
click at [27, 73] on span "Tesorería" at bounding box center [15, 70] width 25 height 7
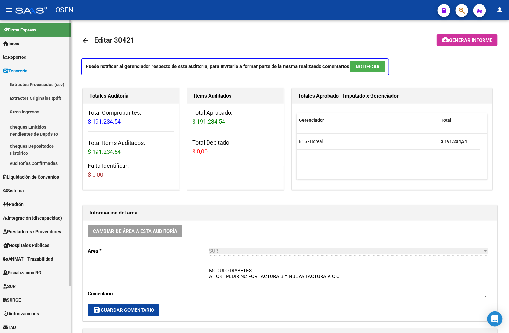
click at [34, 164] on link "Auditorías Confirmadas" at bounding box center [35, 164] width 71 height 14
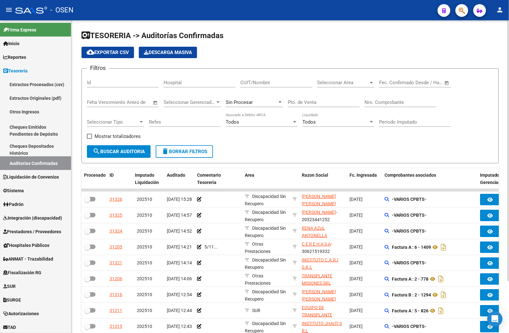
click at [240, 104] on span "Sin Procesar" at bounding box center [239, 103] width 27 height 6
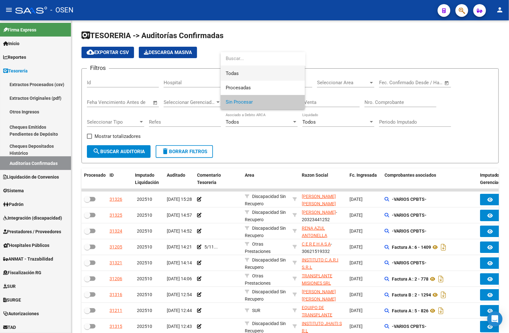
click at [236, 73] on span "Todas" at bounding box center [263, 74] width 74 height 14
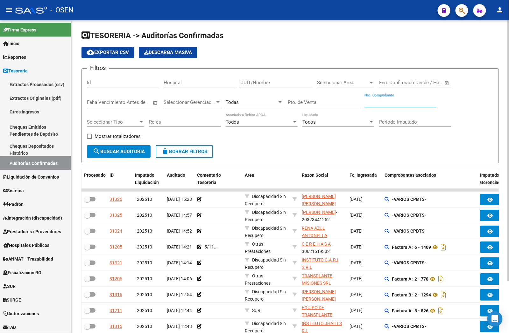
click at [396, 100] on input "Nro. Comprobante" at bounding box center [400, 103] width 72 height 6
type input "6524"
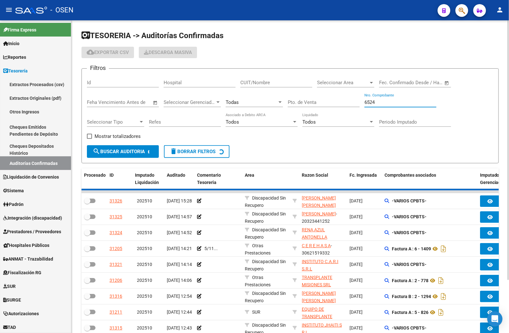
checkbox input "true"
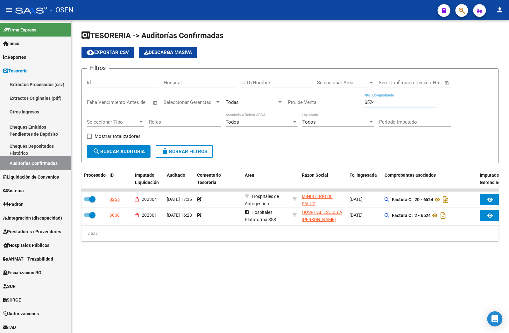
drag, startPoint x: 382, startPoint y: 103, endPoint x: 309, endPoint y: 99, distance: 72.7
click at [309, 99] on div "Filtros Id Hospital CUIT/Nombre Seleccionar Area Seleccionar Area Fecha inicio …" at bounding box center [290, 110] width 406 height 72
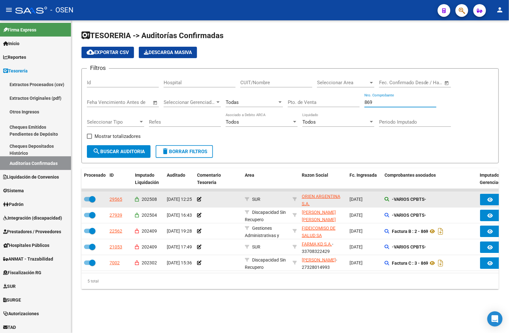
type input "869"
click at [386, 197] on icon at bounding box center [386, 199] width 4 height 4
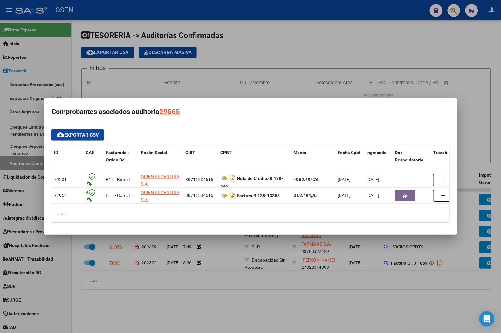
drag, startPoint x: 352, startPoint y: 292, endPoint x: 357, endPoint y: 163, distance: 129.0
click at [355, 292] on div at bounding box center [250, 166] width 501 height 333
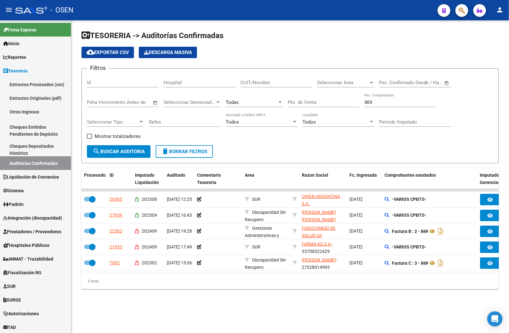
click at [283, 308] on div "TESORERIA -> Auditorías Confirmadas cloud_download Exportar CSV Descarga Masiva…" at bounding box center [290, 165] width 438 height 290
click at [307, 302] on div "TESORERIA -> Auditorías Confirmadas cloud_download Exportar CSV Descarga Masiva…" at bounding box center [290, 165] width 438 height 290
click at [10, 235] on span "Prestadores / Proveedores" at bounding box center [32, 231] width 58 height 7
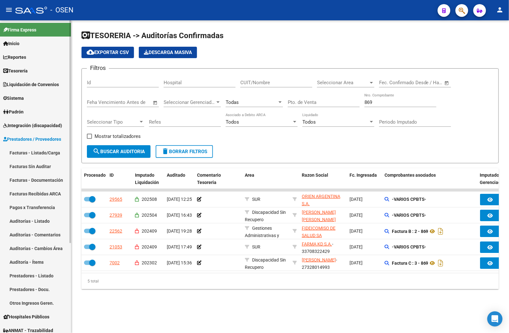
click at [25, 150] on link "Facturas - Listado/Carga" at bounding box center [35, 153] width 71 height 14
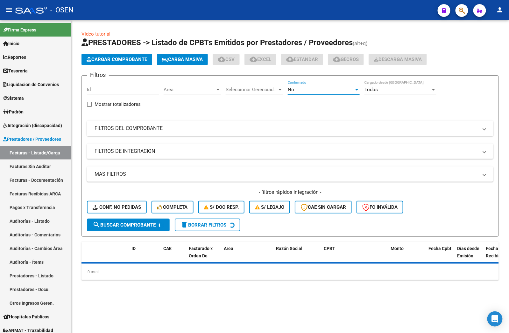
click at [317, 89] on div "No" at bounding box center [321, 90] width 66 height 6
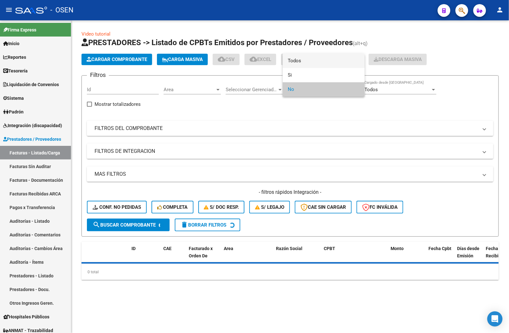
click at [308, 61] on span "Todos" at bounding box center [324, 61] width 72 height 14
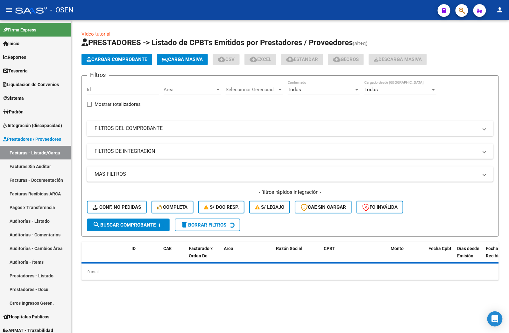
drag, startPoint x: 137, startPoint y: 127, endPoint x: 12, endPoint y: 155, distance: 128.4
click at [136, 127] on mat-panel-title "FILTROS DEL COMPROBANTE" at bounding box center [286, 128] width 383 height 7
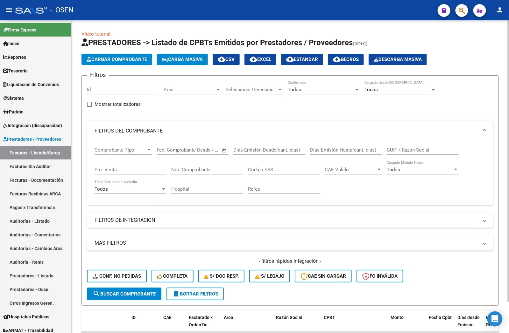
click at [190, 171] on input "Nro. Comprobante" at bounding box center [207, 170] width 72 height 6
type input "6395"
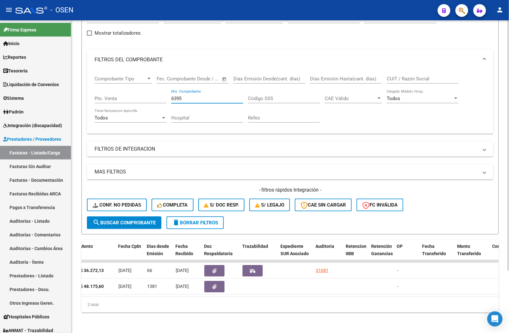
scroll to position [0, 315]
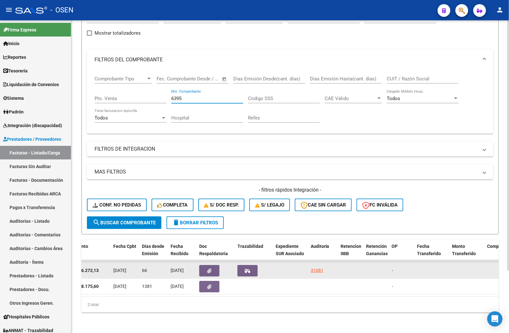
click at [318, 267] on div "31081" at bounding box center [317, 270] width 13 height 7
